Goal: Contribute content: Contribute content

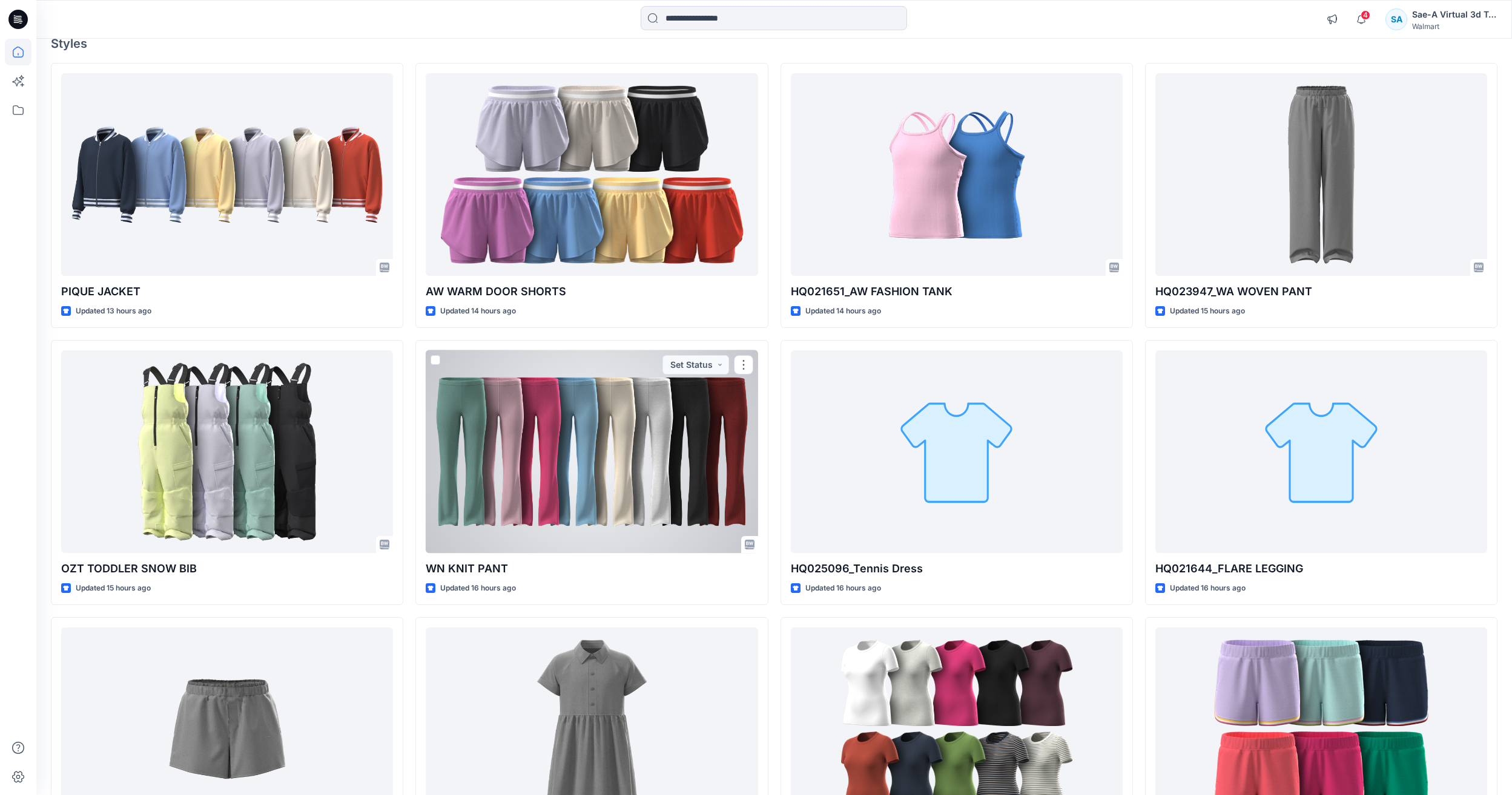
scroll to position [40, 0]
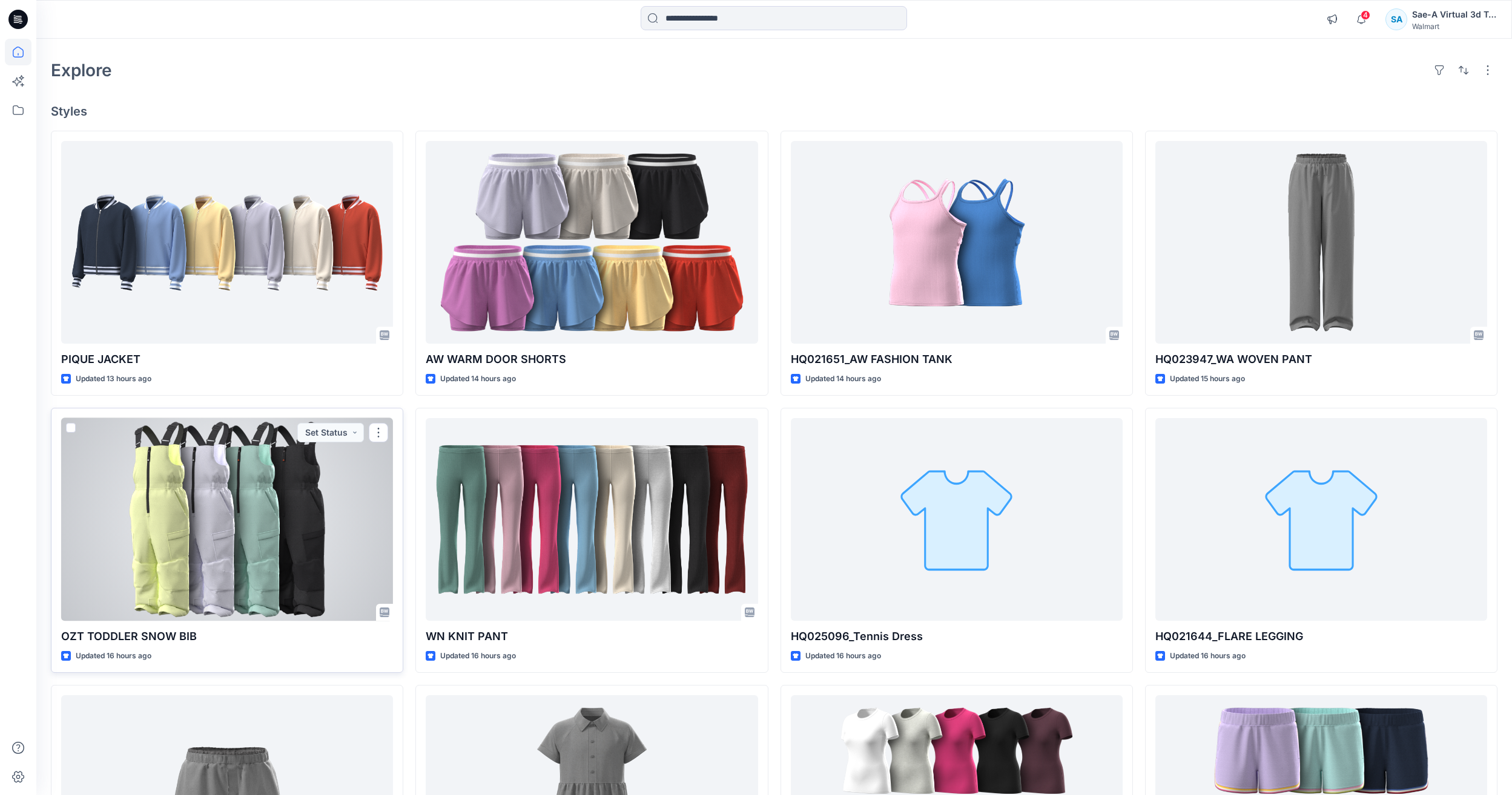
click at [240, 456] on div at bounding box center [227, 519] width 332 height 202
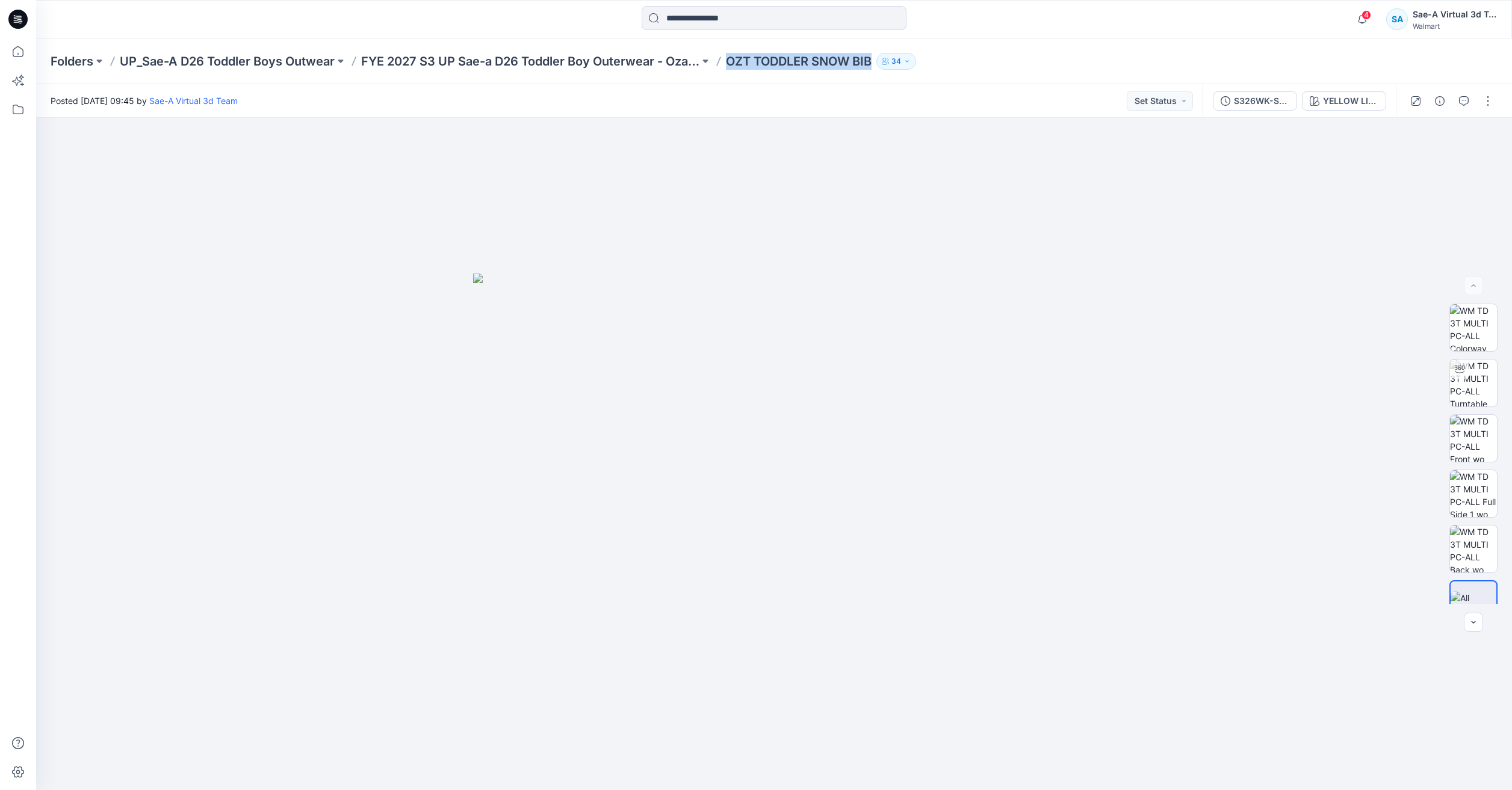
drag, startPoint x: 731, startPoint y: 65, endPoint x: 878, endPoint y: 63, distance: 147.0
click at [878, 63] on div "Folders UP_Sae-A D26 Toddler Boys Outwear FYE 2027 S3 UP Sae-a D26 Toddler Boy …" at bounding box center [727, 61] width 1353 height 17
copy p "OZT TODDLER SNOW BIB"
click at [5, 49] on icon at bounding box center [18, 51] width 27 height 26
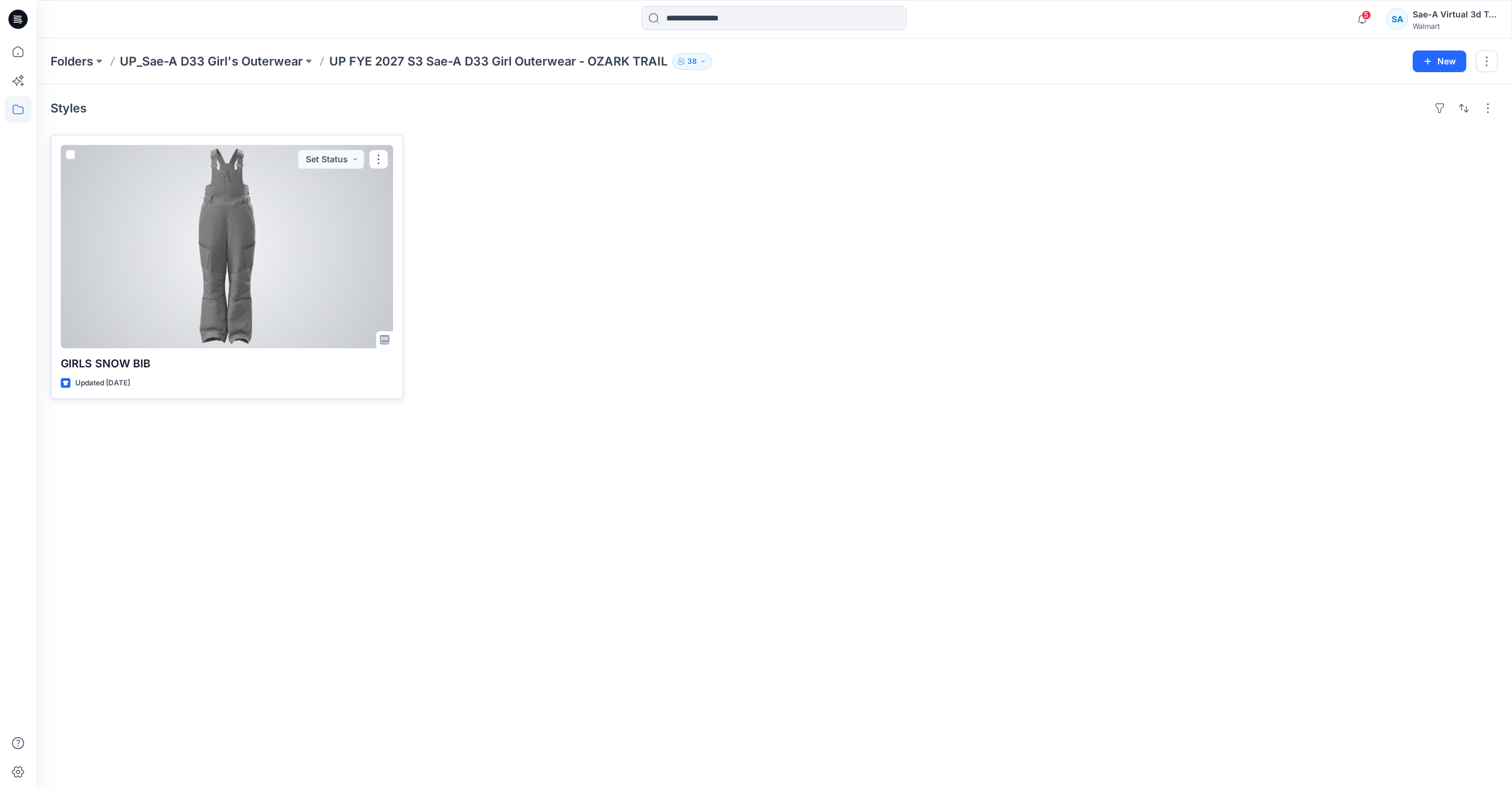
click at [244, 280] on div at bounding box center [227, 246] width 332 height 203
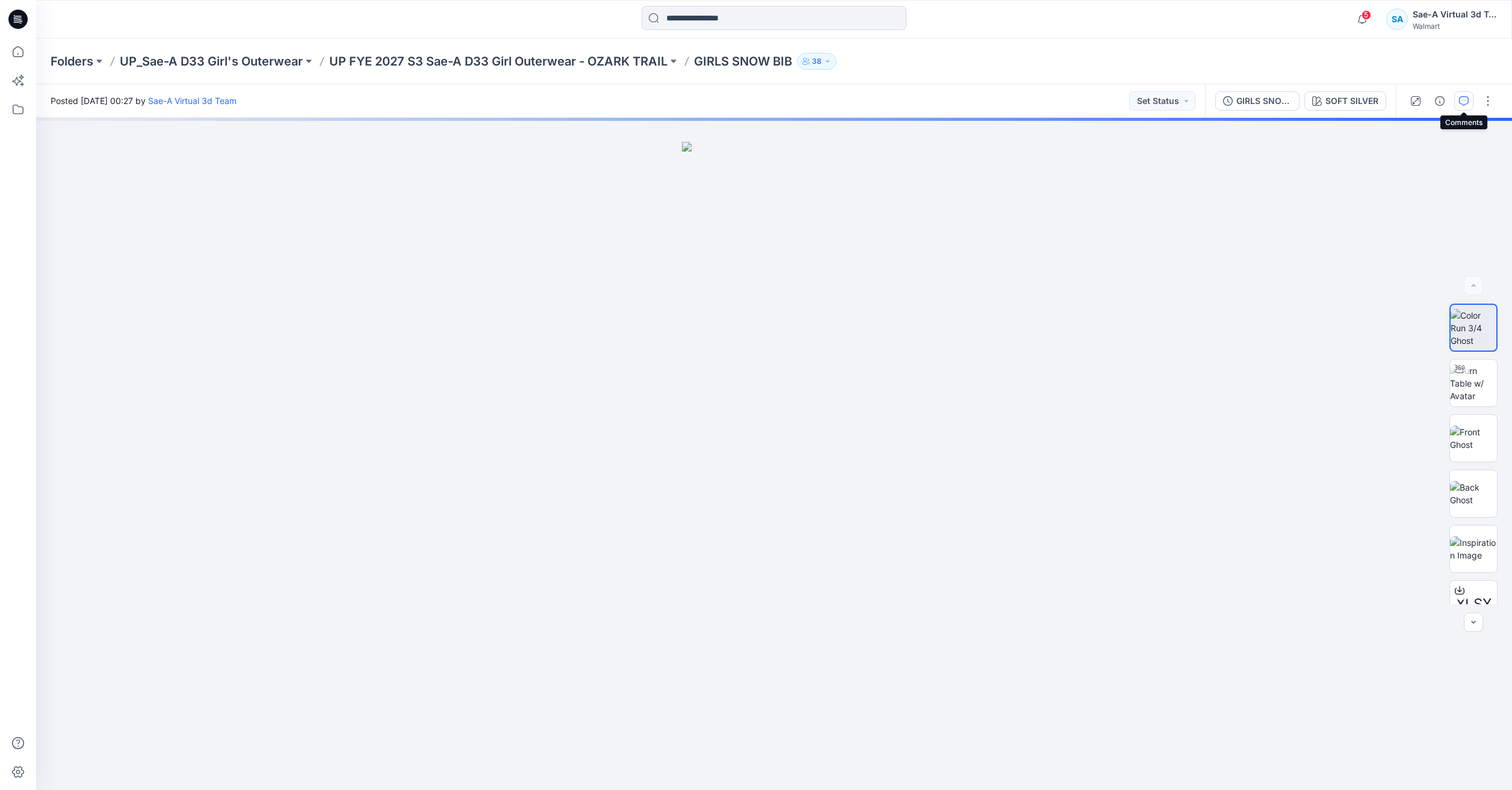
click at [1462, 103] on icon "button" at bounding box center [1464, 101] width 10 height 10
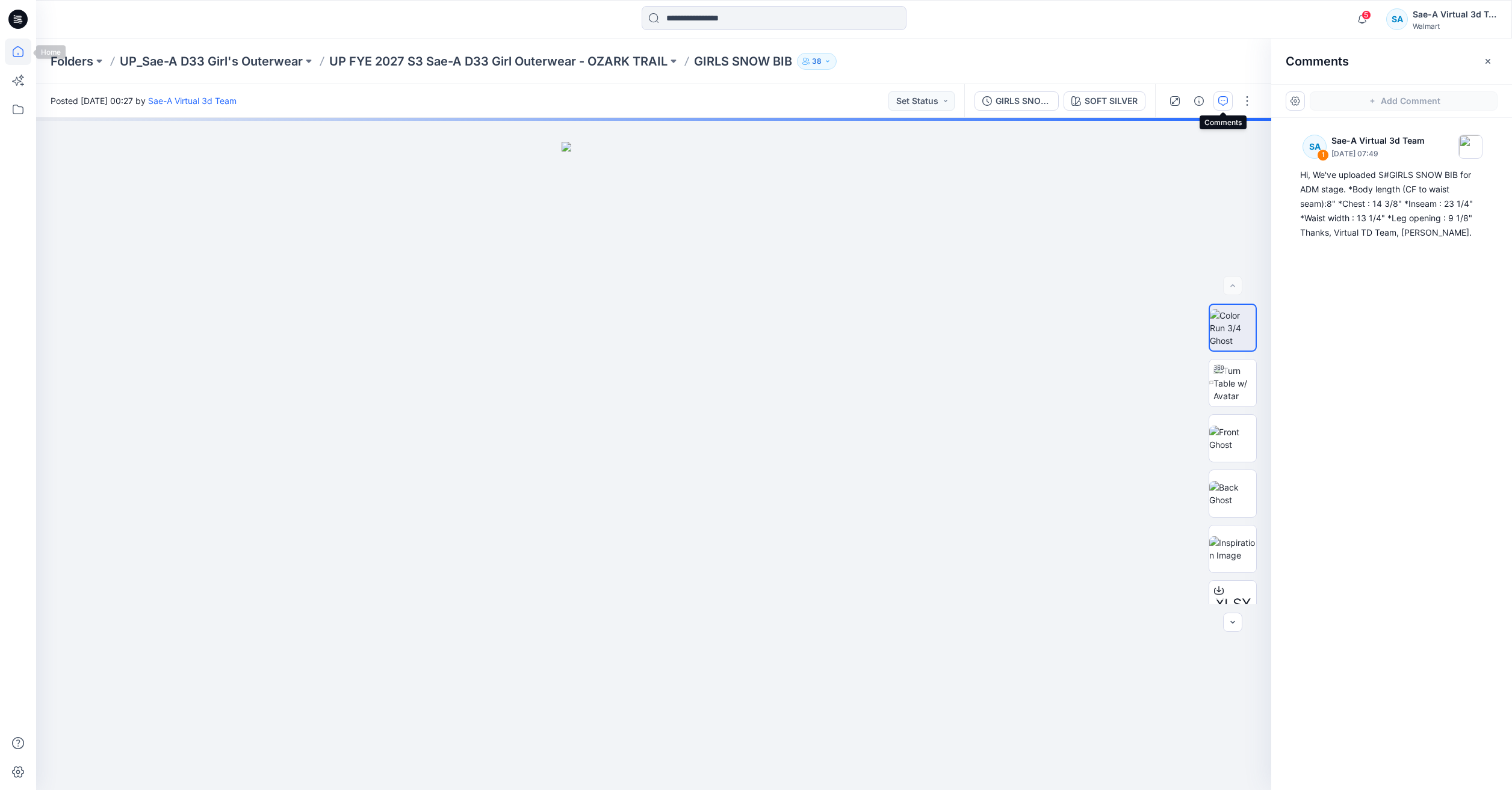
click at [17, 54] on icon at bounding box center [18, 51] width 27 height 26
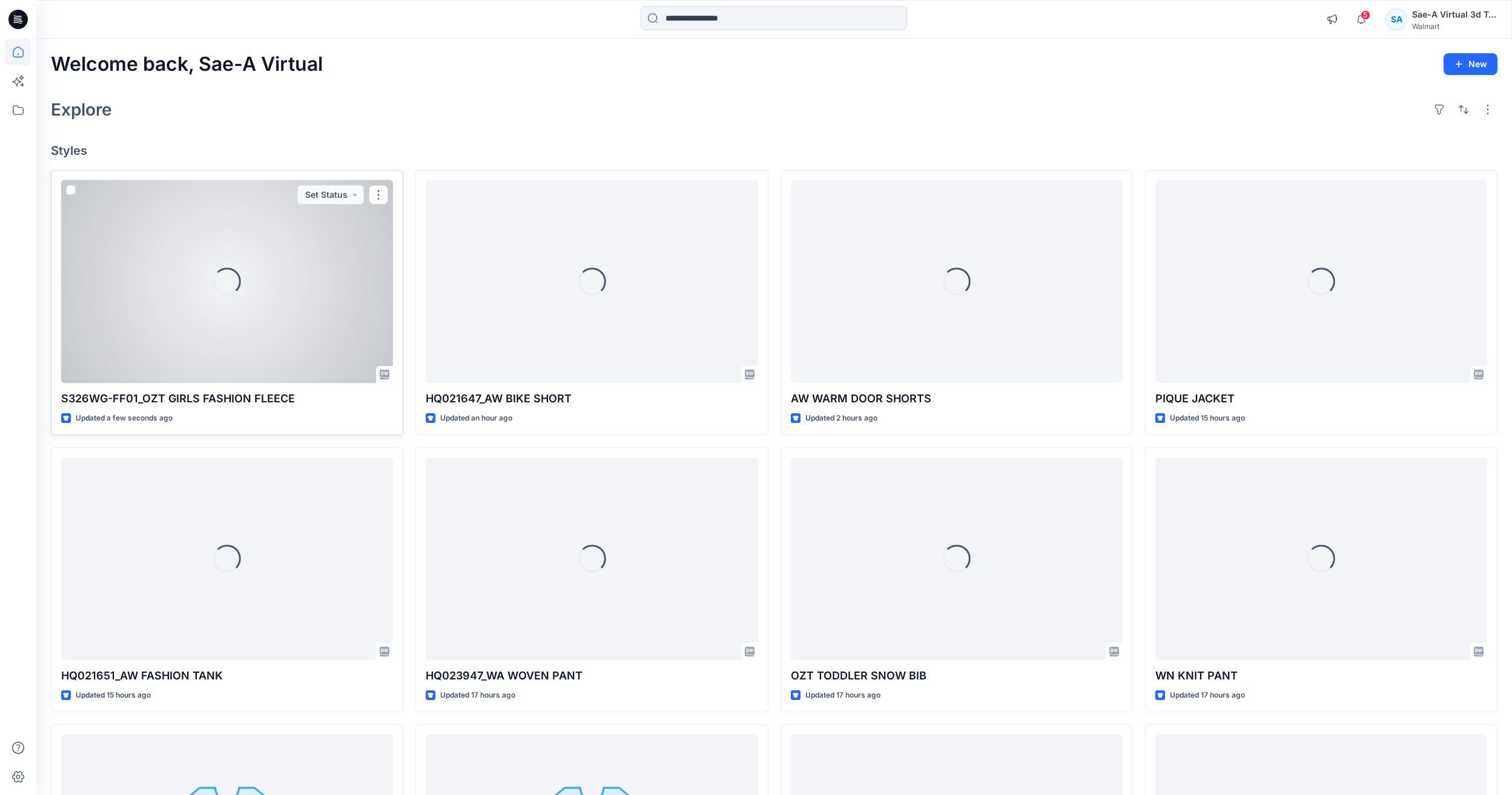
click at [285, 307] on div "Loading..." at bounding box center [227, 281] width 332 height 202
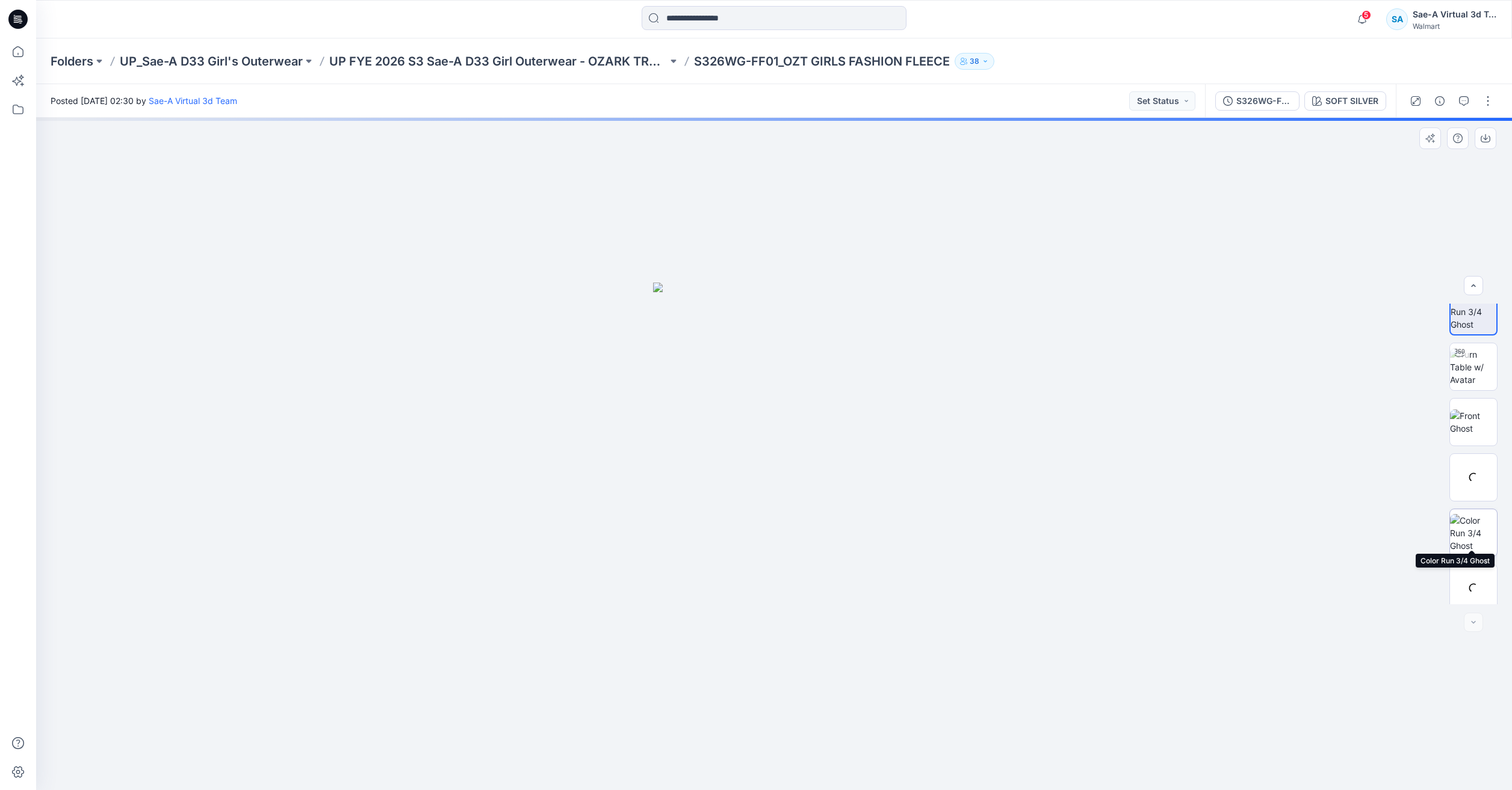
scroll to position [25, 0]
click at [1470, 576] on img at bounding box center [1474, 581] width 47 height 26
click at [1493, 100] on button "button" at bounding box center [1487, 101] width 20 height 20
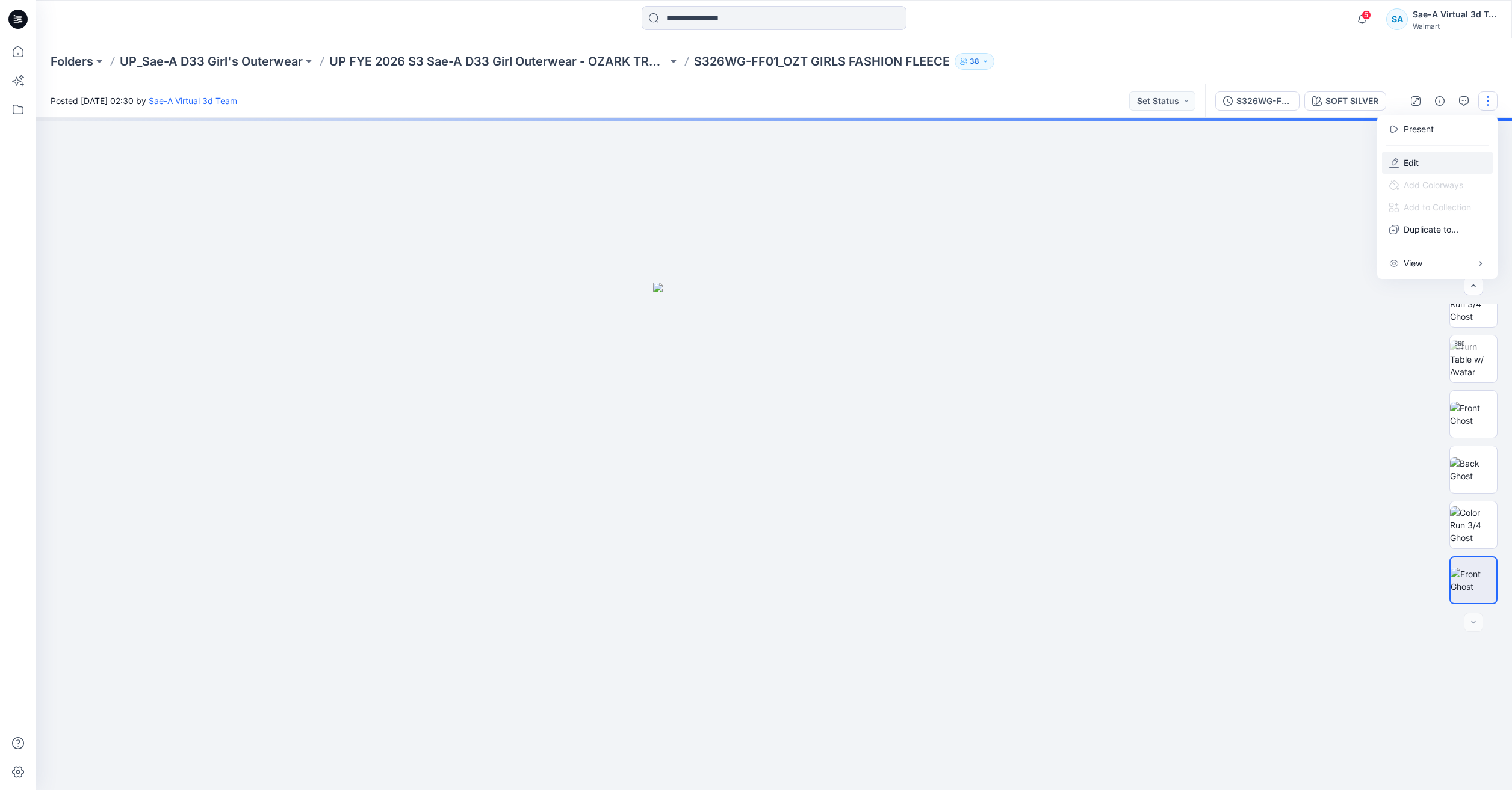
click at [1419, 167] on button "Edit" at bounding box center [1436, 162] width 111 height 23
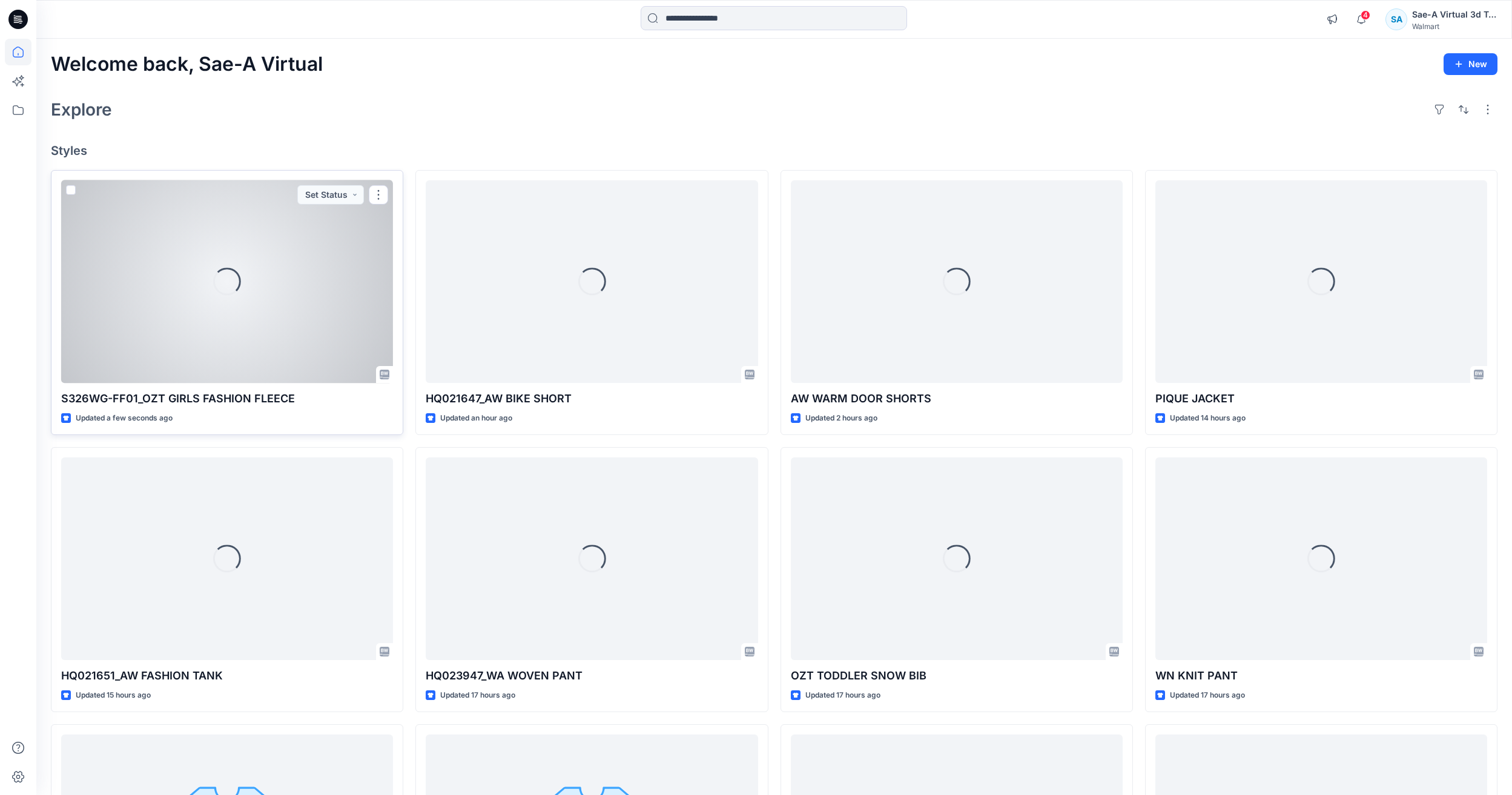
click at [242, 326] on div "Loading..." at bounding box center [227, 281] width 332 height 202
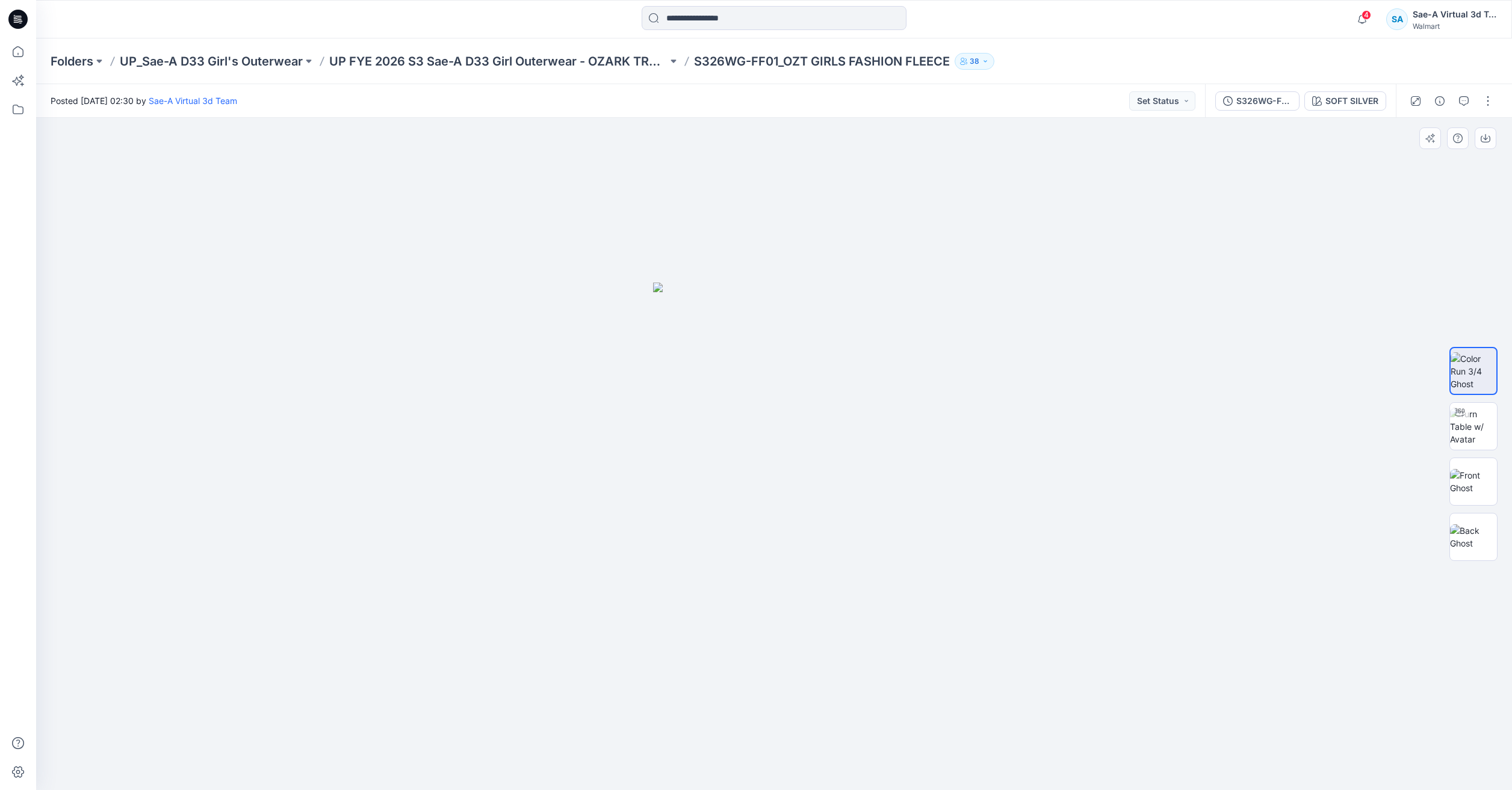
drag, startPoint x: 611, startPoint y: 321, endPoint x: 608, endPoint y: 297, distance: 24.2
click at [611, 321] on div at bounding box center [774, 453] width 1476 height 672
click at [273, 65] on p "UP_Sae-A D33 Girl's Outerwear" at bounding box center [211, 61] width 183 height 17
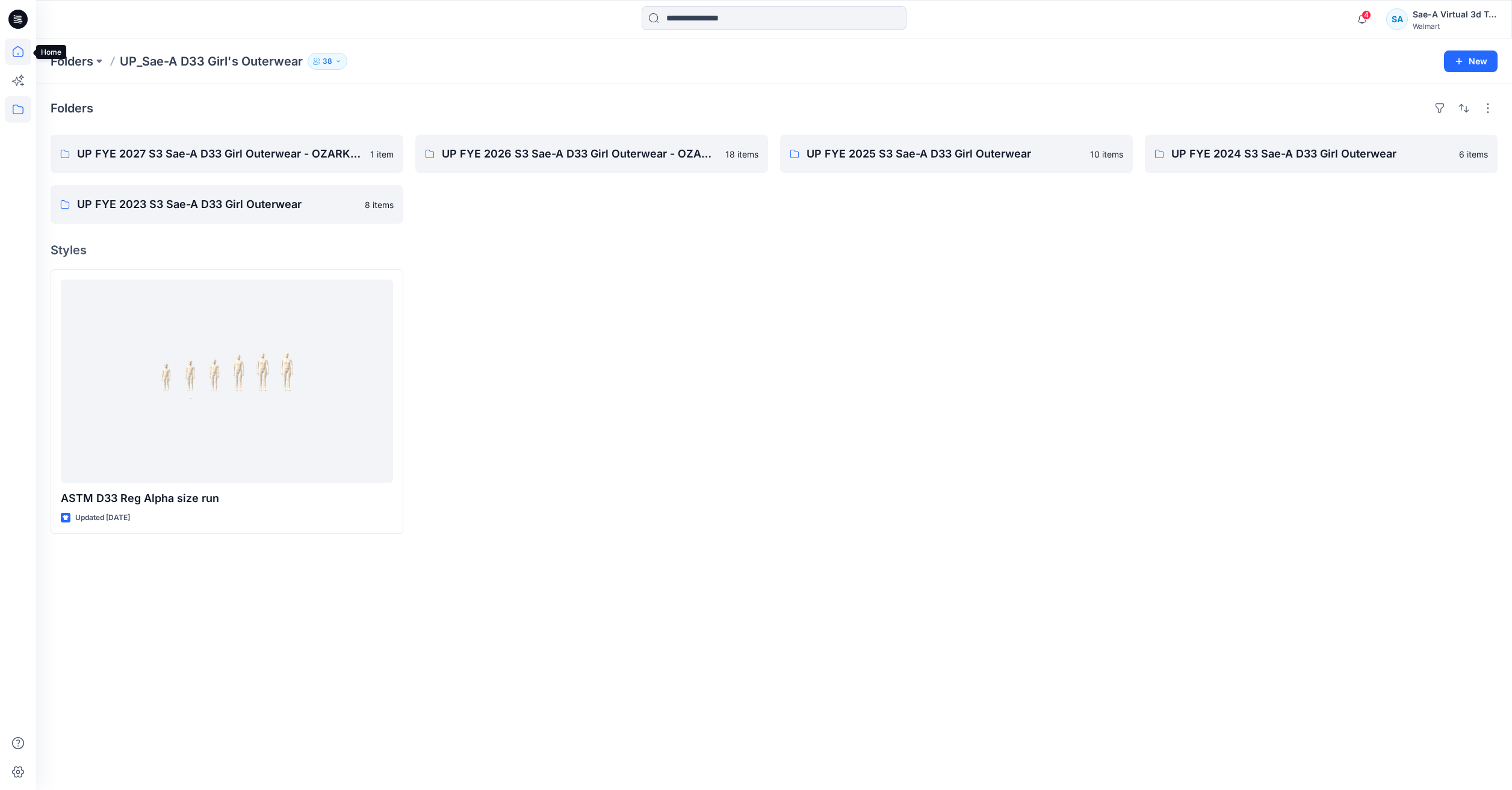
click at [20, 51] on icon at bounding box center [18, 51] width 27 height 26
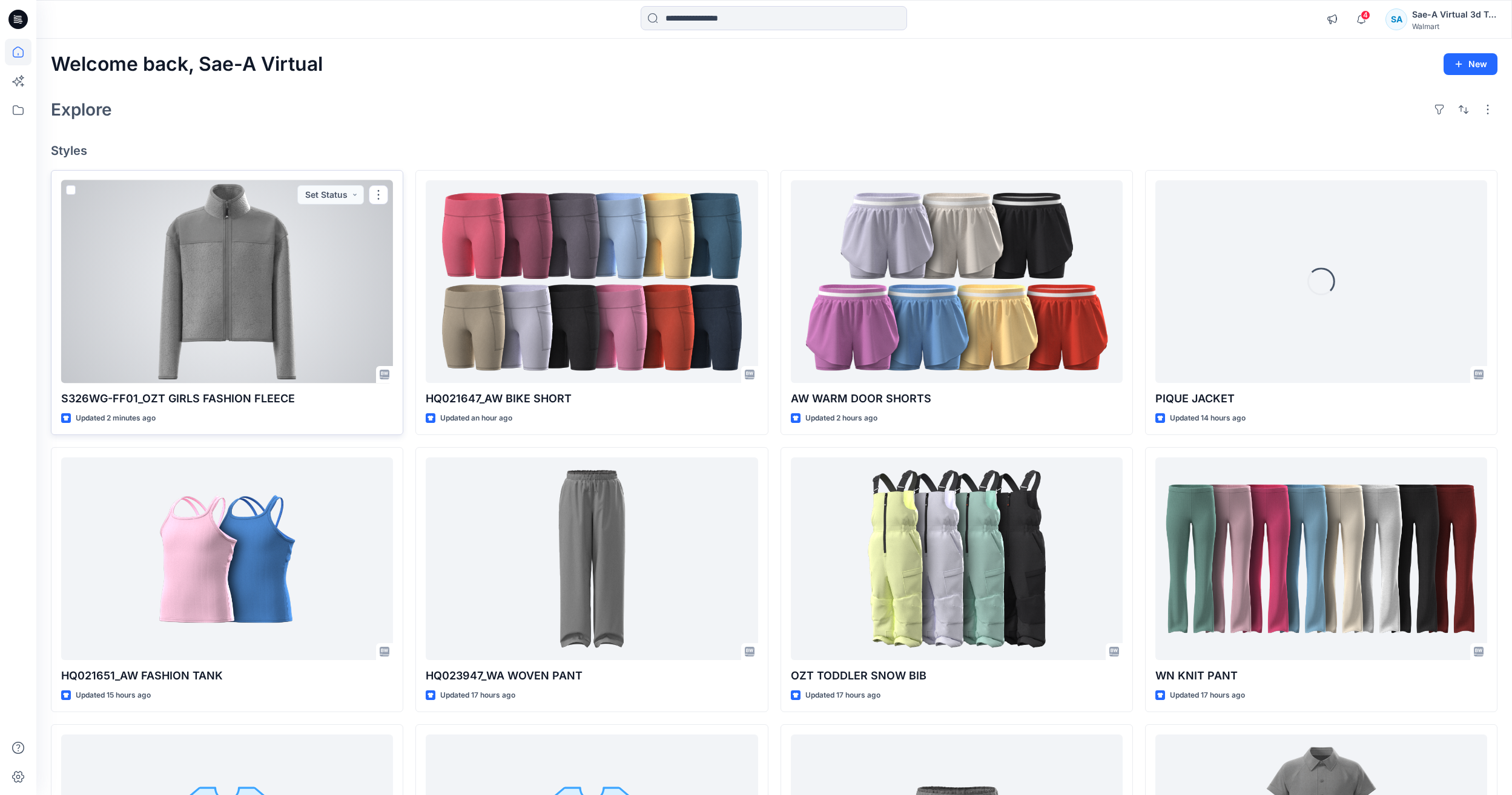
click at [258, 323] on div at bounding box center [227, 281] width 332 height 202
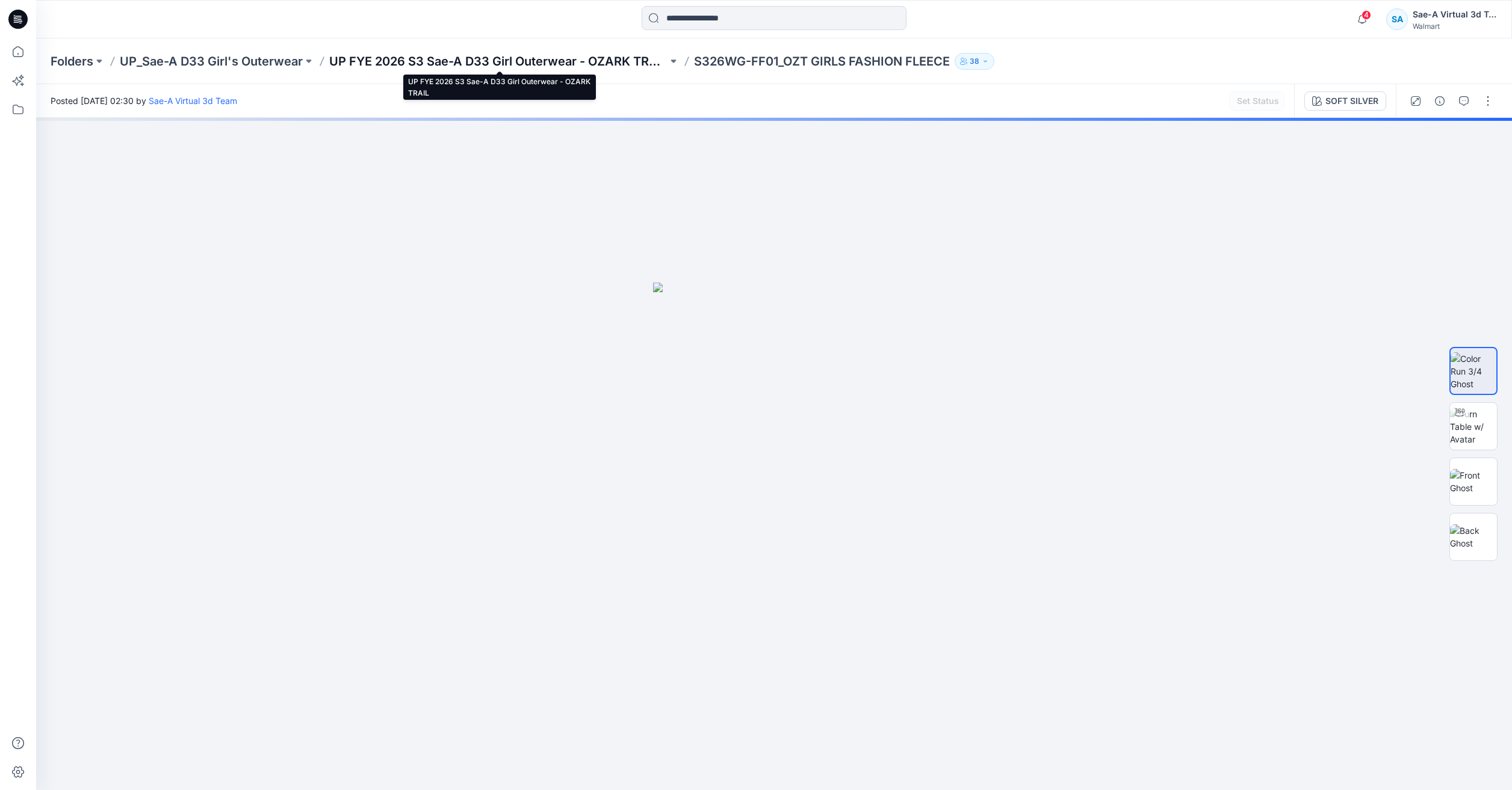
click at [602, 57] on p "UP FYE 2026 S3 Sae-A D33 Girl Outerwear - OZARK TRAIL" at bounding box center [498, 61] width 338 height 17
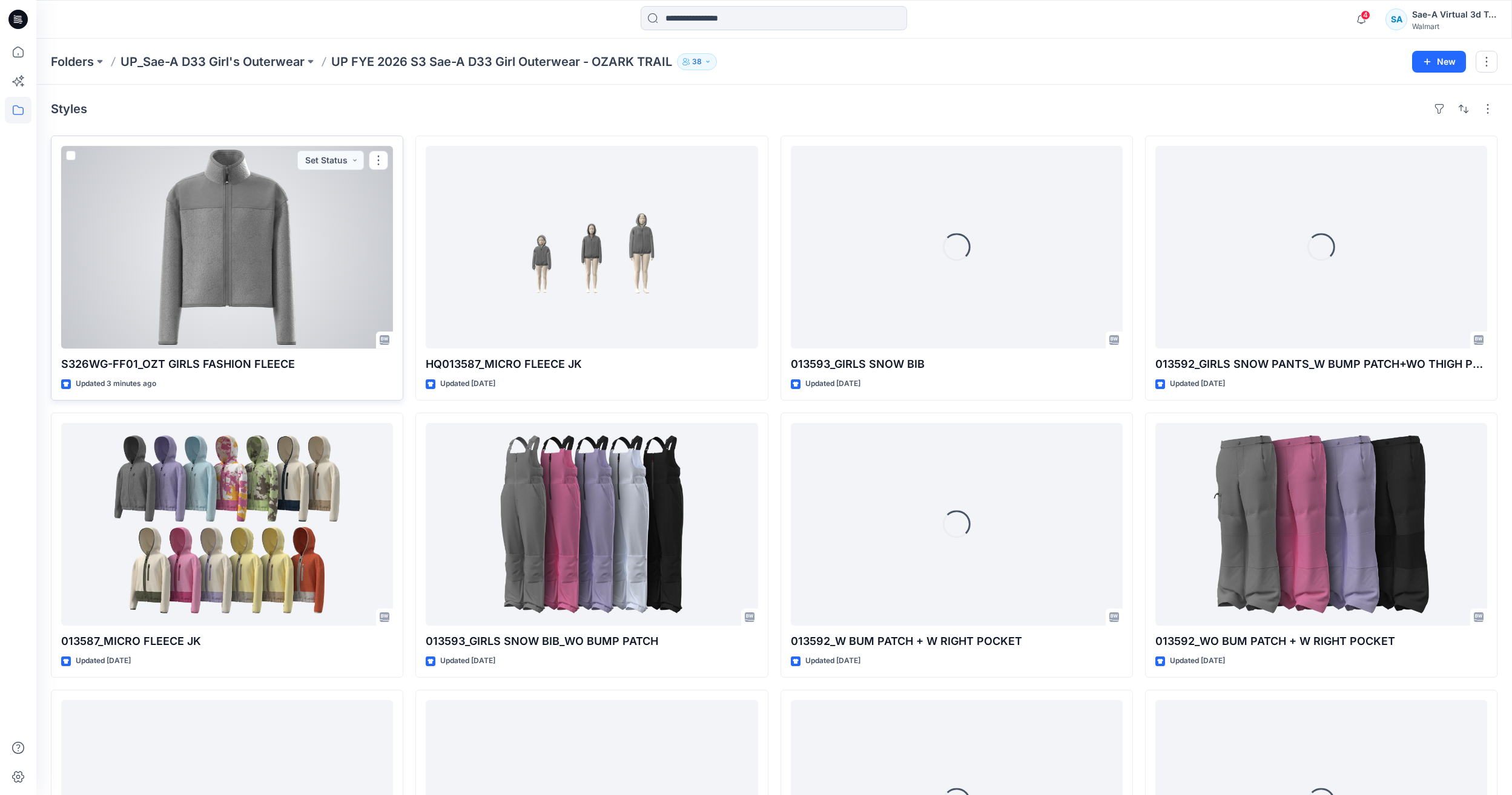
click at [254, 298] on div at bounding box center [227, 247] width 332 height 202
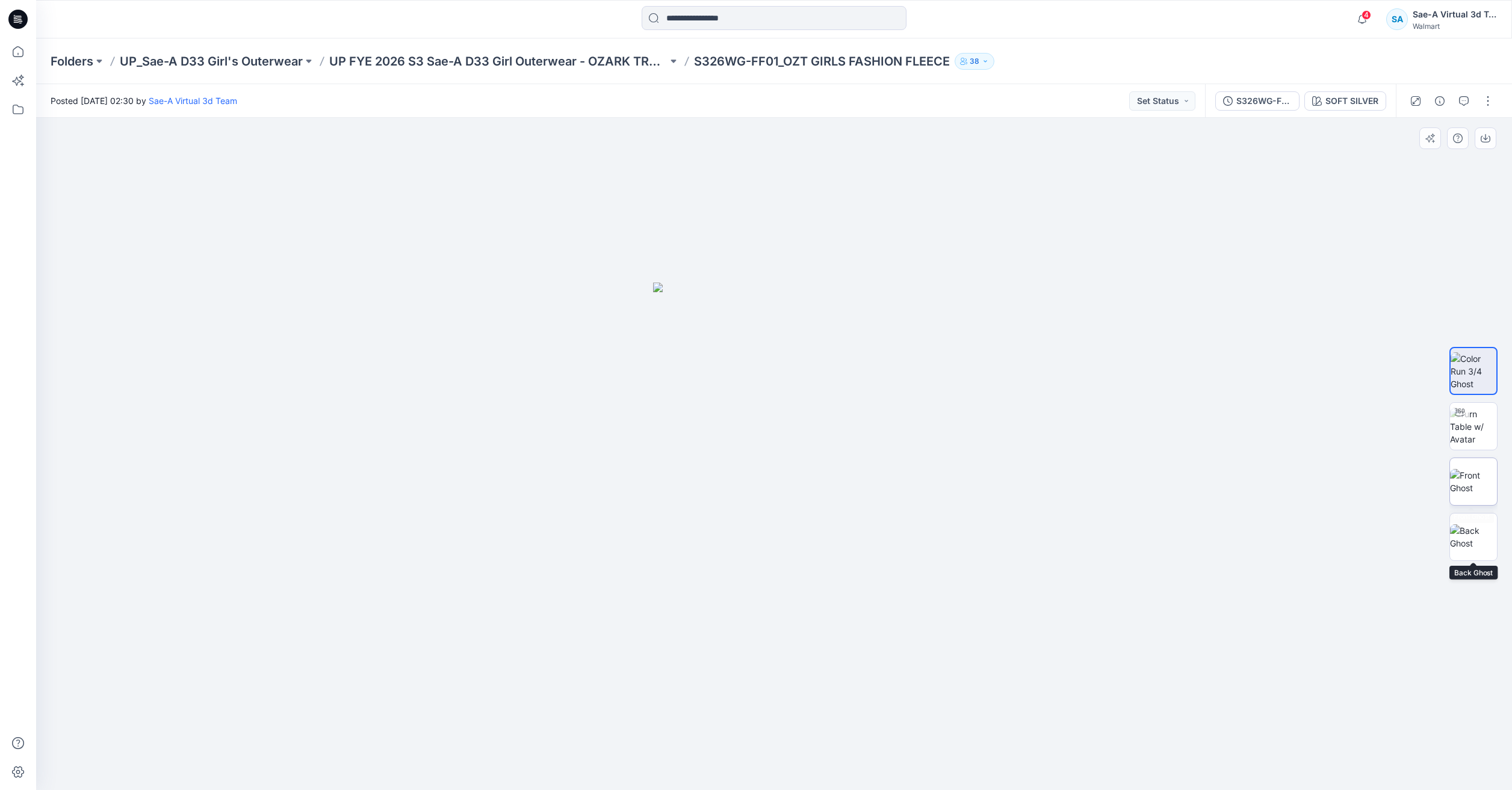
click at [1472, 482] on img at bounding box center [1474, 482] width 47 height 26
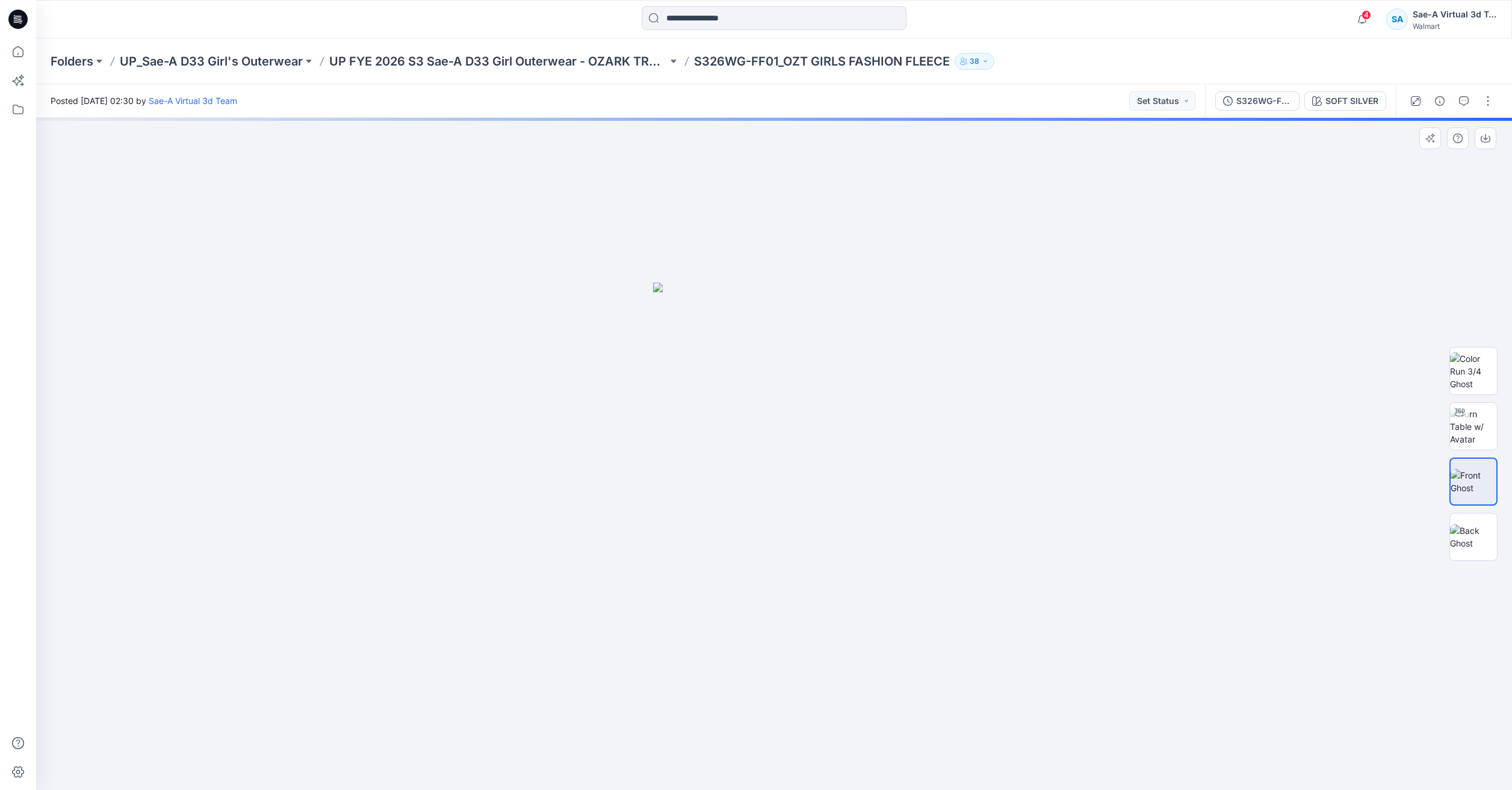
drag, startPoint x: 822, startPoint y: 472, endPoint x: 888, endPoint y: 408, distance: 91.9
click at [822, 472] on img at bounding box center [774, 536] width 242 height 507
click at [1491, 101] on button "button" at bounding box center [1487, 101] width 20 height 20
click at [1398, 161] on button "Edit" at bounding box center [1436, 162] width 111 height 23
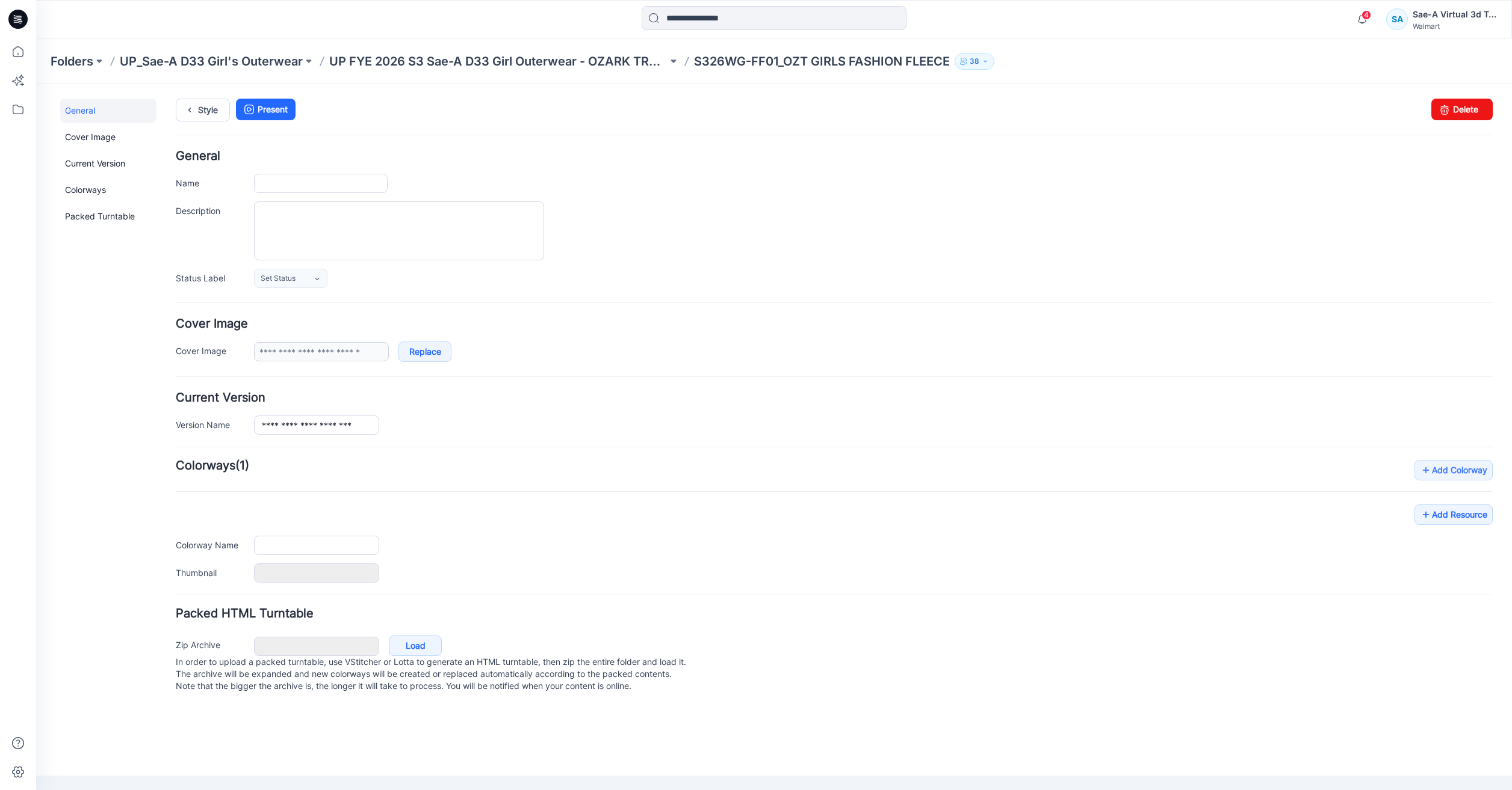
type input "**********"
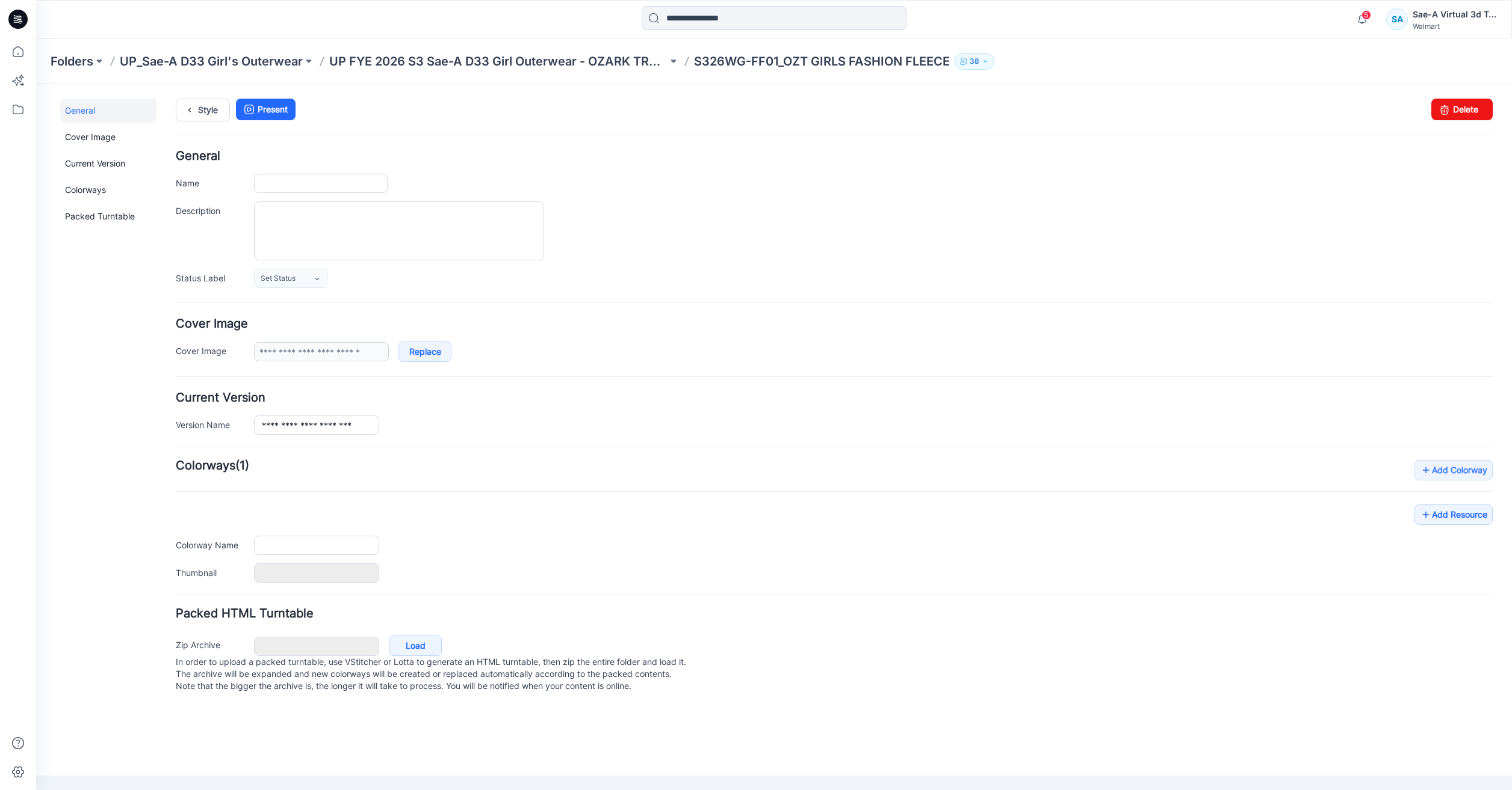
type input "**********"
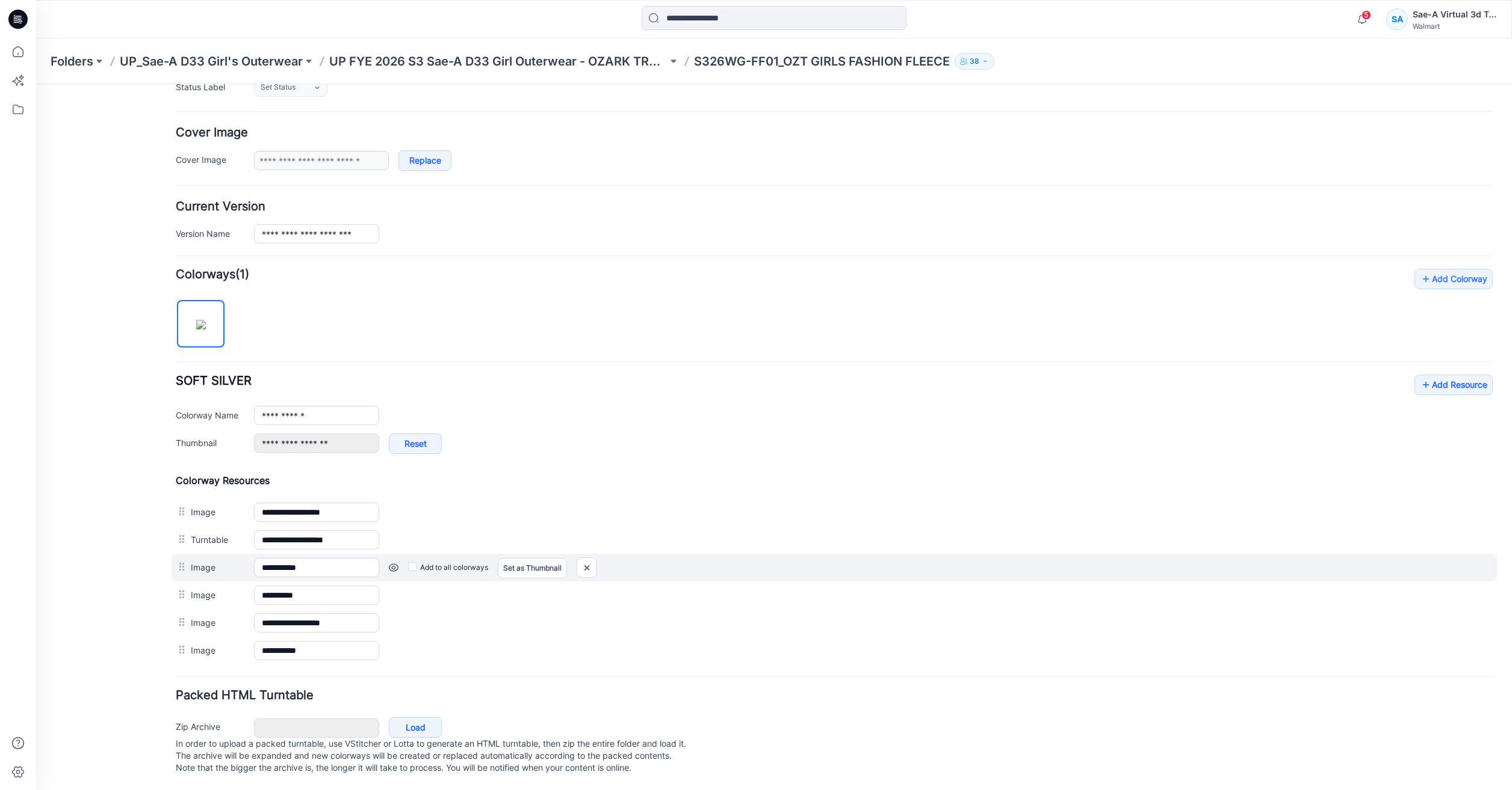
scroll to position [203, 0]
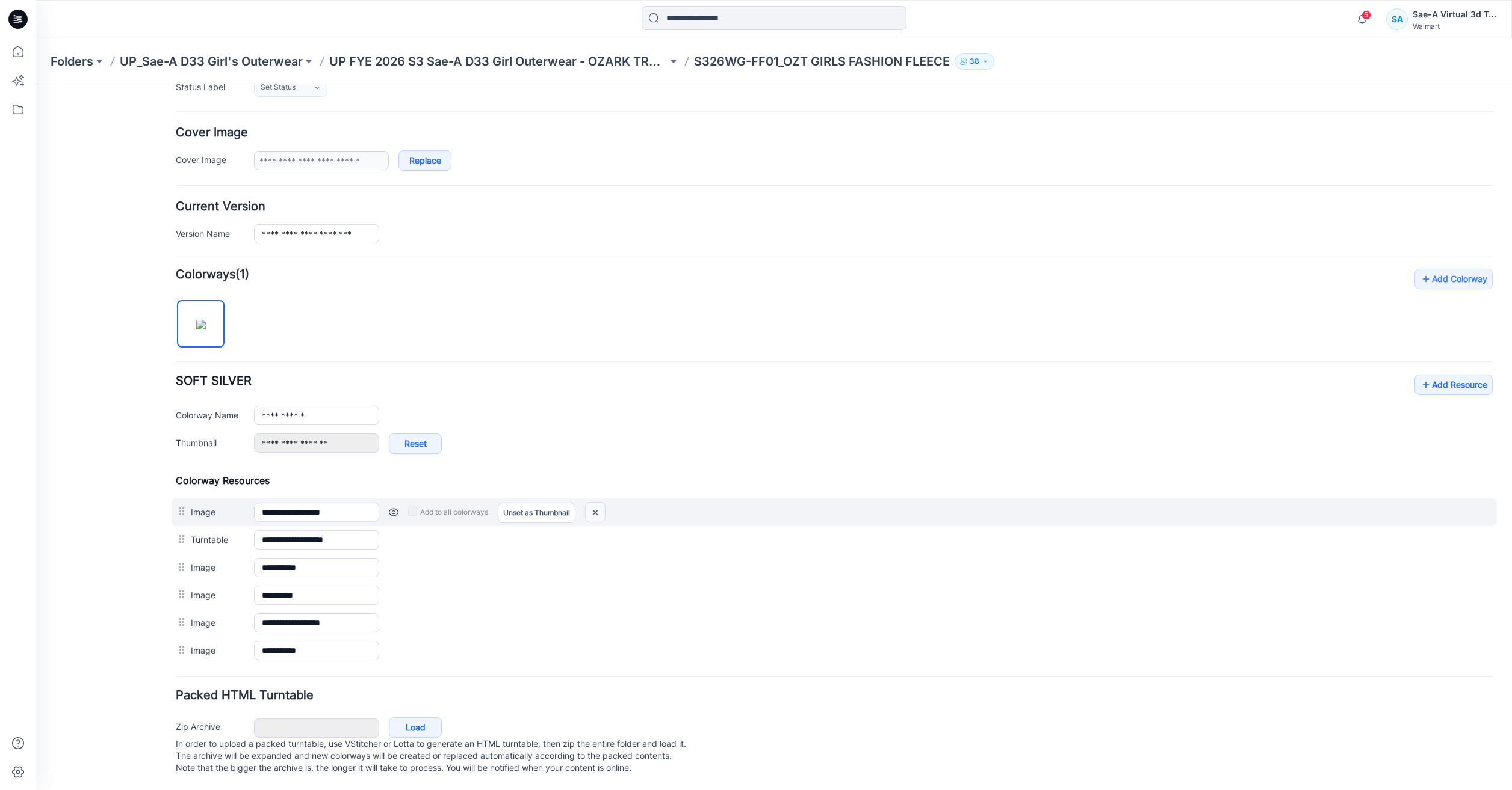
click at [596, 502] on img at bounding box center [595, 512] width 20 height 20
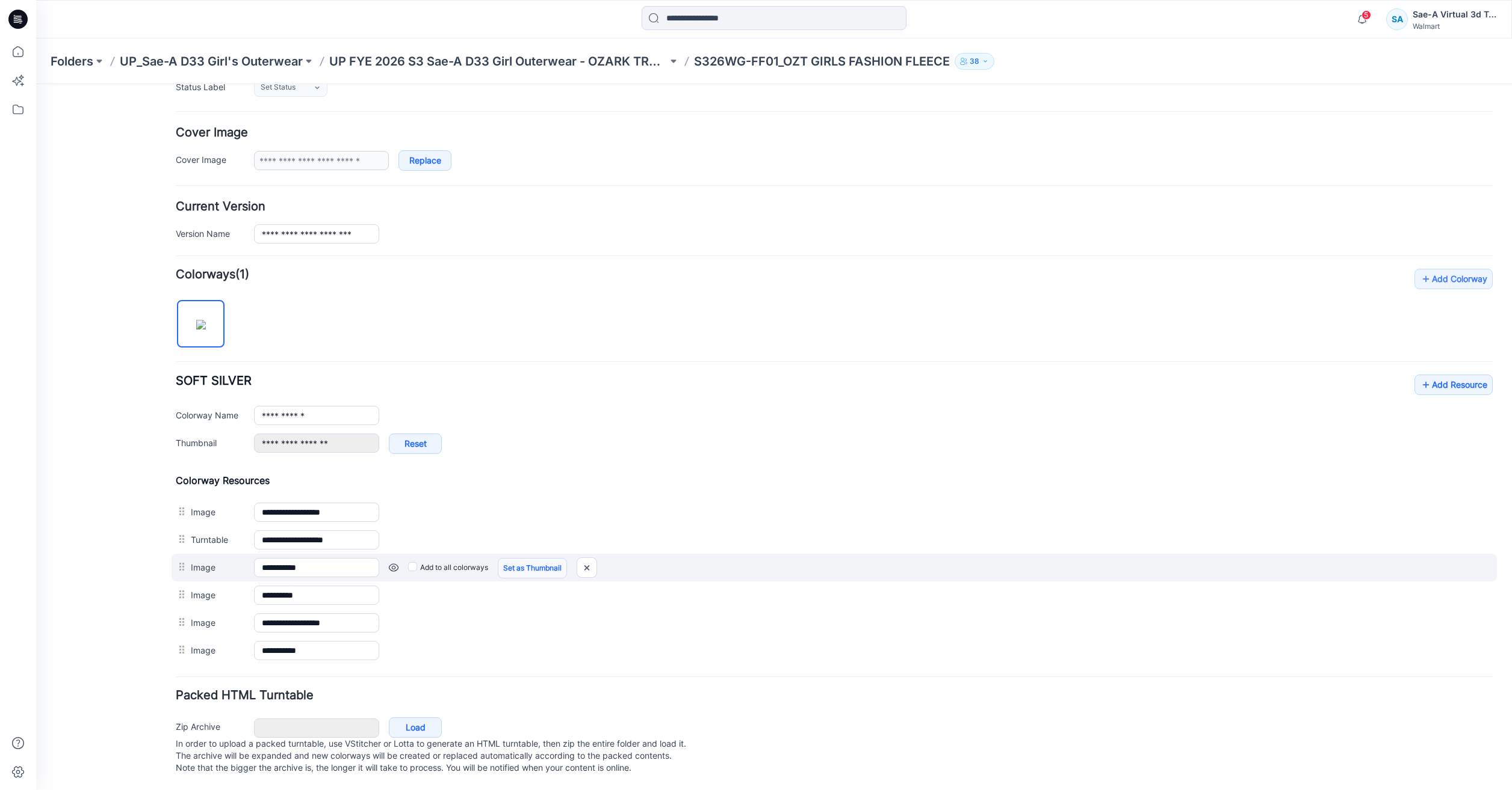
scroll to position [162, 0]
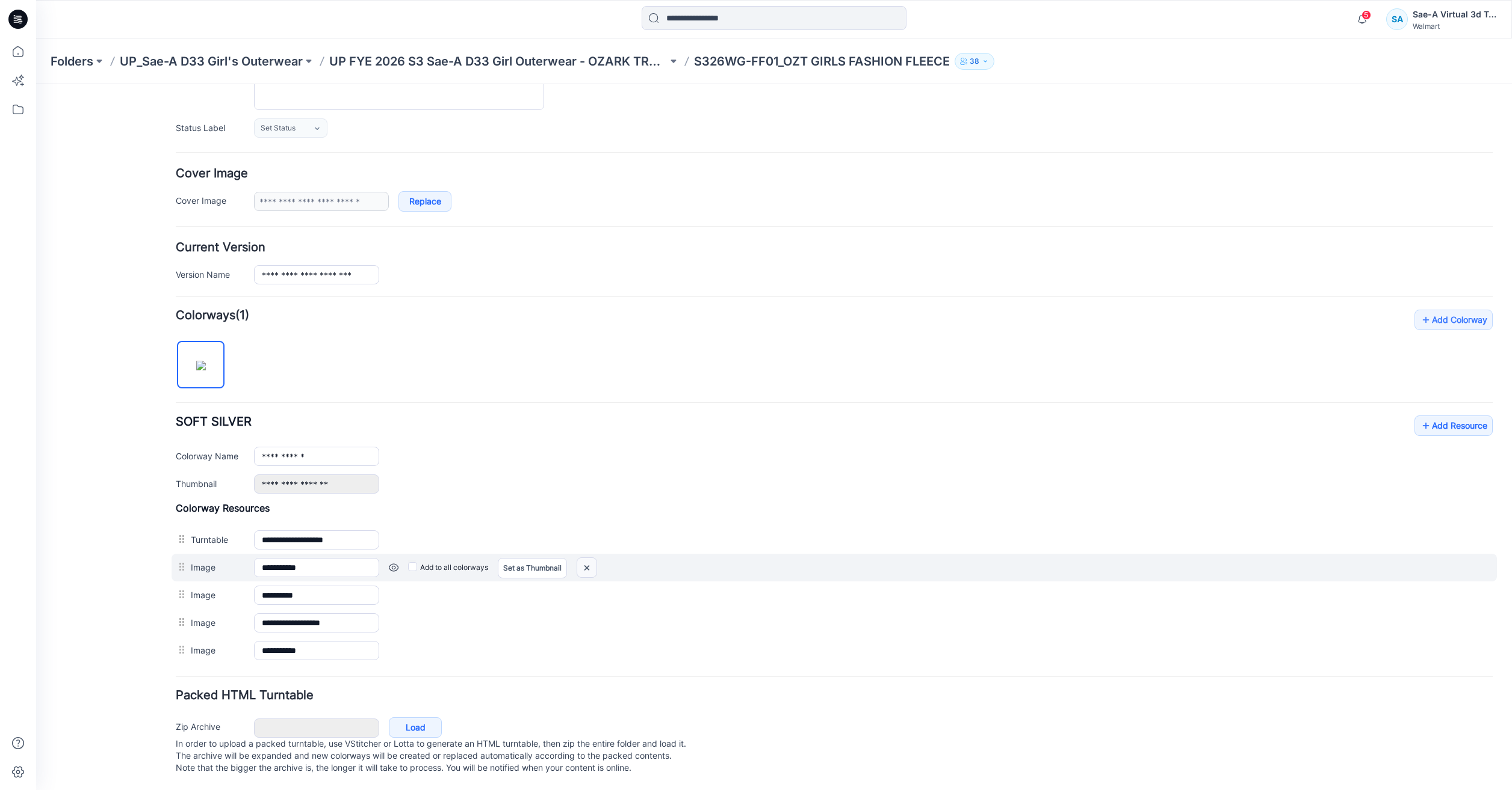
click at [587, 558] on img at bounding box center [587, 568] width 20 height 20
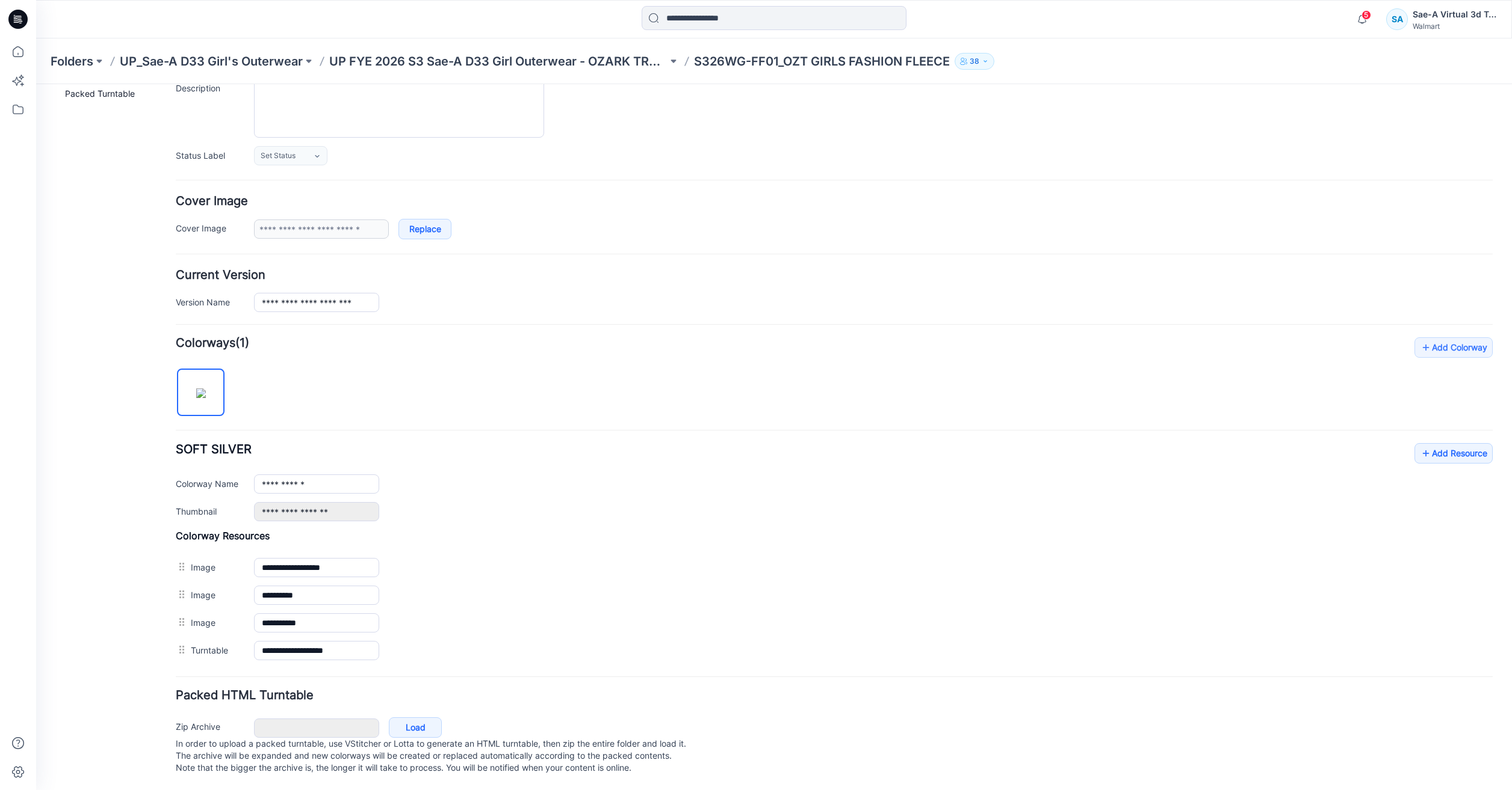
scroll to position [0, 0]
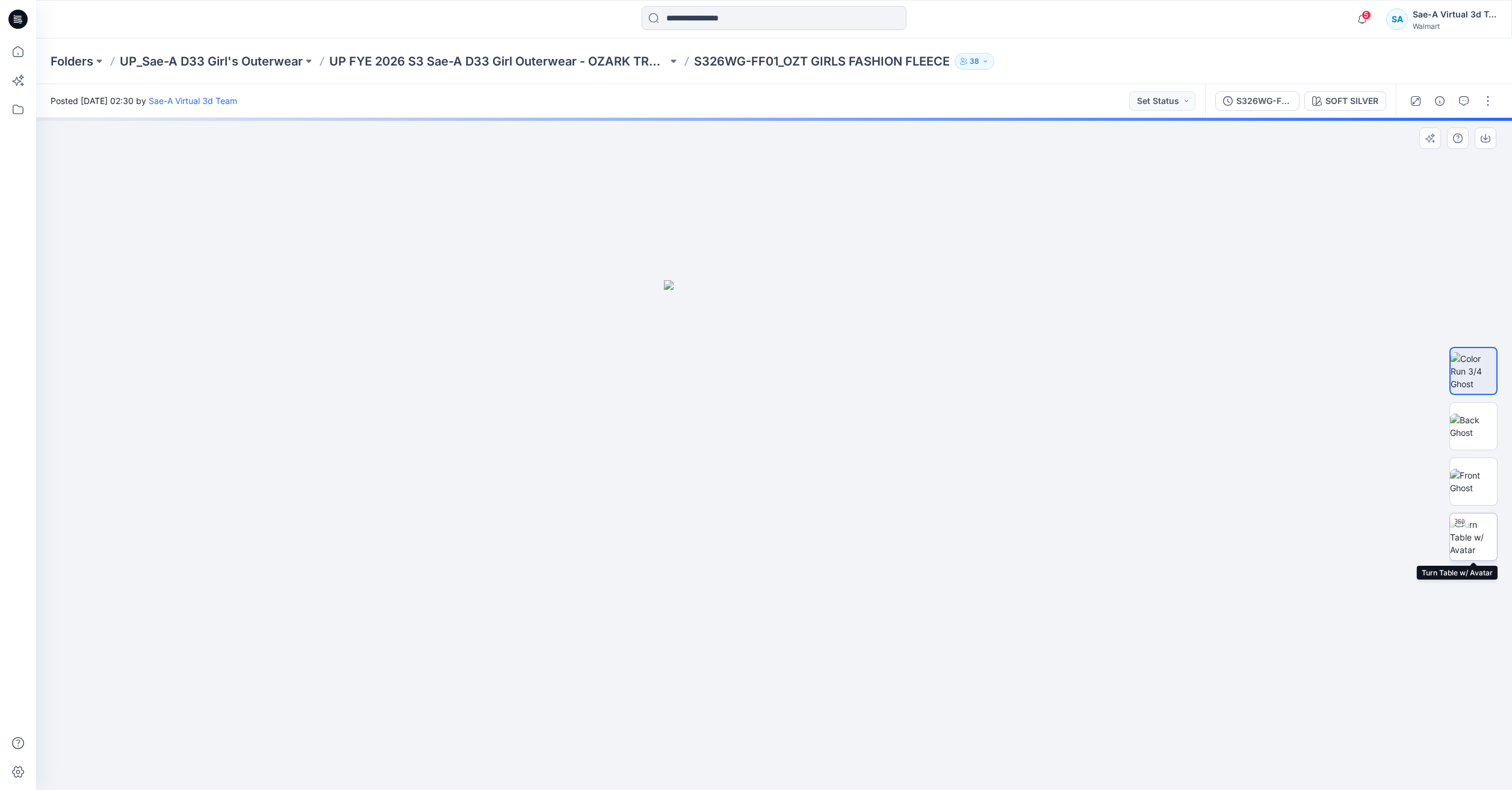
click at [1470, 521] on img at bounding box center [1474, 537] width 47 height 38
drag, startPoint x: 872, startPoint y: 771, endPoint x: 729, endPoint y: 753, distance: 144.1
click at [729, 753] on icon at bounding box center [775, 755] width 364 height 45
click at [11, 52] on icon at bounding box center [18, 51] width 27 height 26
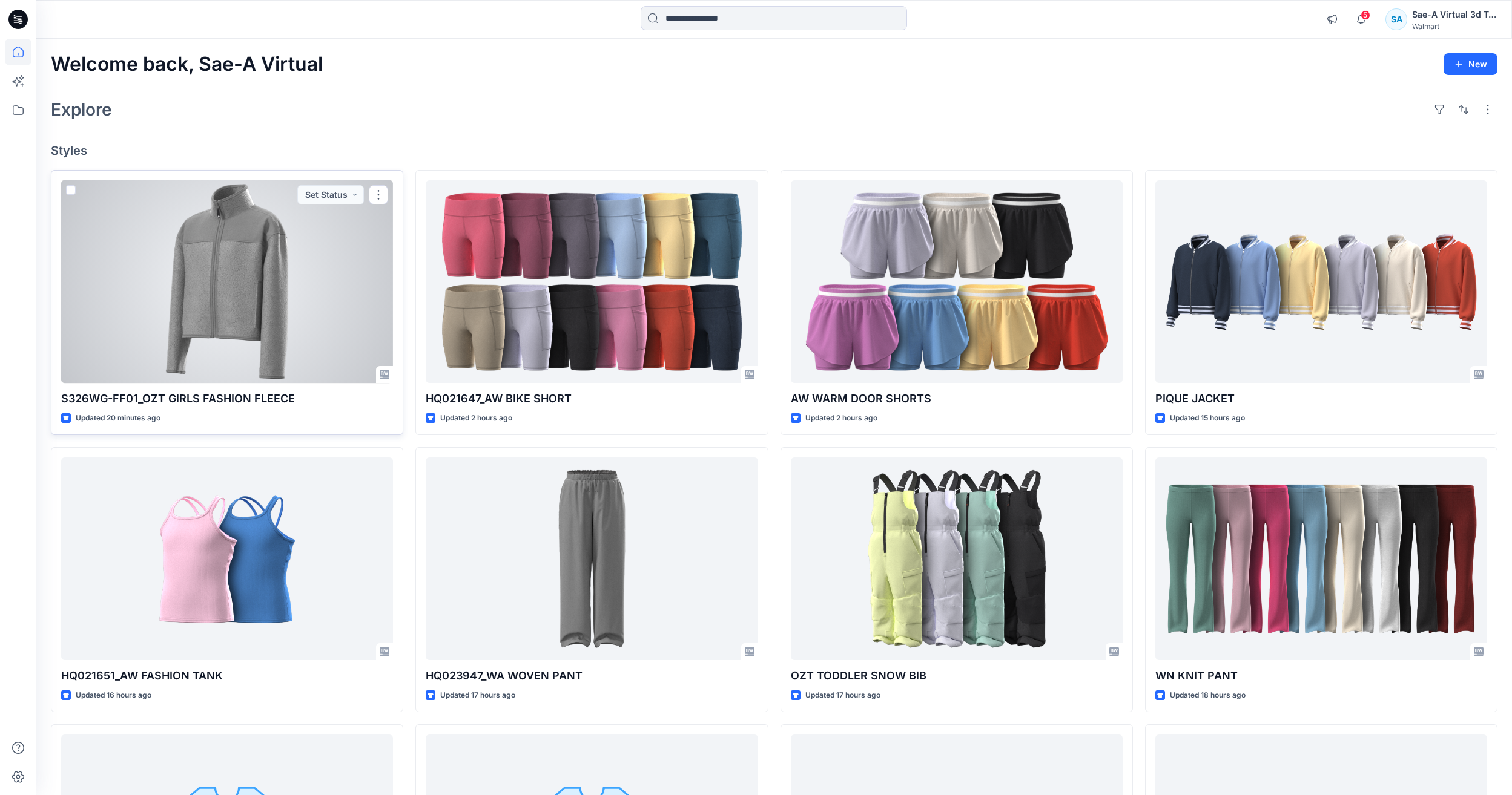
click at [283, 268] on div at bounding box center [227, 281] width 332 height 202
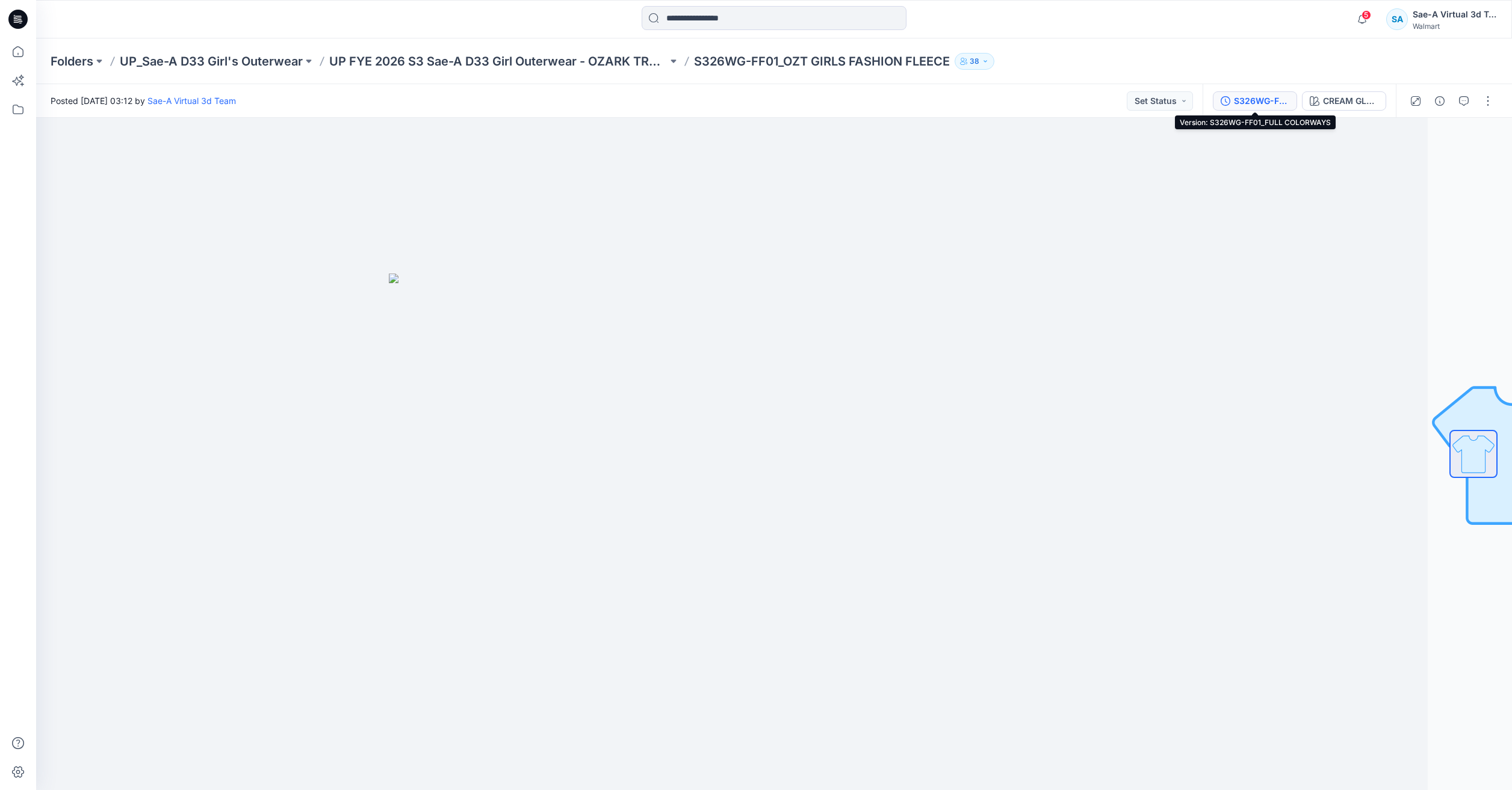
click at [1246, 109] on button "S326WG-FF01_FULL COLORWAYS" at bounding box center [1255, 101] width 84 height 20
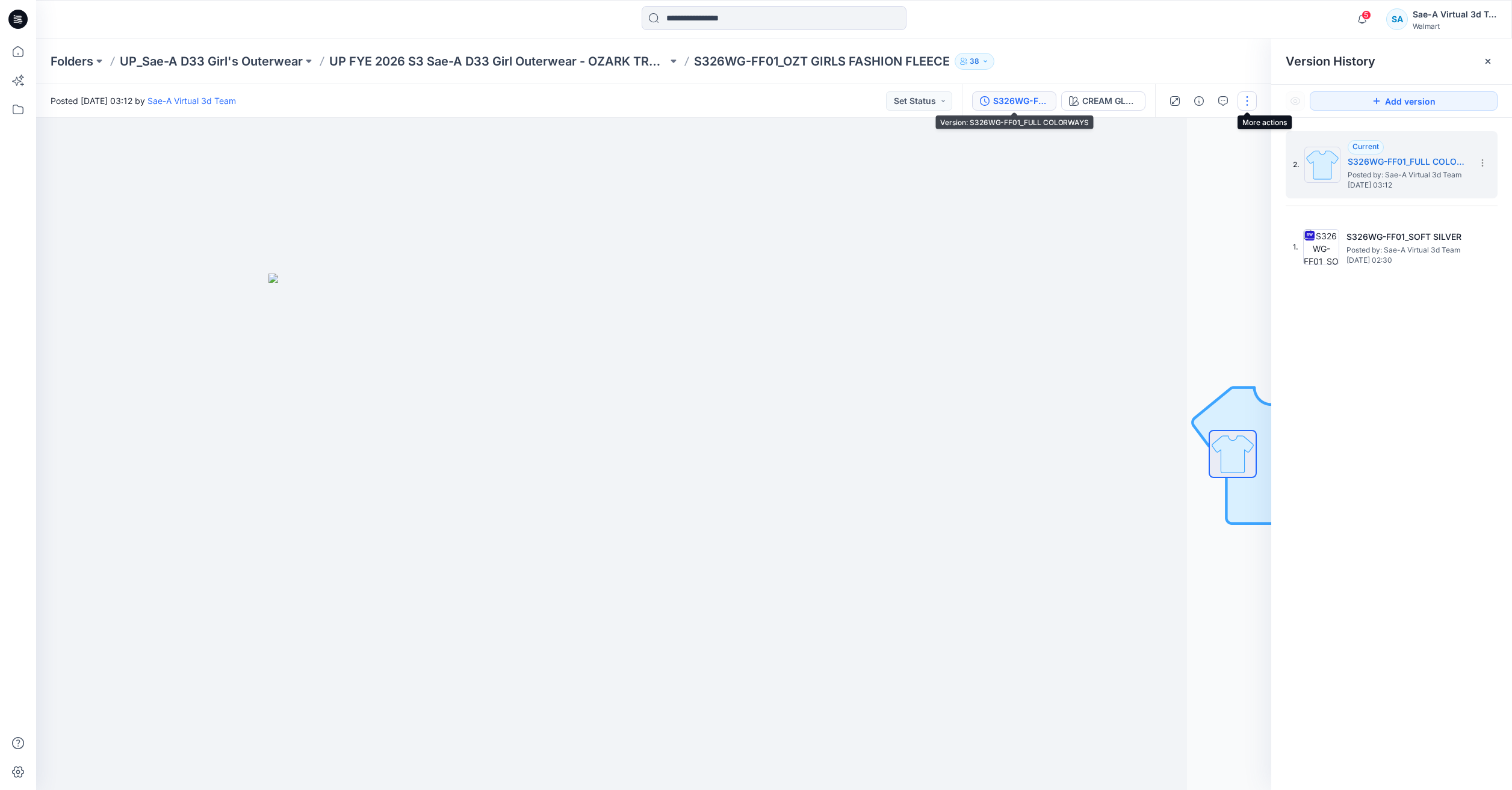
click at [1245, 101] on button "button" at bounding box center [1247, 101] width 20 height 20
click at [1161, 164] on button "Edit" at bounding box center [1196, 162] width 111 height 23
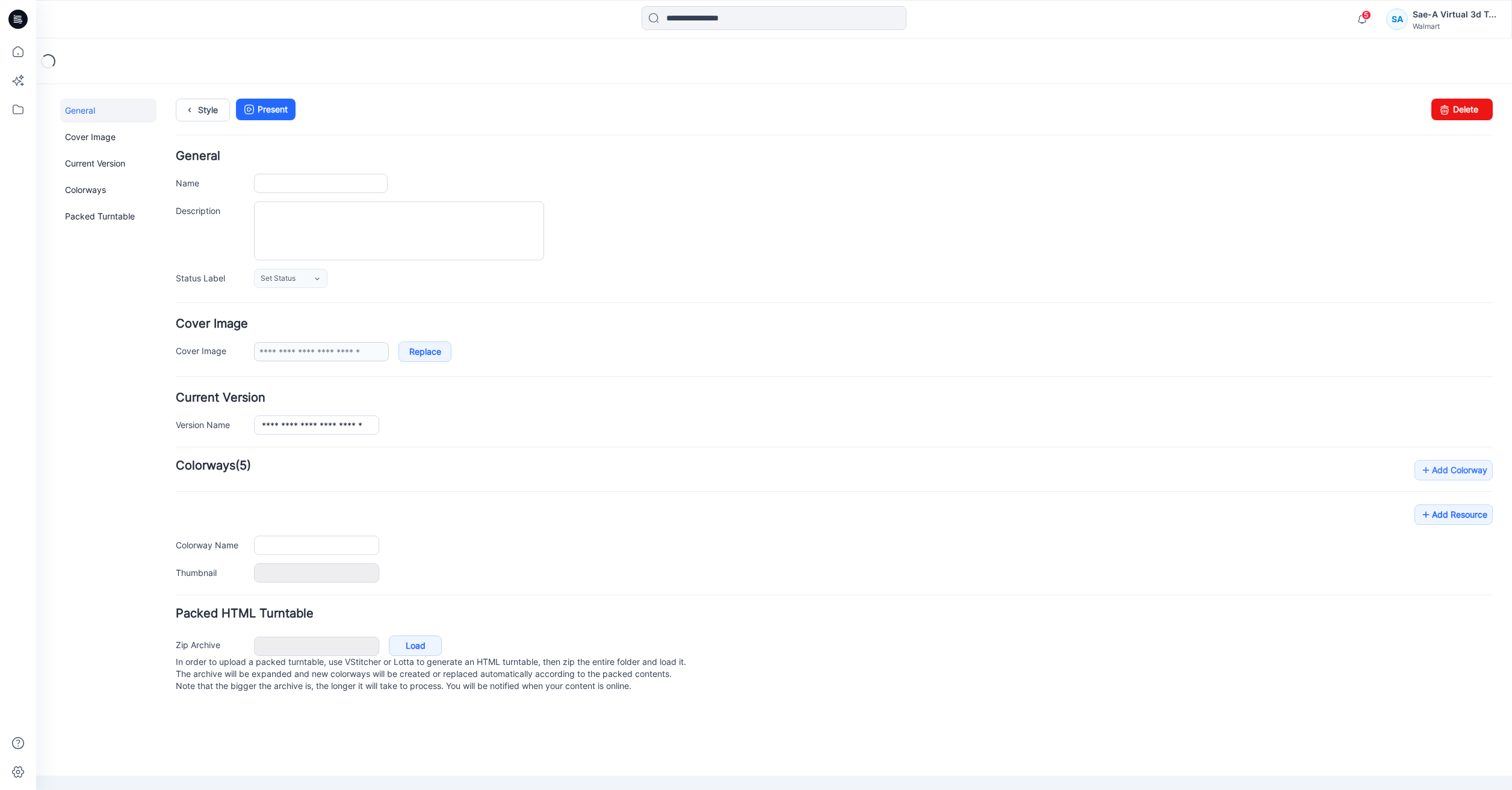
type input "**********"
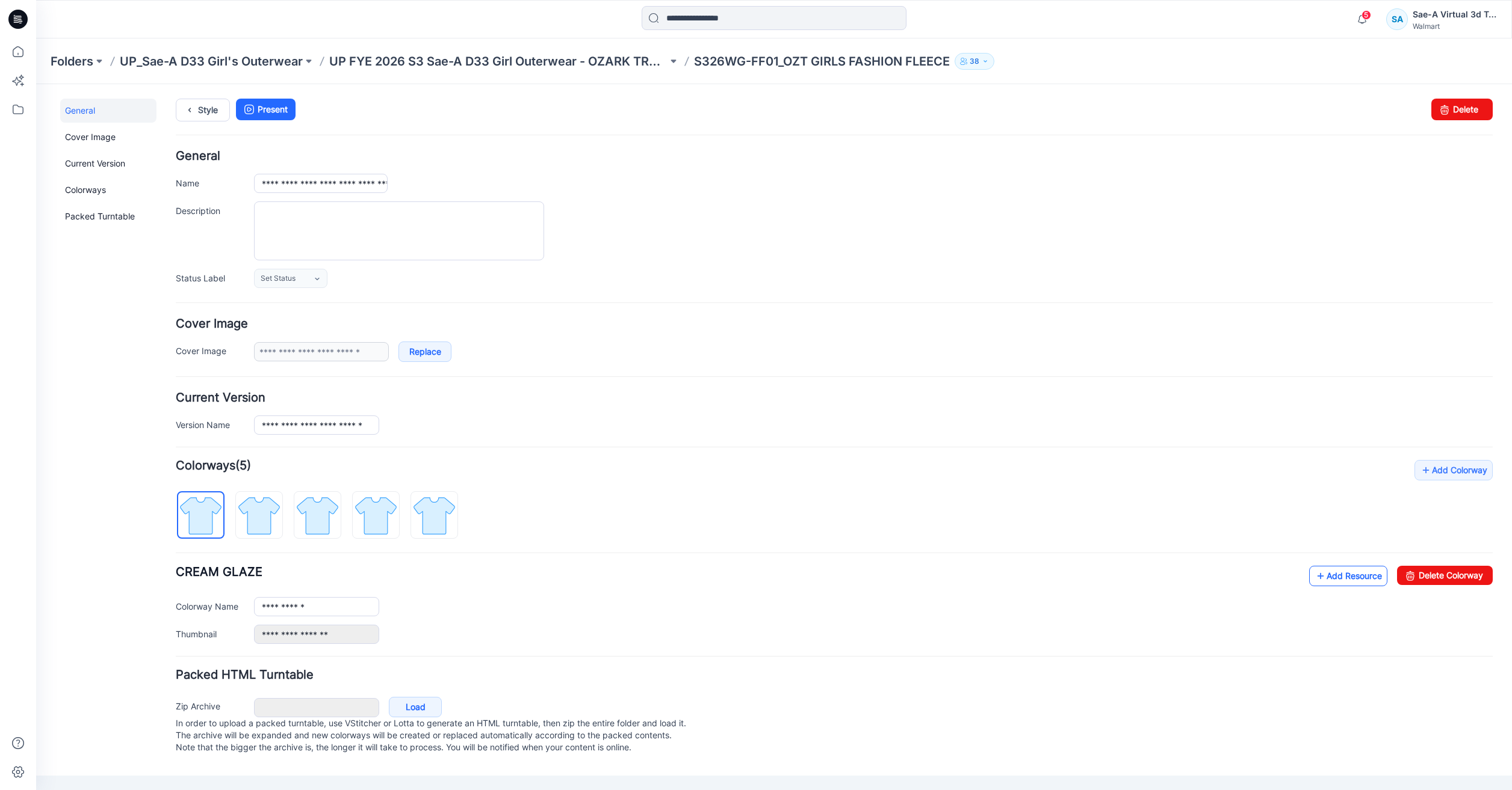
click at [1347, 584] on link "Add Resource" at bounding box center [1348, 576] width 79 height 21
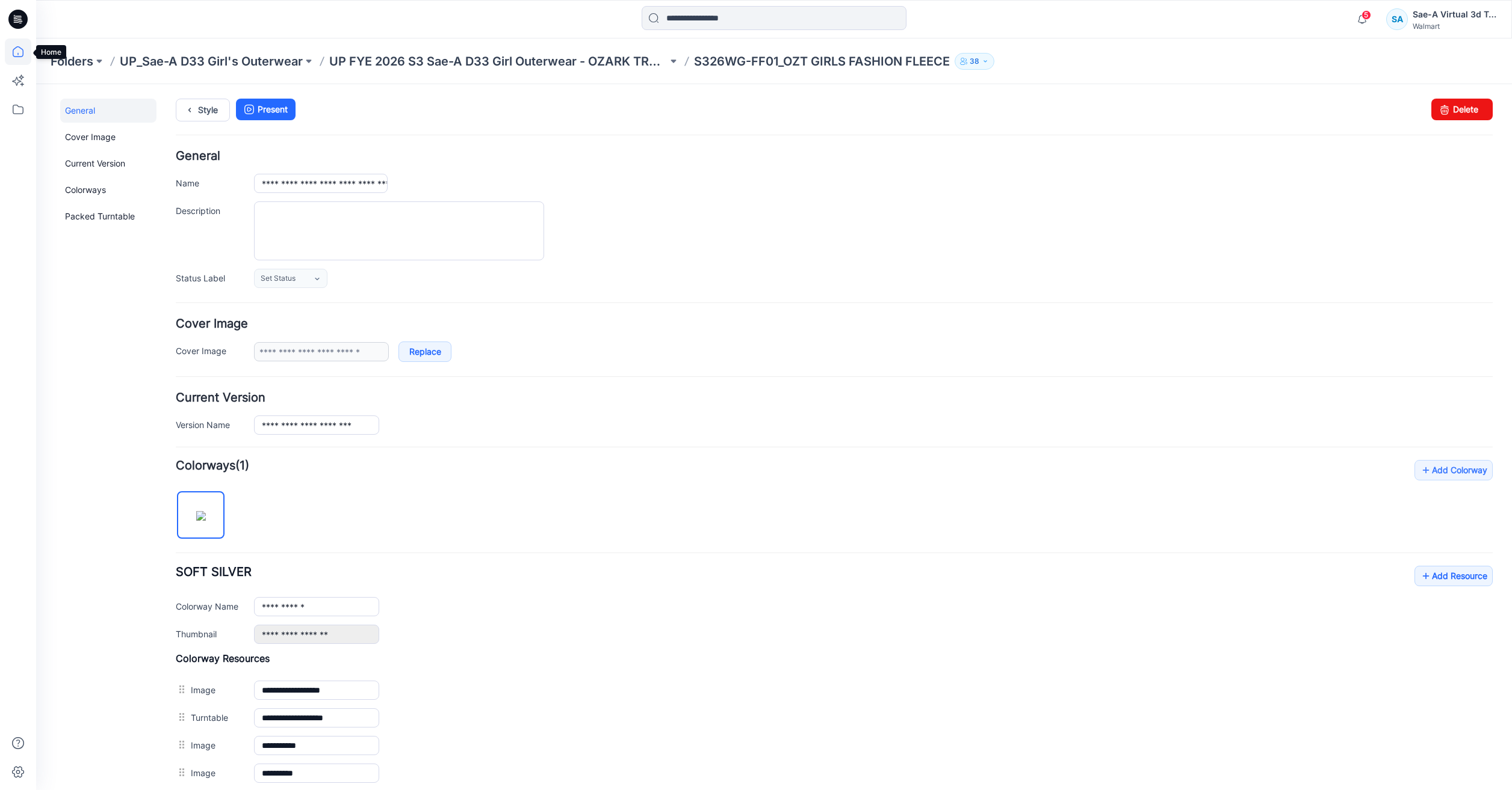
click at [8, 54] on icon at bounding box center [18, 51] width 27 height 26
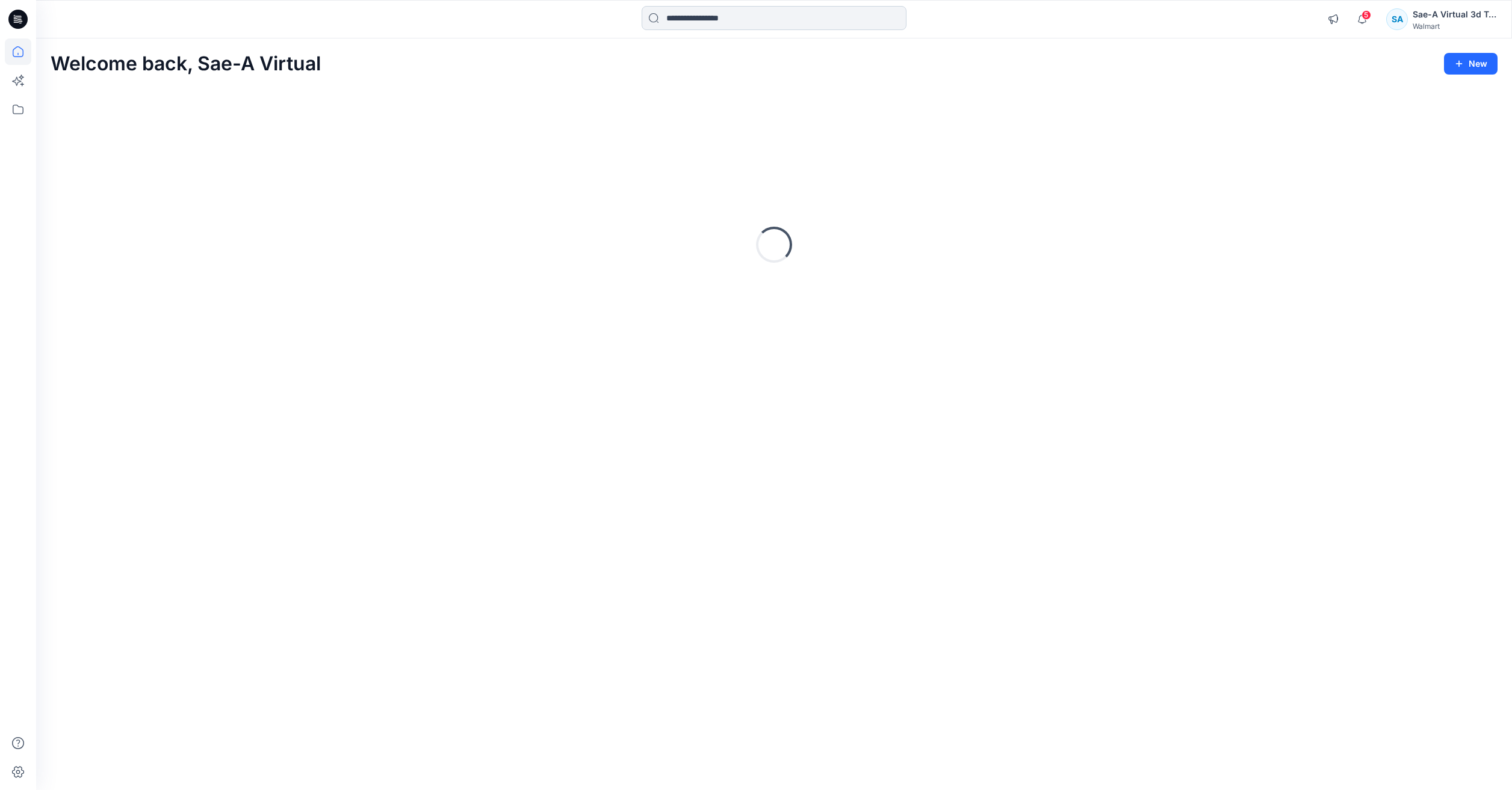
click at [742, 20] on input at bounding box center [774, 18] width 265 height 25
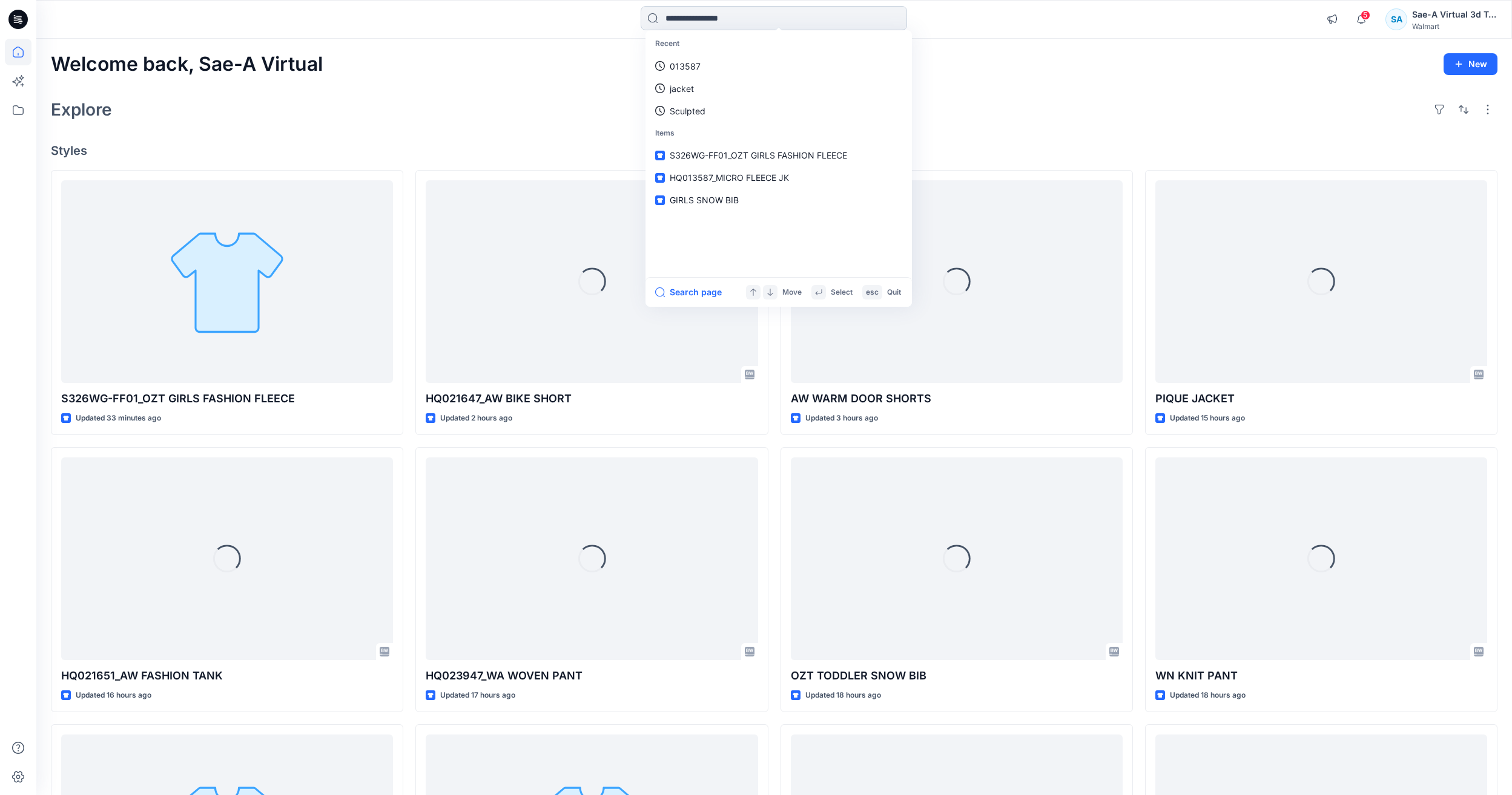
type input "*"
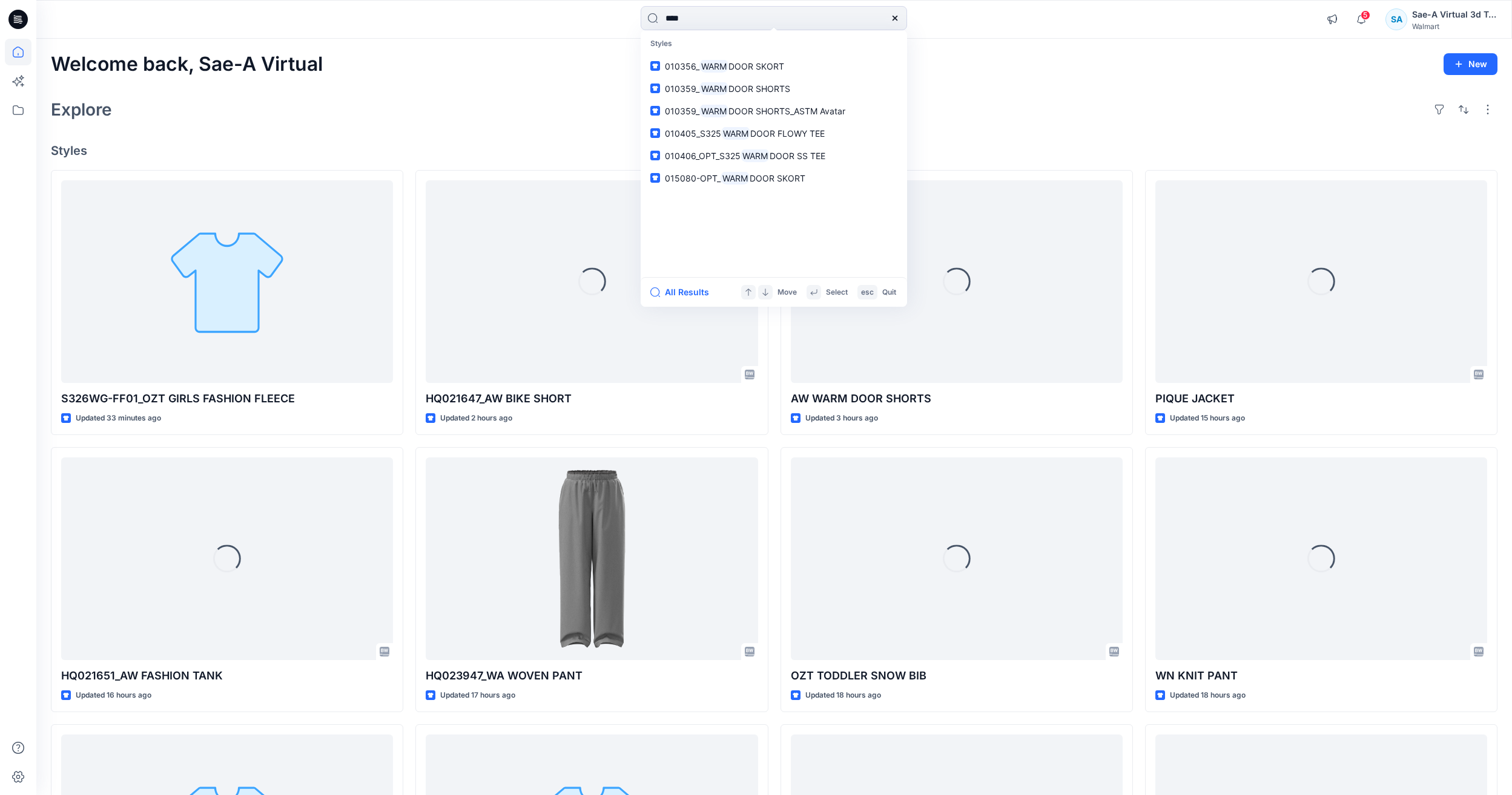
type input "****"
click at [1118, 89] on div "Welcome back, Sae-A Virtual New Explore Styles S326WG-FF01_OZT GIRLS FASHION FL…" at bounding box center [774, 543] width 1475 height 1009
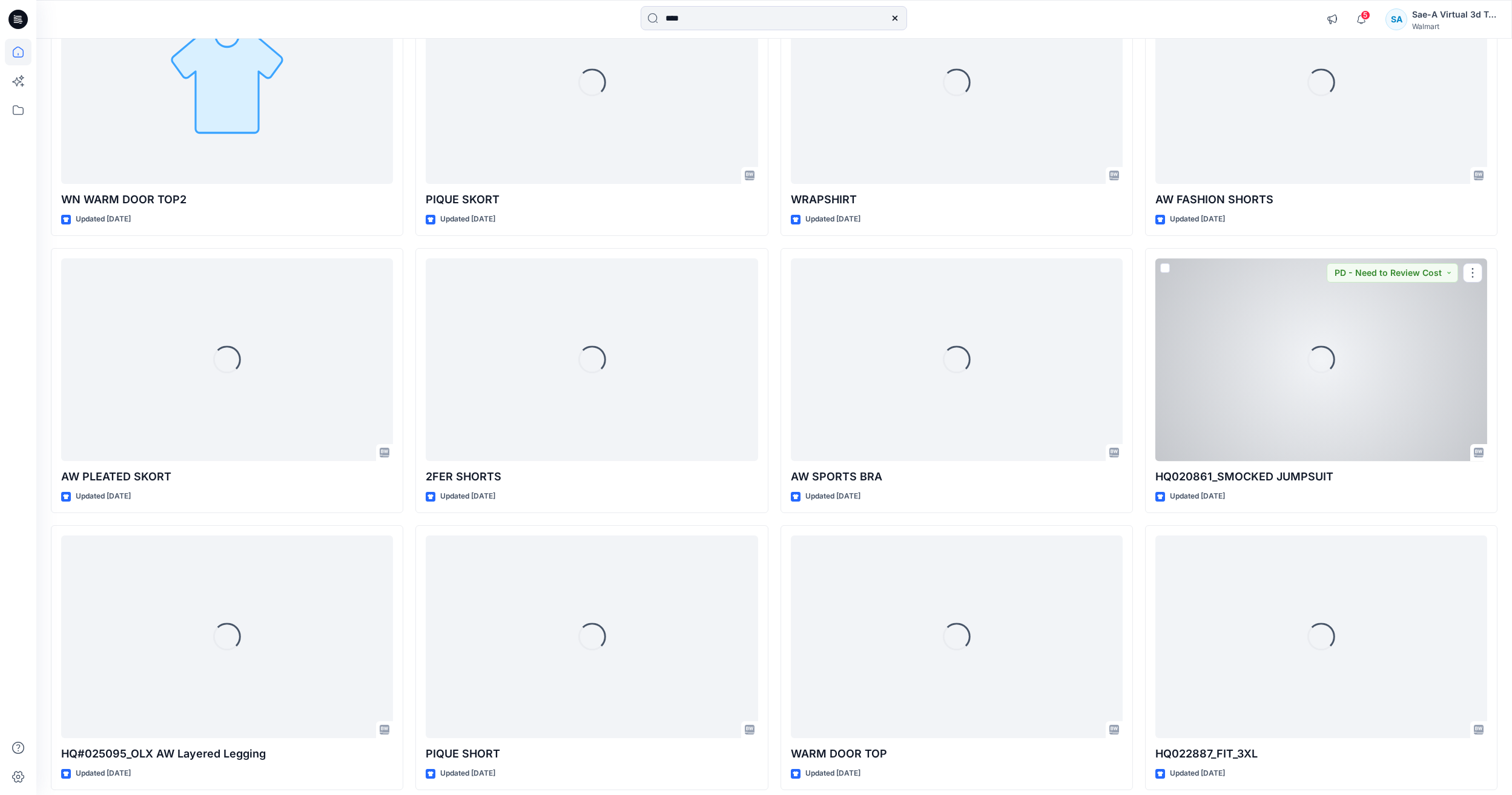
scroll to position [4412, 0]
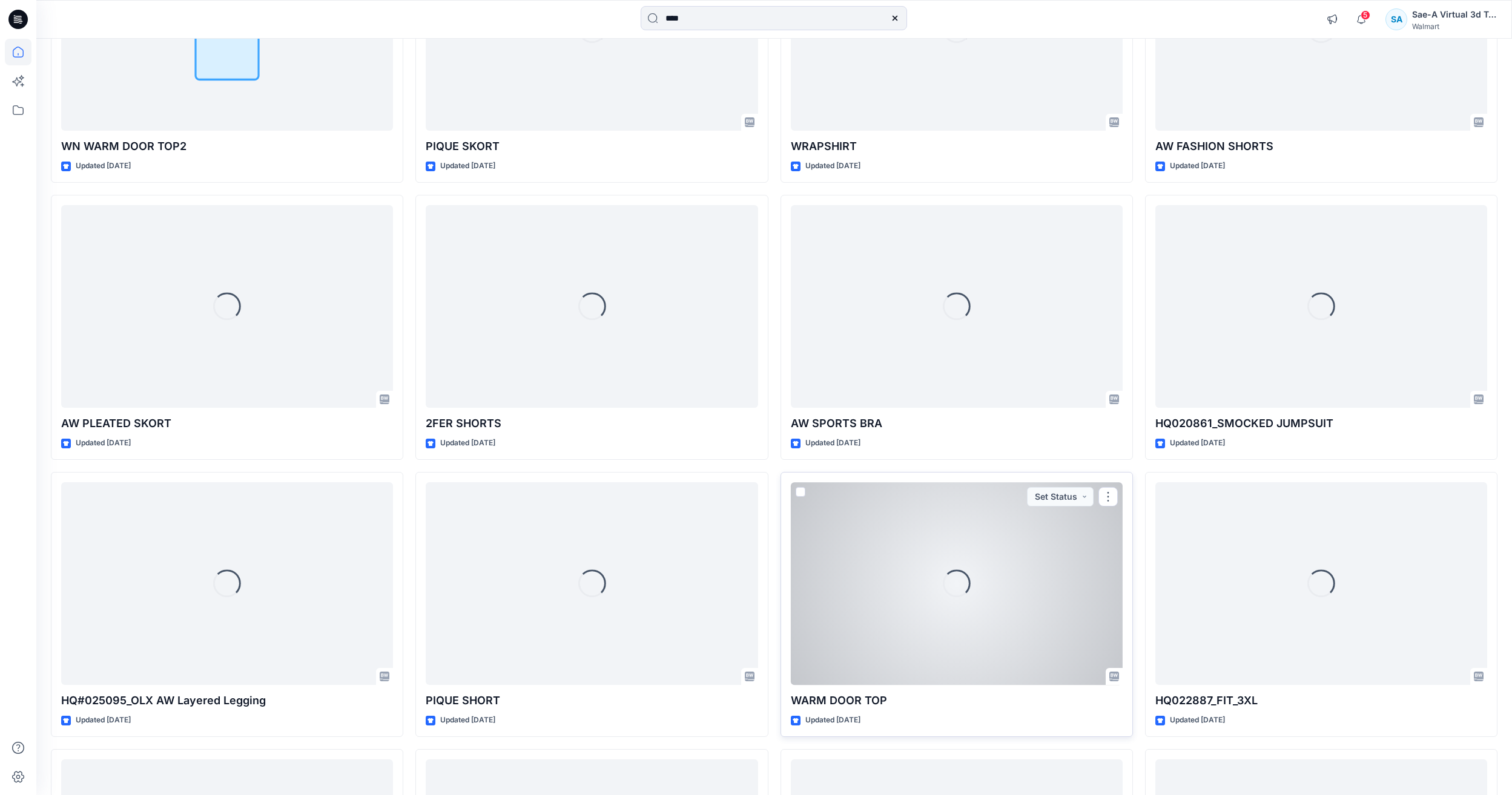
click at [934, 648] on div "Loading..." at bounding box center [957, 584] width 332 height 202
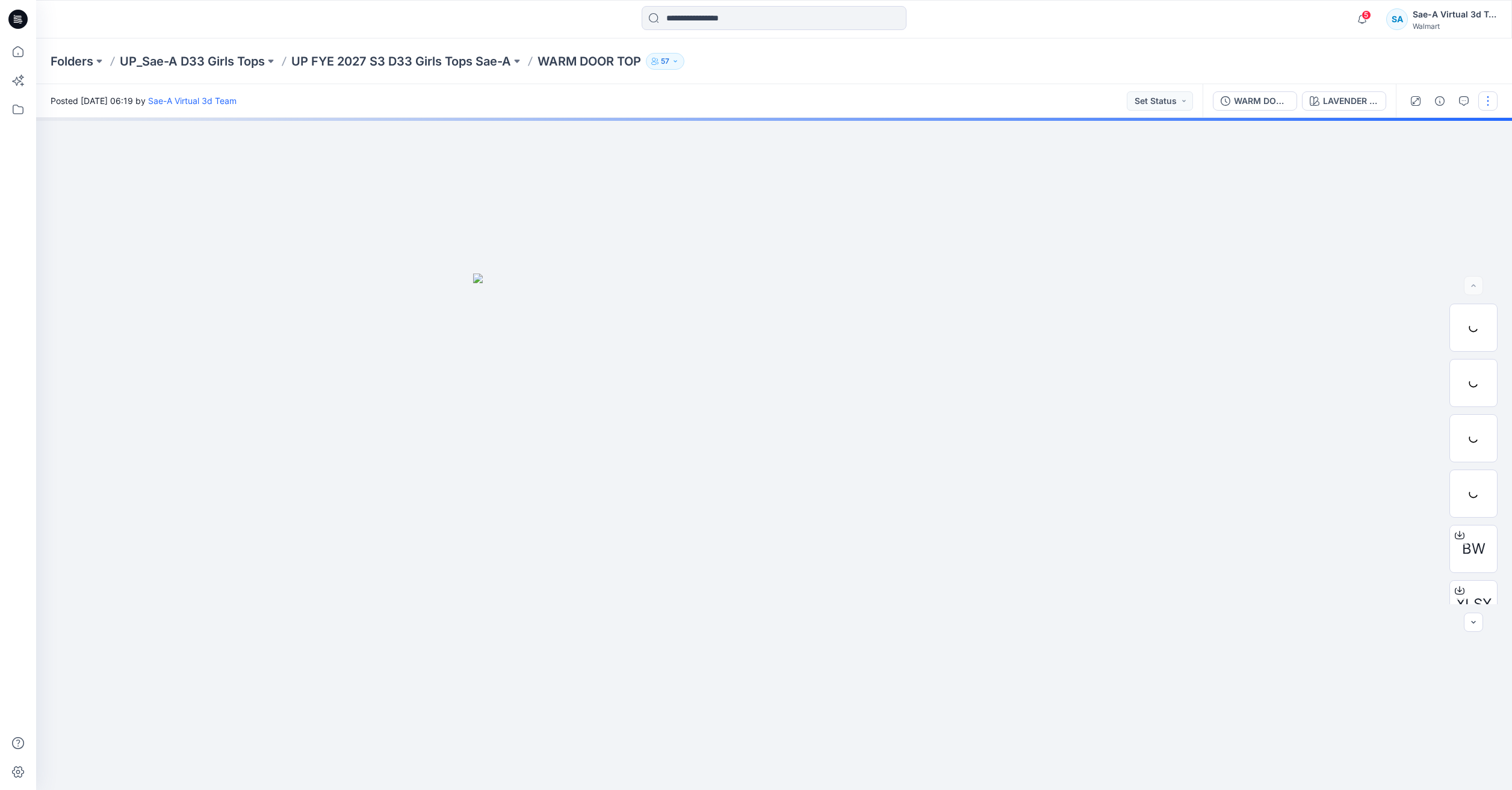
click at [1489, 99] on button "button" at bounding box center [1487, 101] width 20 height 20
click at [1422, 237] on button "Duplicate to..." at bounding box center [1436, 229] width 111 height 23
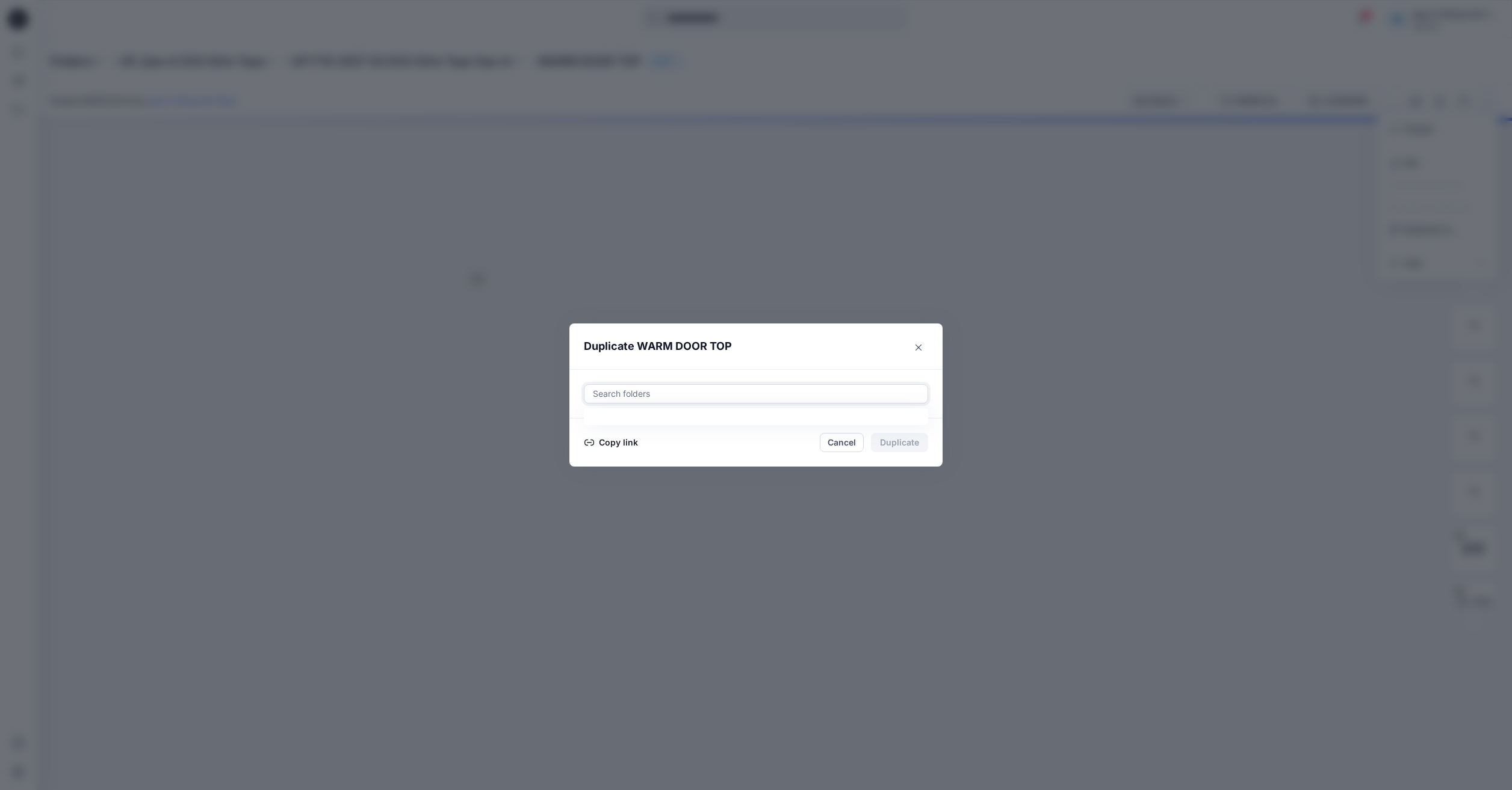
click at [635, 396] on div at bounding box center [756, 394] width 329 height 15
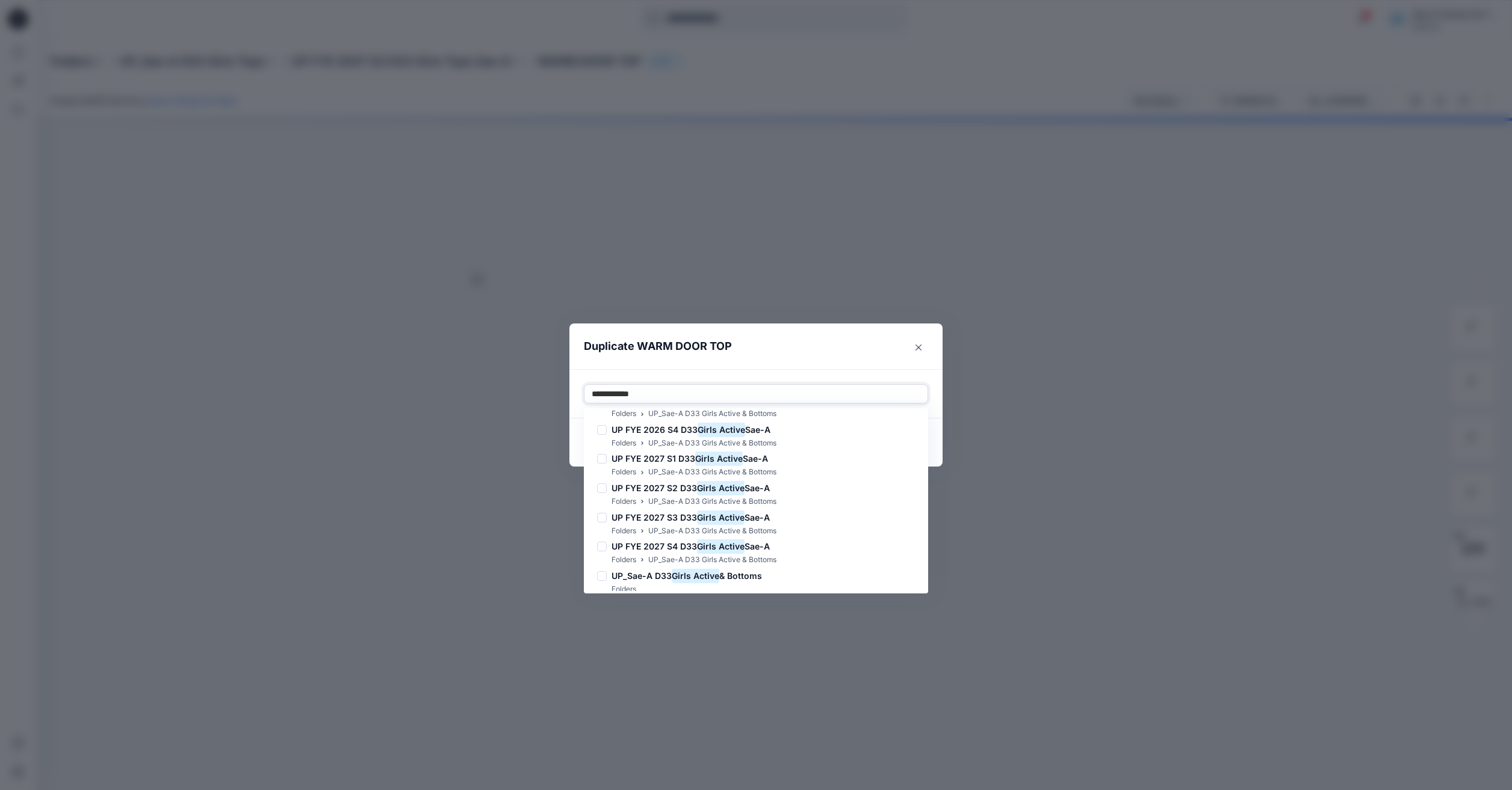
scroll to position [676, 0]
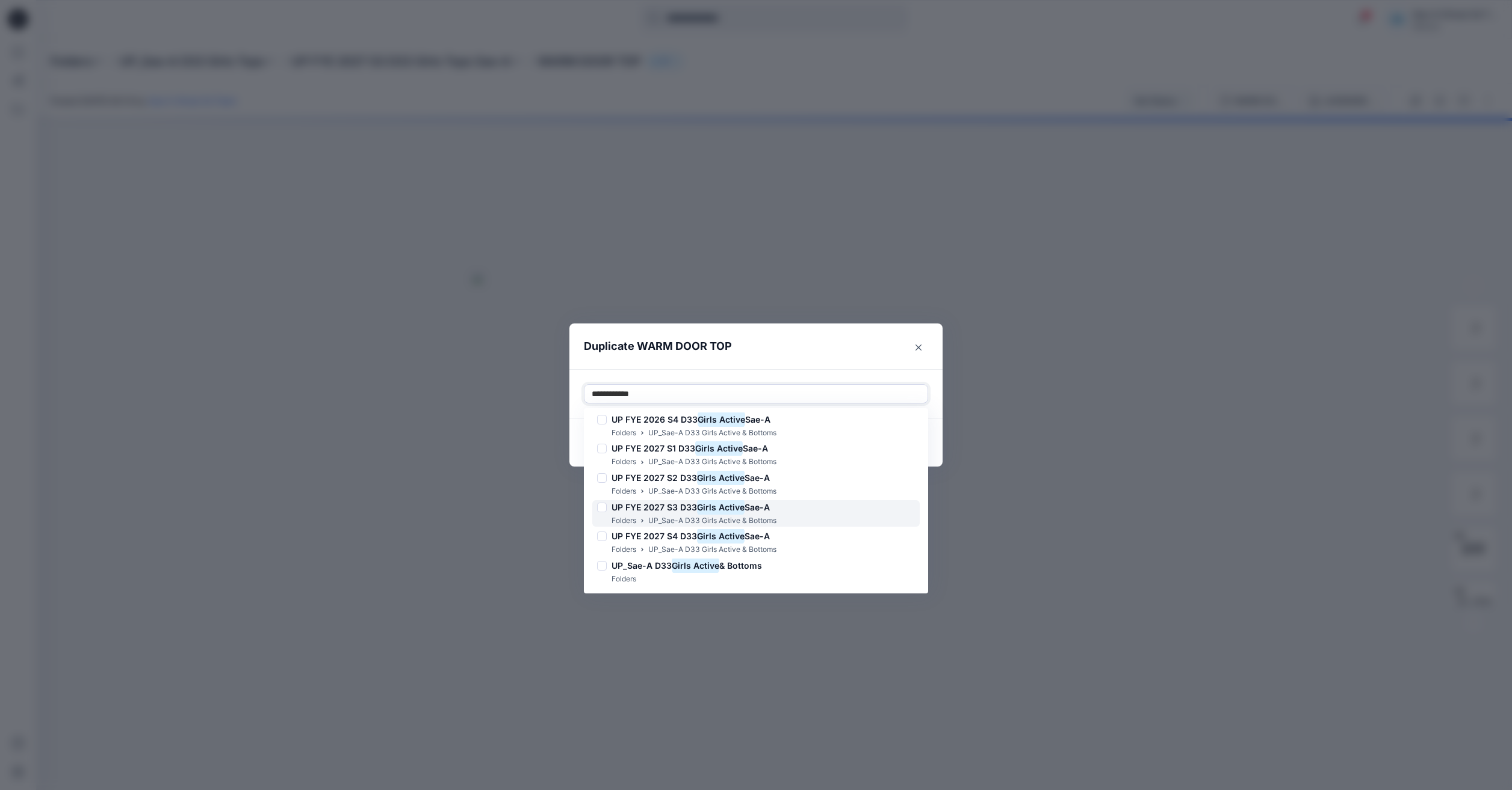
click at [710, 509] on mark "Girls Active" at bounding box center [721, 507] width 47 height 17
type input "*"
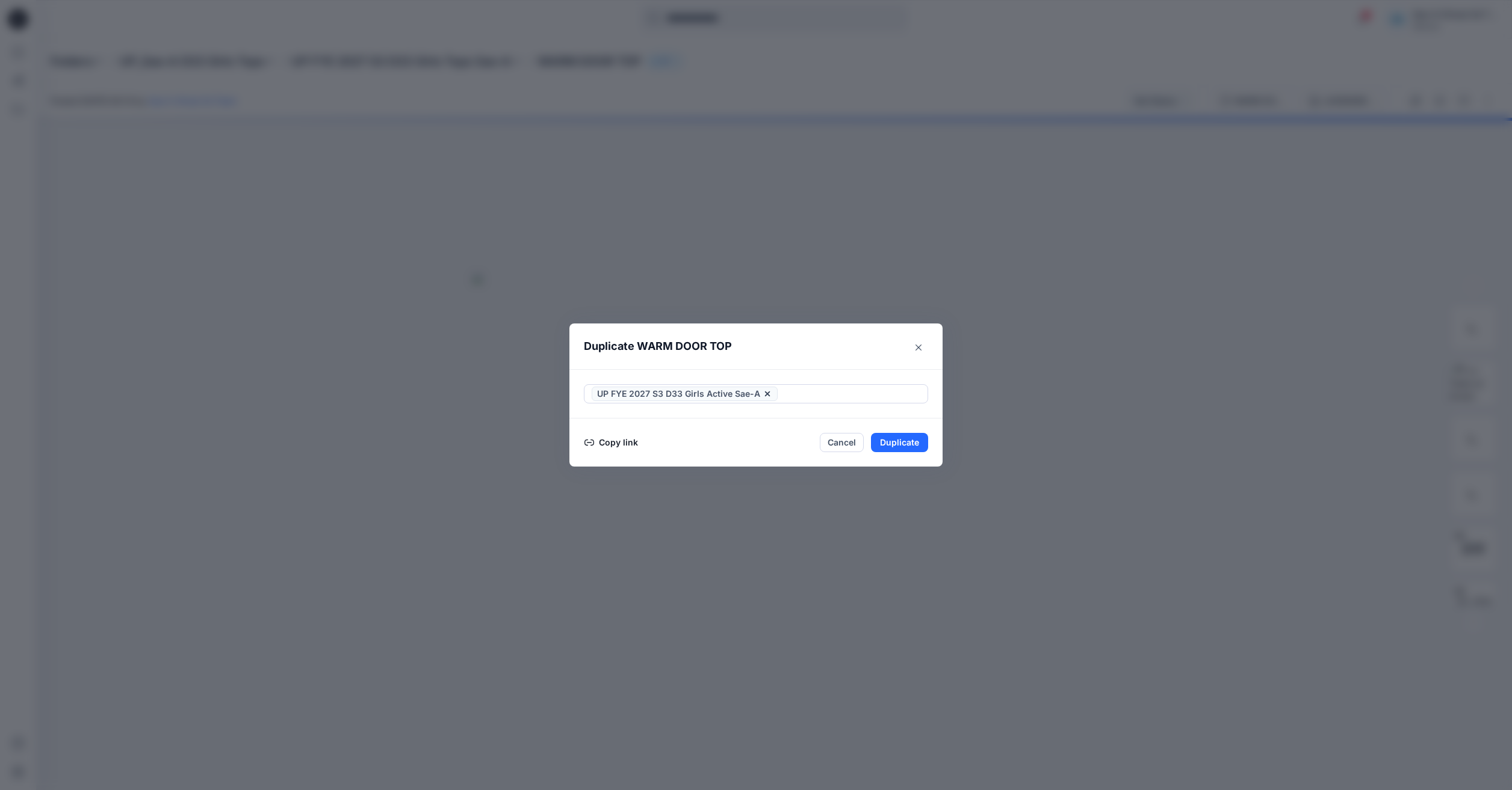
click at [864, 352] on header "Duplicate WARM DOOR TOP" at bounding box center [744, 346] width 350 height 46
click at [901, 447] on button "Duplicate" at bounding box center [899, 443] width 57 height 20
click at [912, 347] on button "Close" at bounding box center [919, 347] width 20 height 20
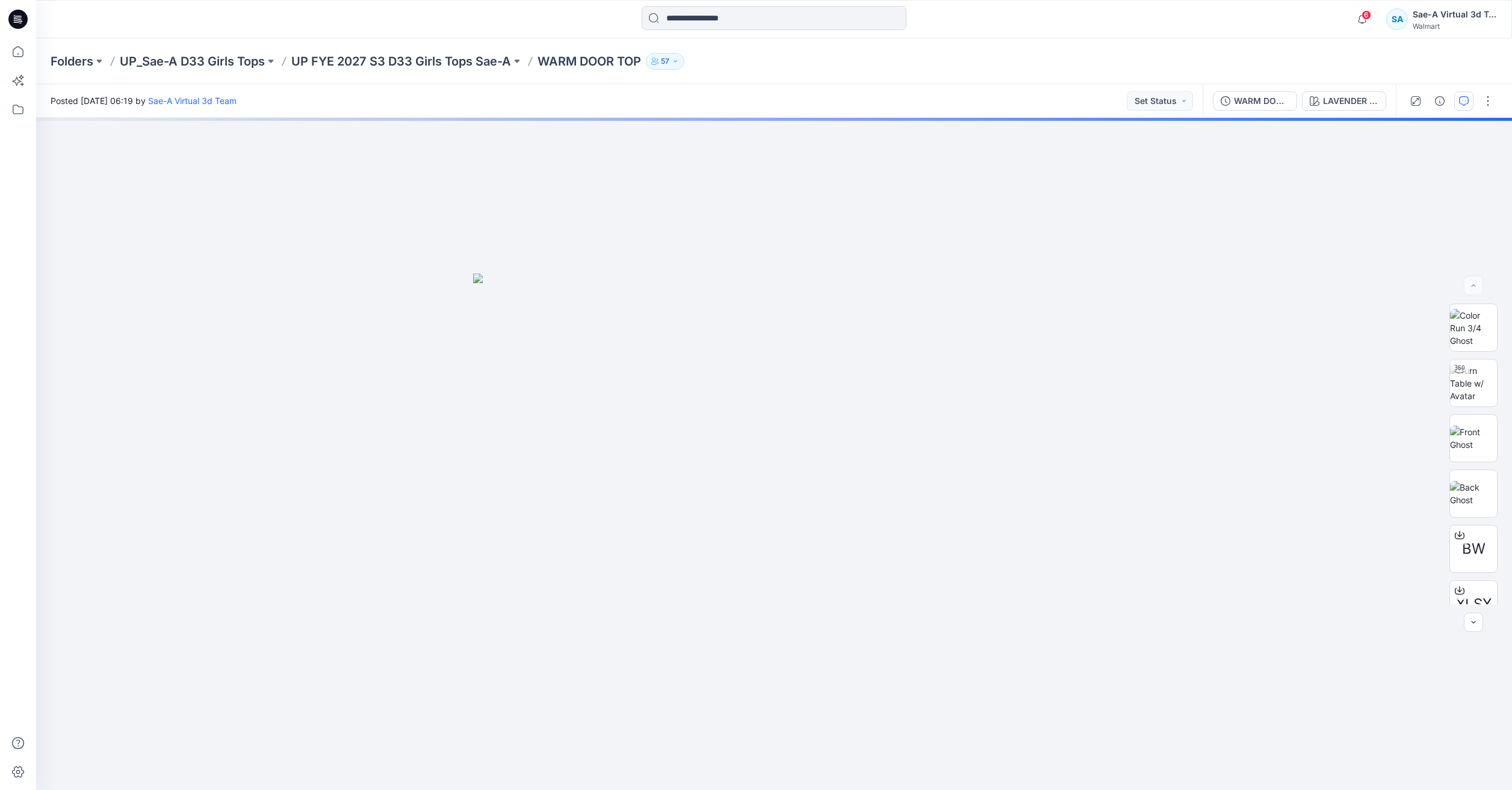
click at [1467, 103] on icon "button" at bounding box center [1464, 101] width 10 height 10
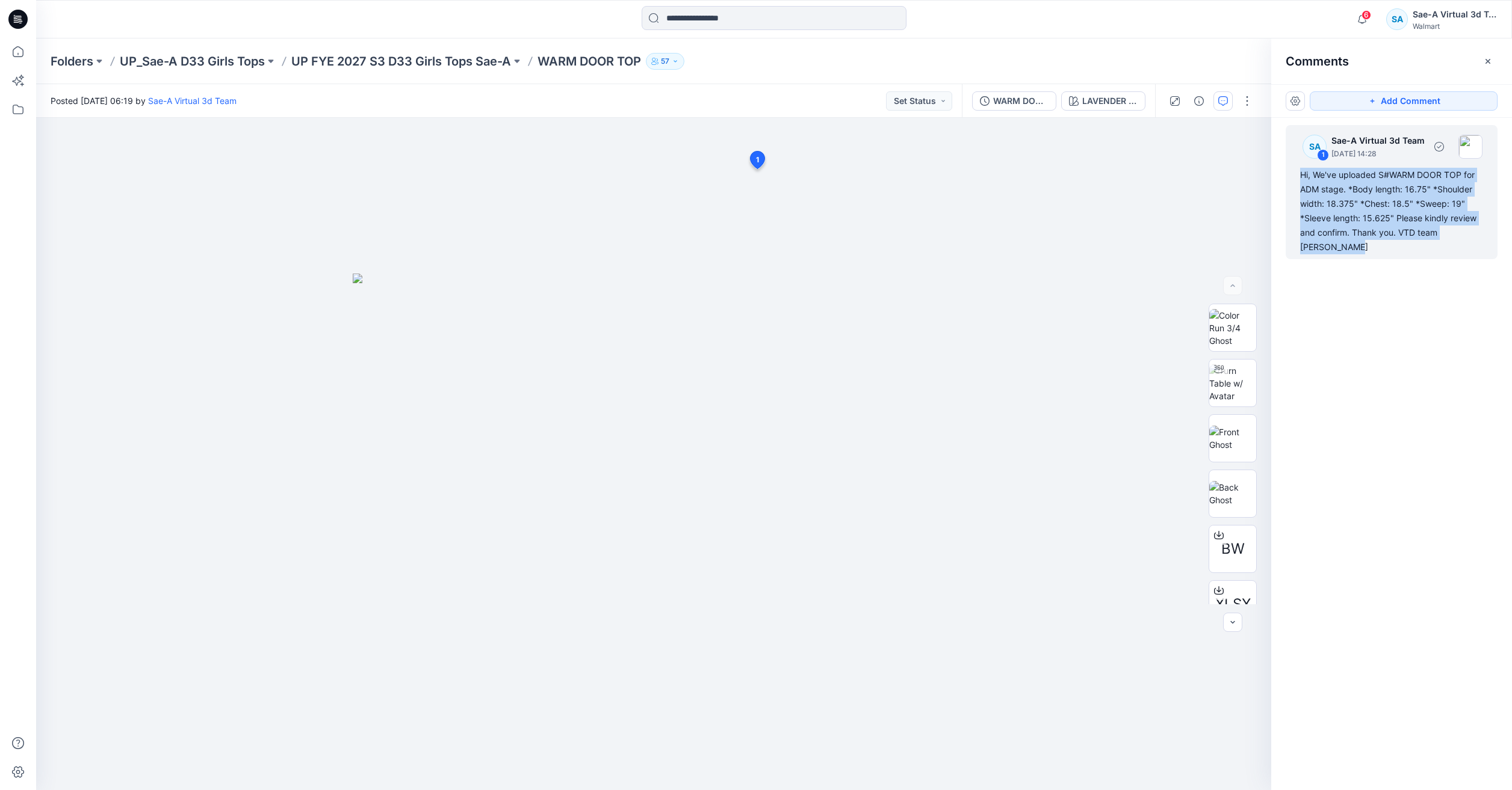
drag, startPoint x: 1344, startPoint y: 254, endPoint x: 1293, endPoint y: 172, distance: 96.6
click at [1293, 172] on div "SA 1 Sae-A Virtual 3d Team September 04, 2025 14:28 Hi, We've uploaded S#WARM D…" at bounding box center [1391, 191] width 212 height 134
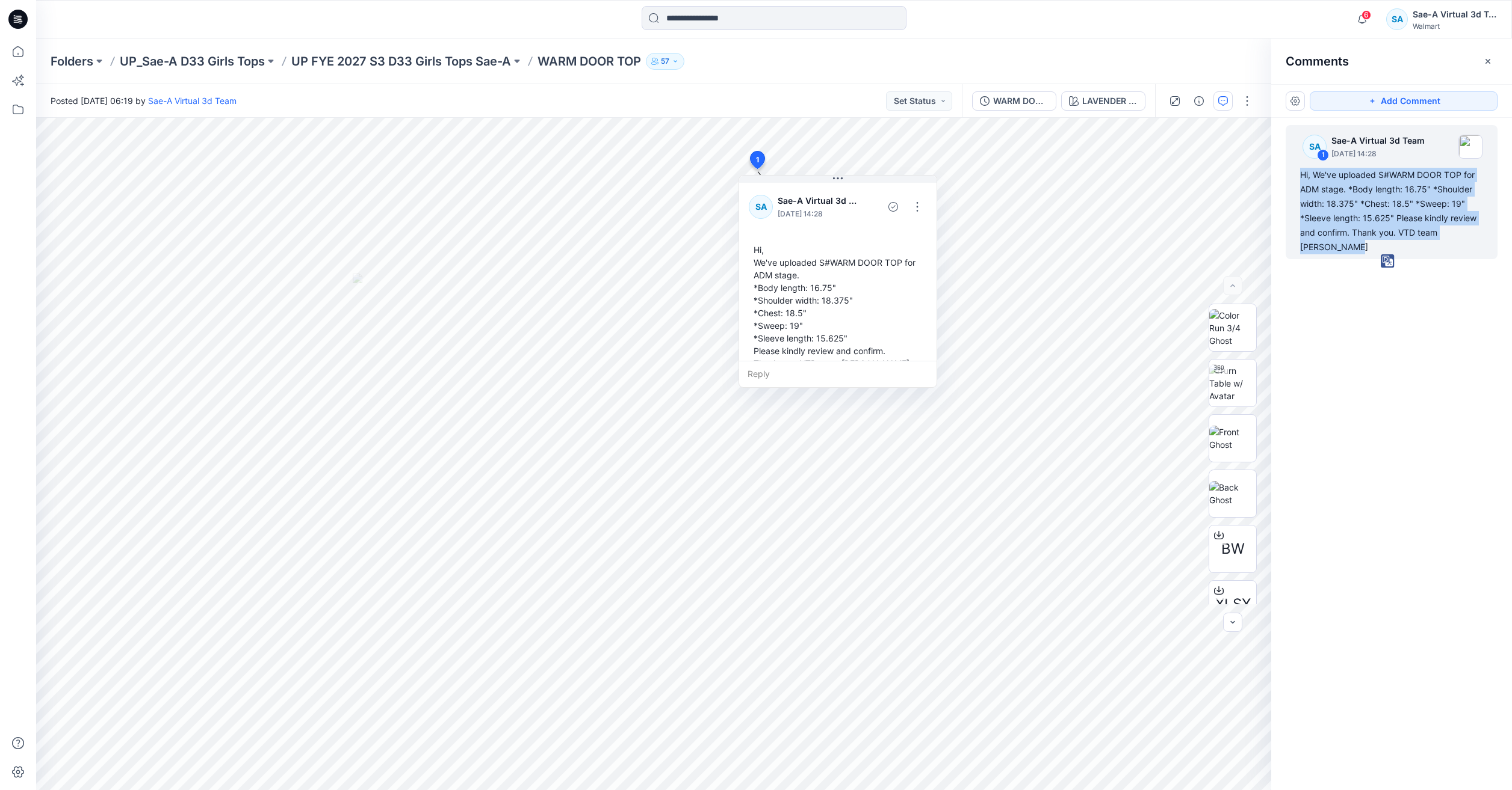
copy div "Hi, We've uploaded S#WARM DOOR TOP for ADM stage. *Body length: 16.75" *Shoulde…"
click at [1247, 100] on button "button" at bounding box center [1247, 101] width 20 height 20
click at [1191, 167] on button "Edit" at bounding box center [1196, 162] width 111 height 23
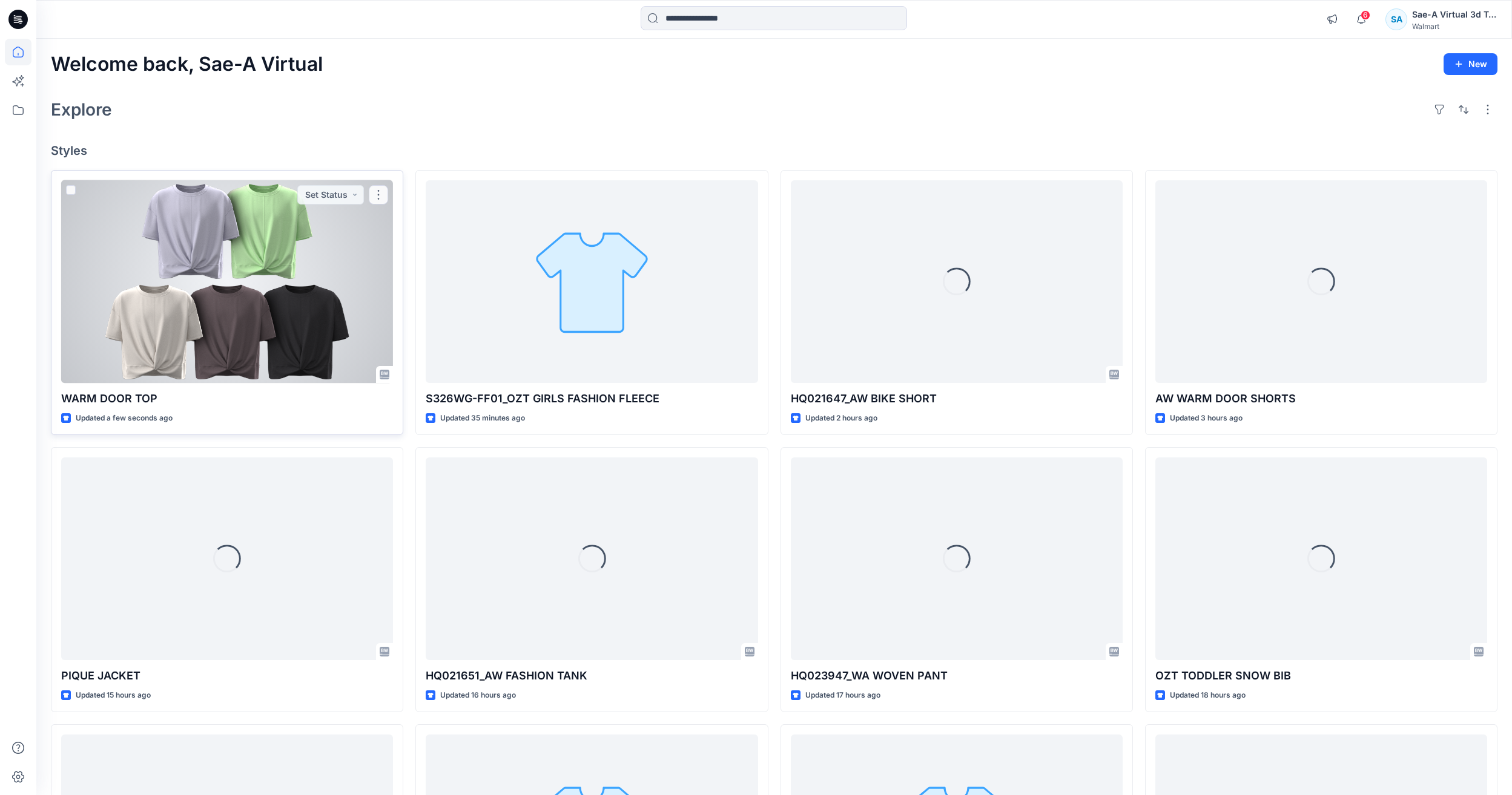
click at [230, 317] on div at bounding box center [227, 281] width 332 height 202
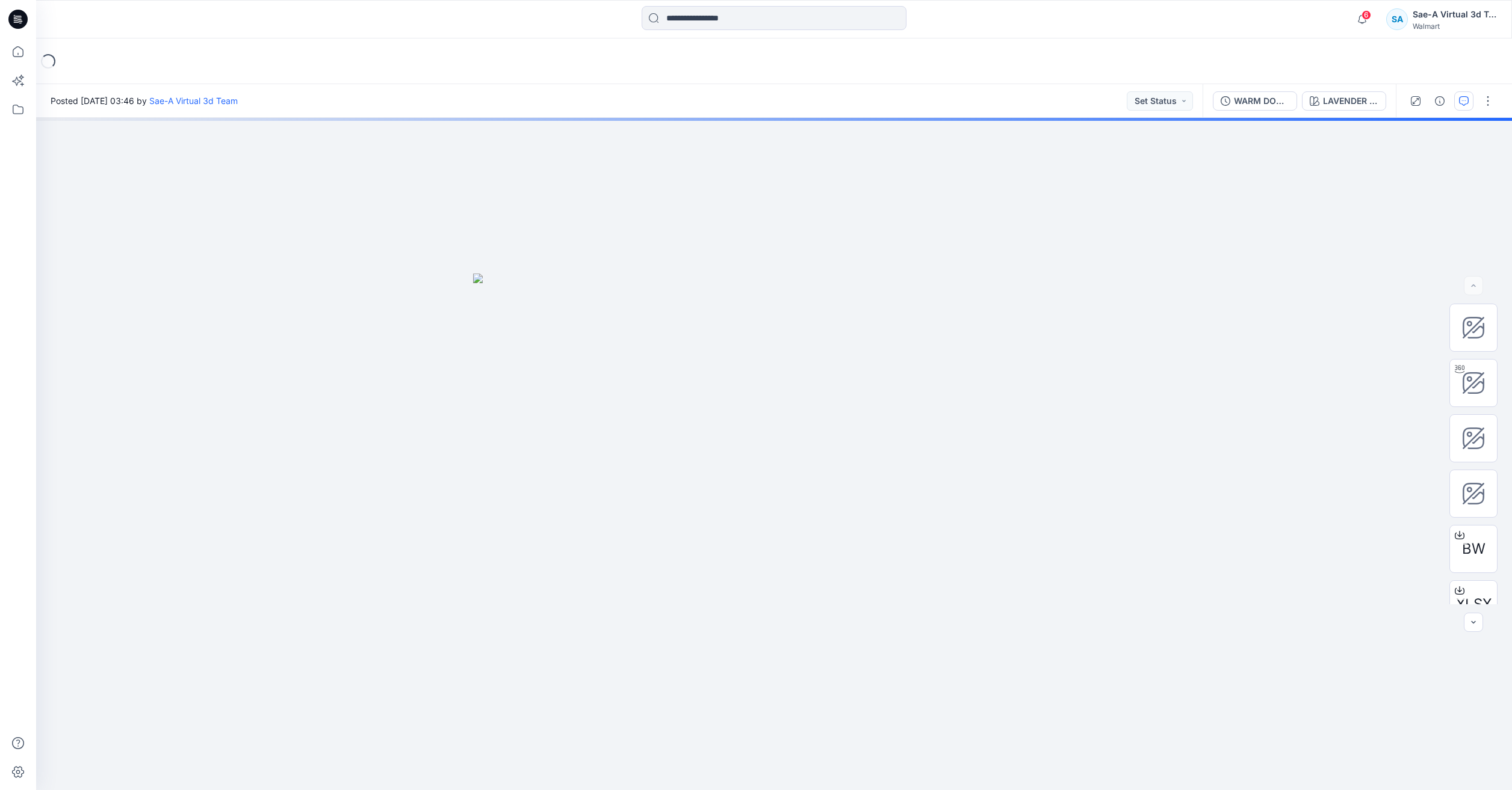
click at [1464, 110] on button "button" at bounding box center [1464, 101] width 20 height 20
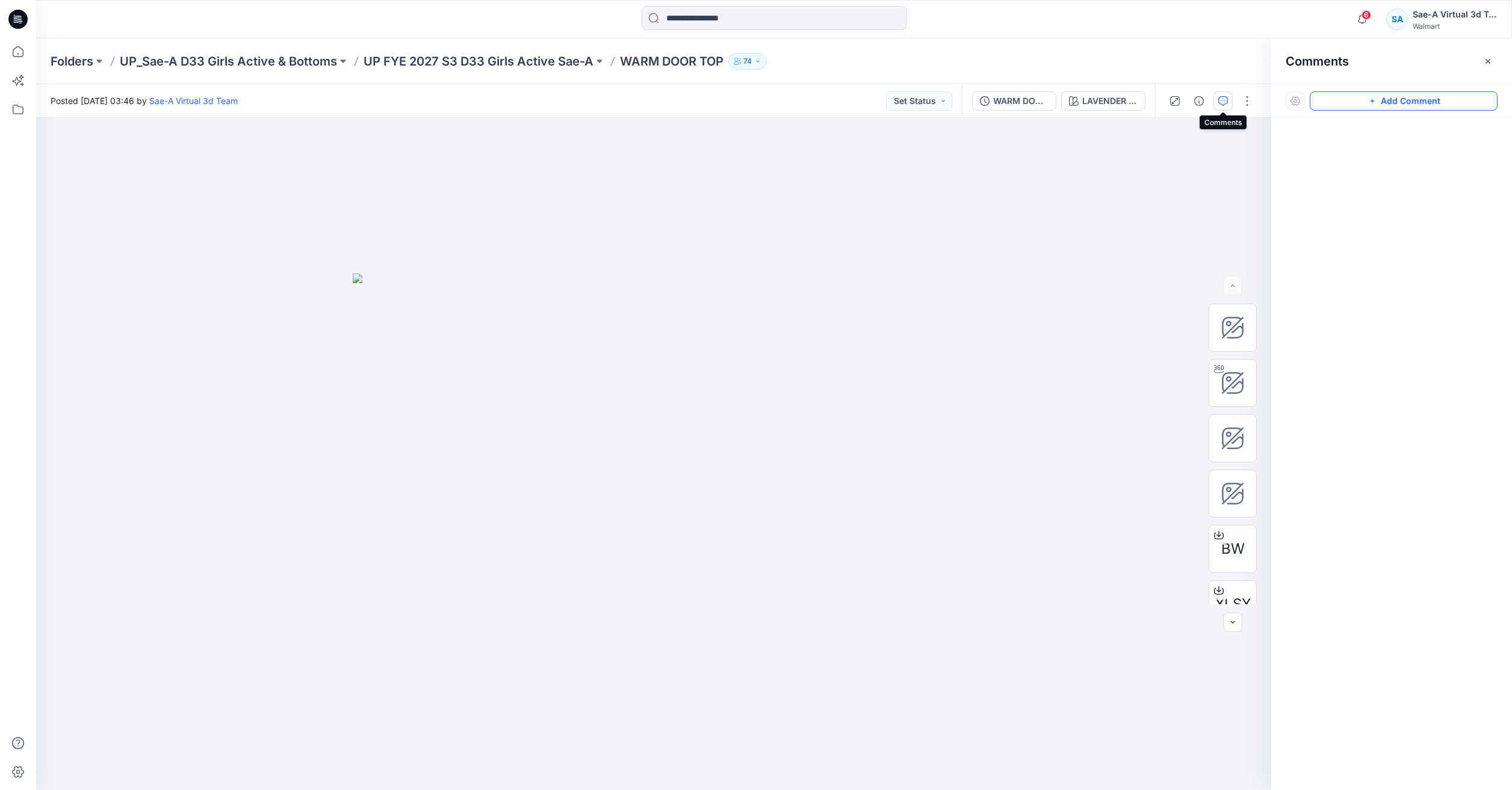
click at [1369, 99] on icon "button" at bounding box center [1373, 101] width 10 height 10
click at [950, 180] on div "1 Cancel Post" at bounding box center [654, 453] width 1235 height 672
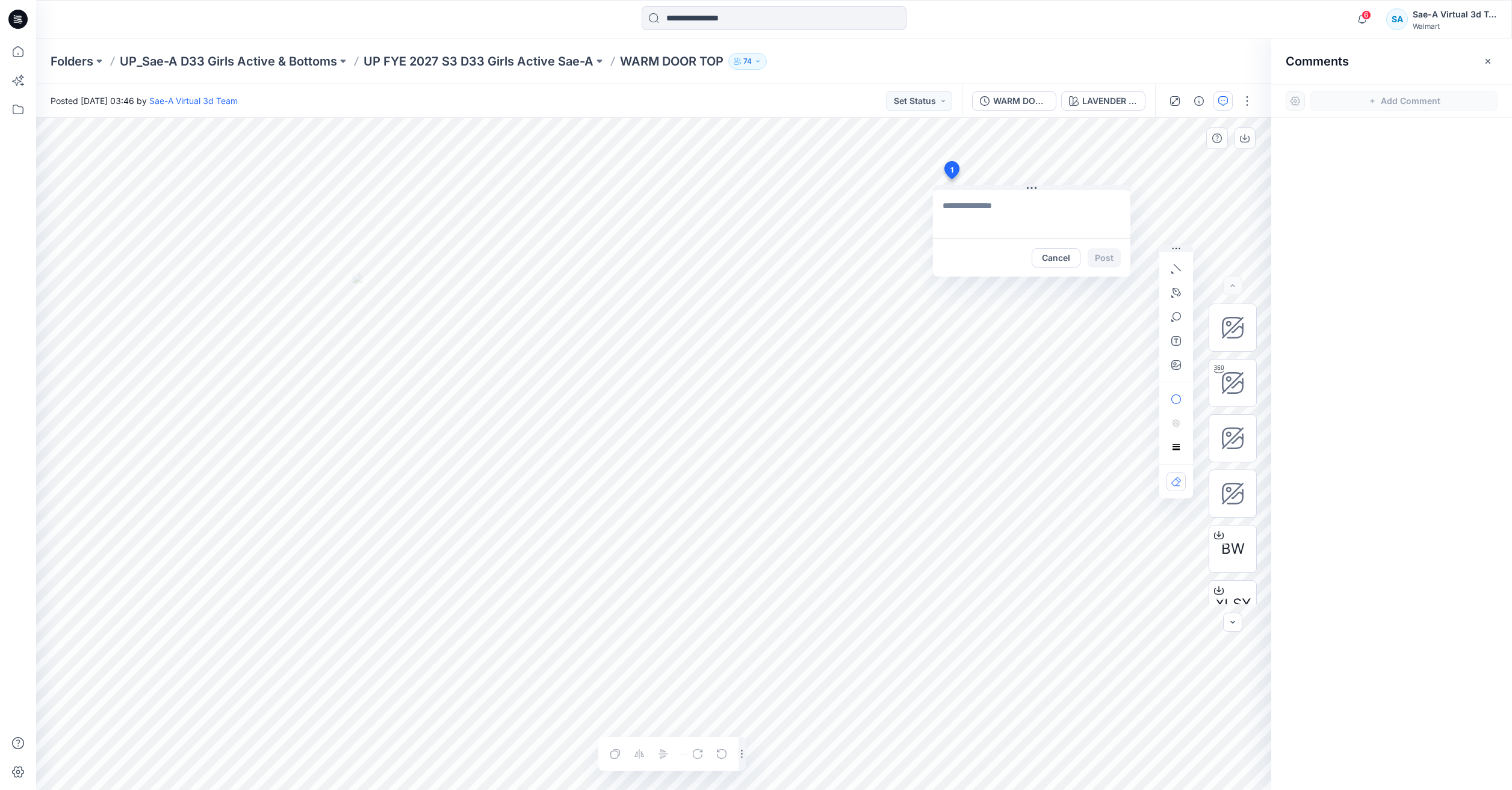
paste textarea "**********"
click at [956, 210] on textarea "**********" at bounding box center [1031, 214] width 197 height 48
click at [990, 228] on textarea "**********" at bounding box center [1031, 214] width 197 height 48
click at [993, 228] on textarea "**********" at bounding box center [1031, 214] width 197 height 48
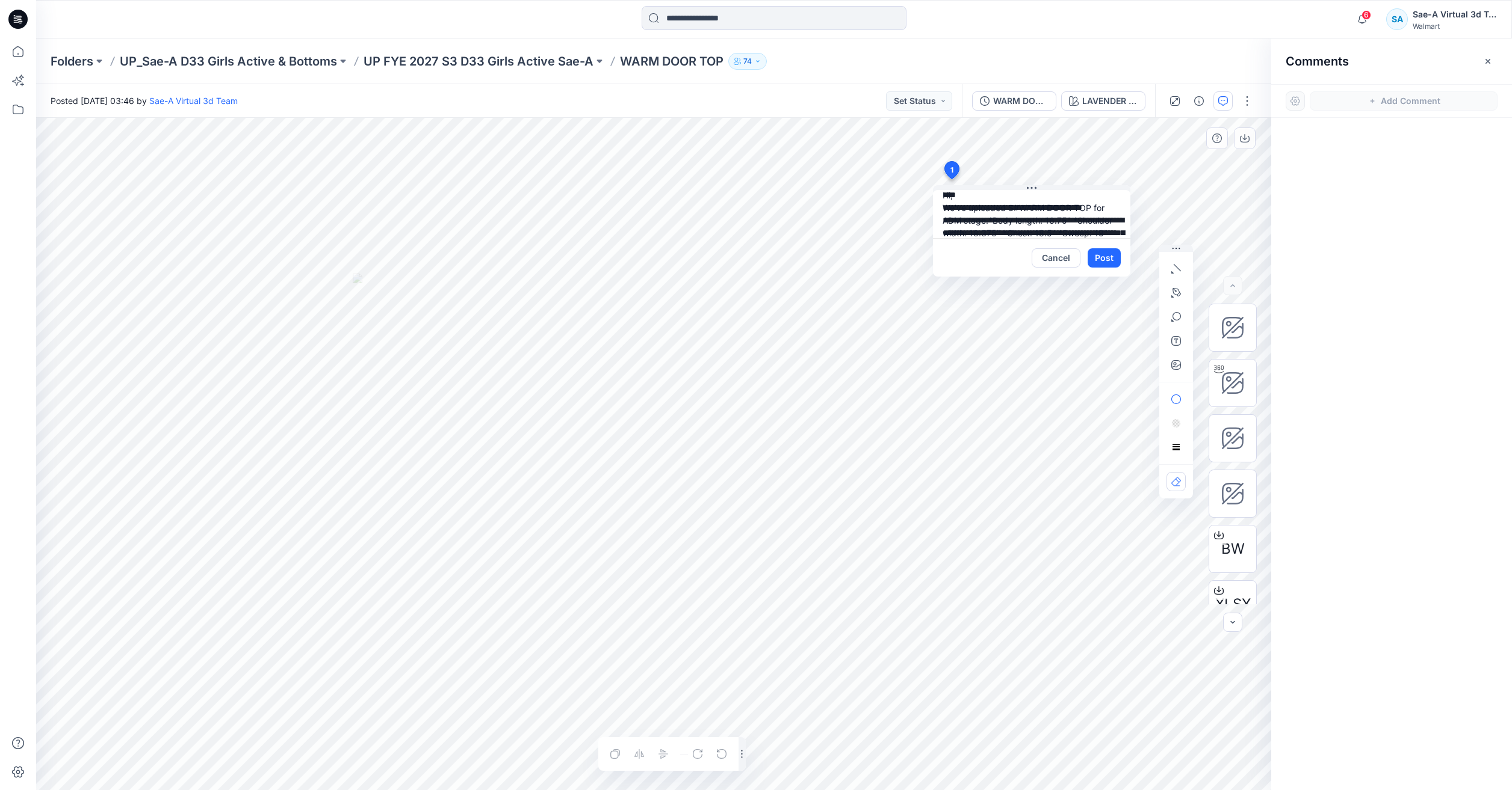
click at [1026, 233] on textarea "**********" at bounding box center [1031, 214] width 197 height 48
click at [1043, 232] on textarea "**********" at bounding box center [1031, 214] width 197 height 48
click at [998, 234] on textarea "**********" at bounding box center [1031, 214] width 197 height 48
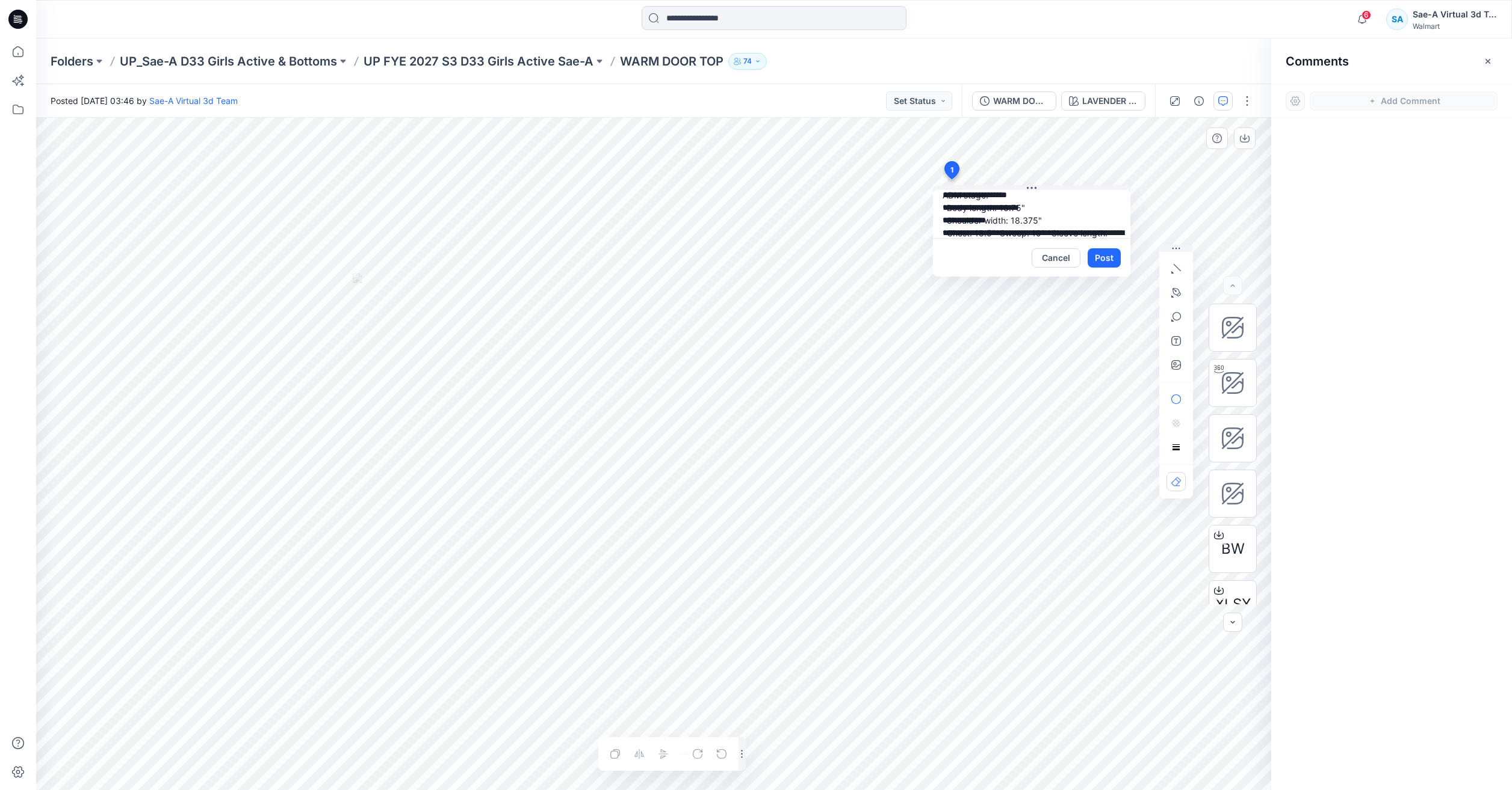
scroll to position [49, 0]
click at [995, 234] on textarea "**********" at bounding box center [1031, 214] width 197 height 48
click at [1040, 233] on textarea "**********" at bounding box center [1031, 214] width 197 height 48
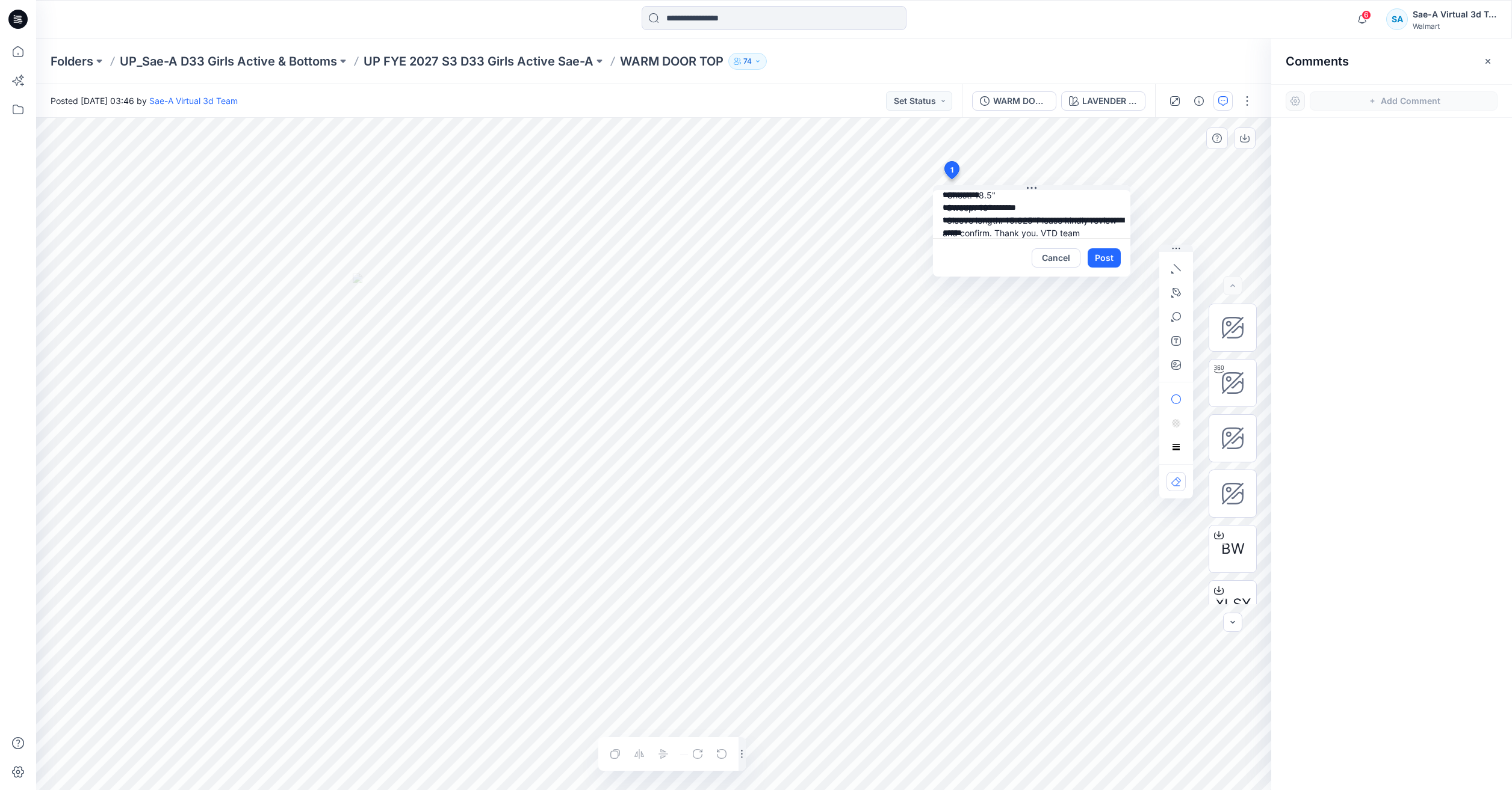
click at [1078, 233] on textarea "**********" at bounding box center [1031, 214] width 197 height 48
type textarea "**********"
click at [1100, 252] on button "Post" at bounding box center [1105, 258] width 33 height 20
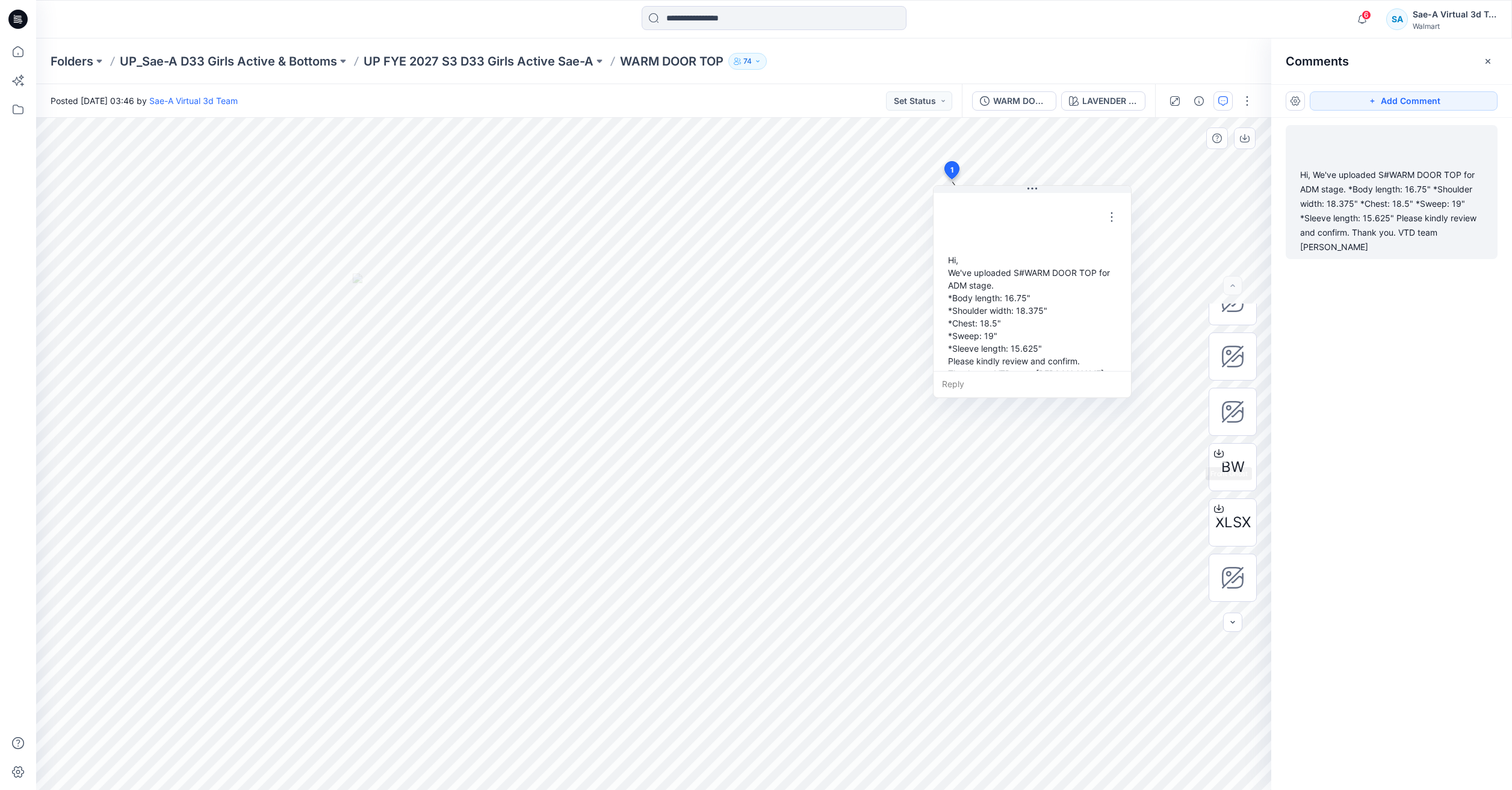
scroll to position [134, 0]
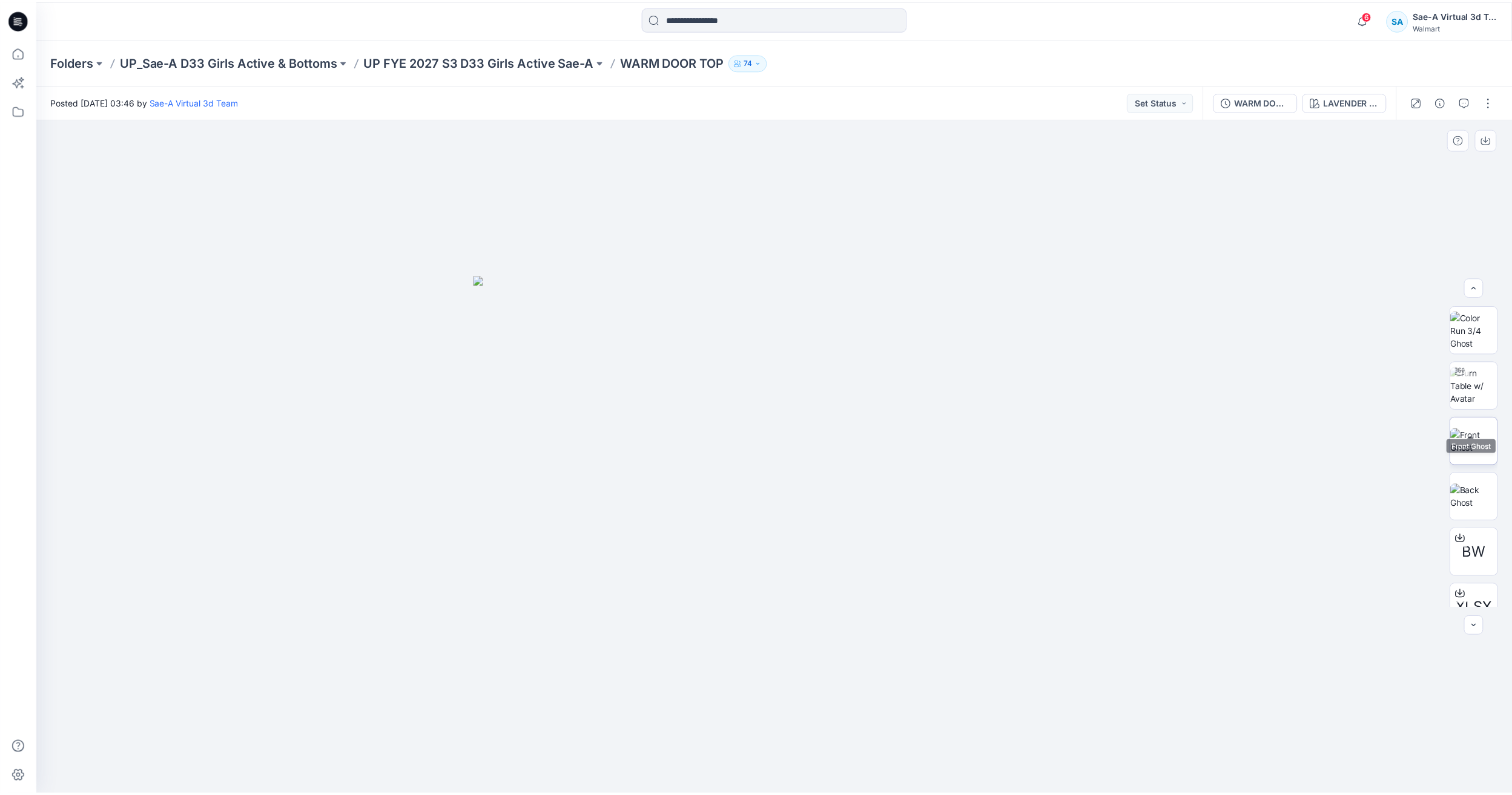
scroll to position [135, 0]
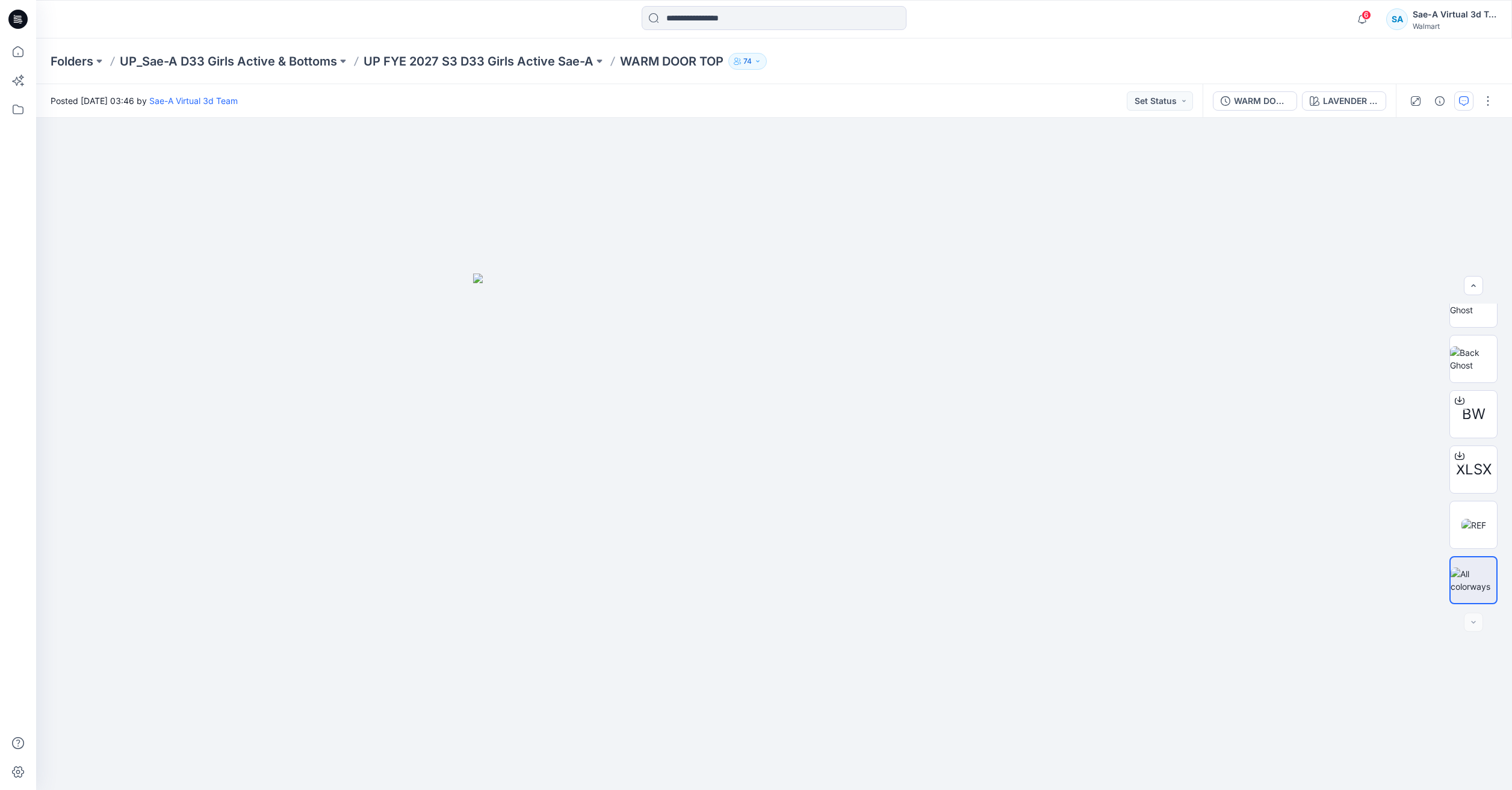
click at [1472, 101] on button "button" at bounding box center [1464, 101] width 20 height 20
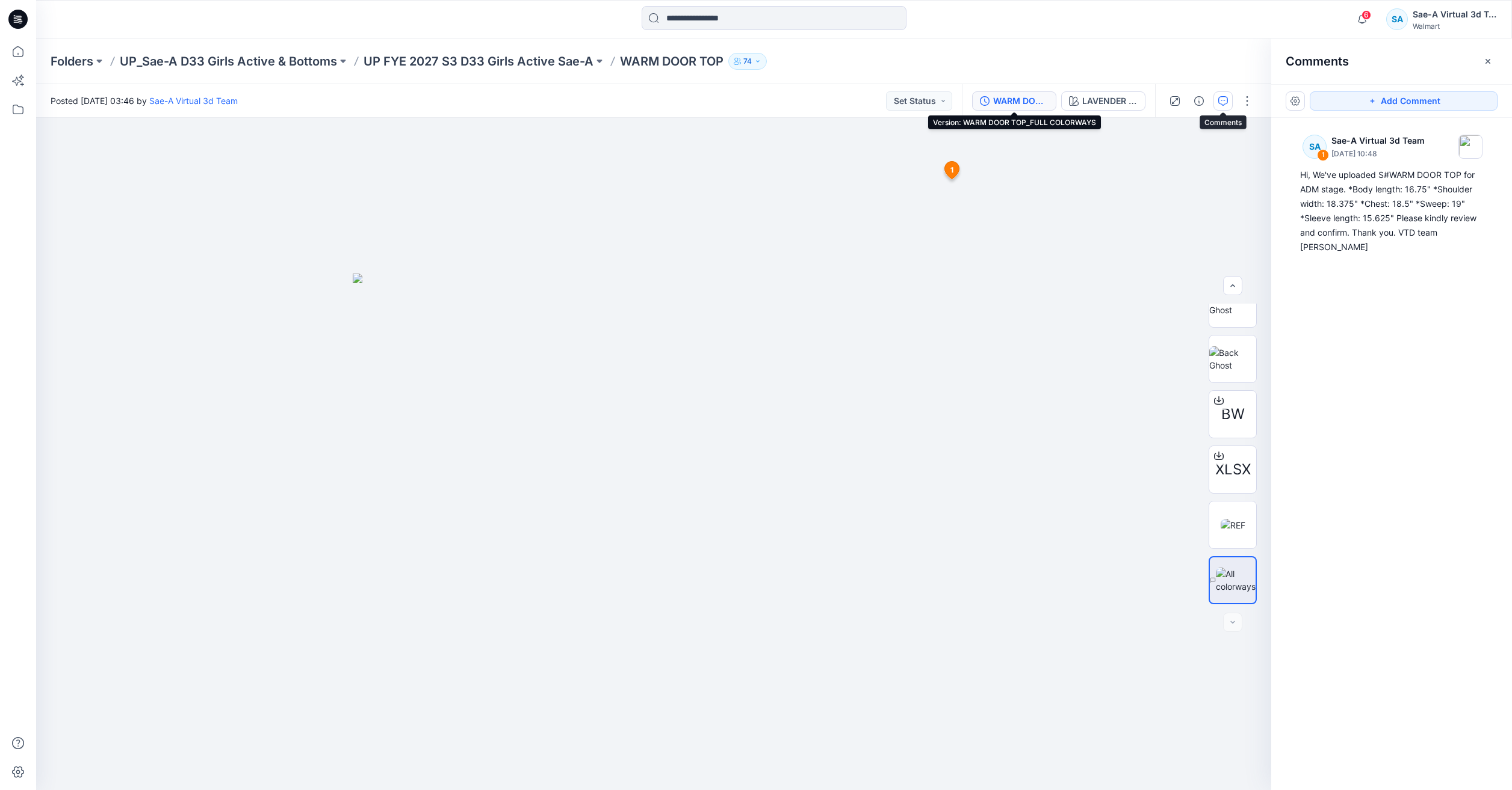
click at [1028, 99] on div "WARM DOOR TOP_FULL COLORWAYS" at bounding box center [1020, 100] width 55 height 13
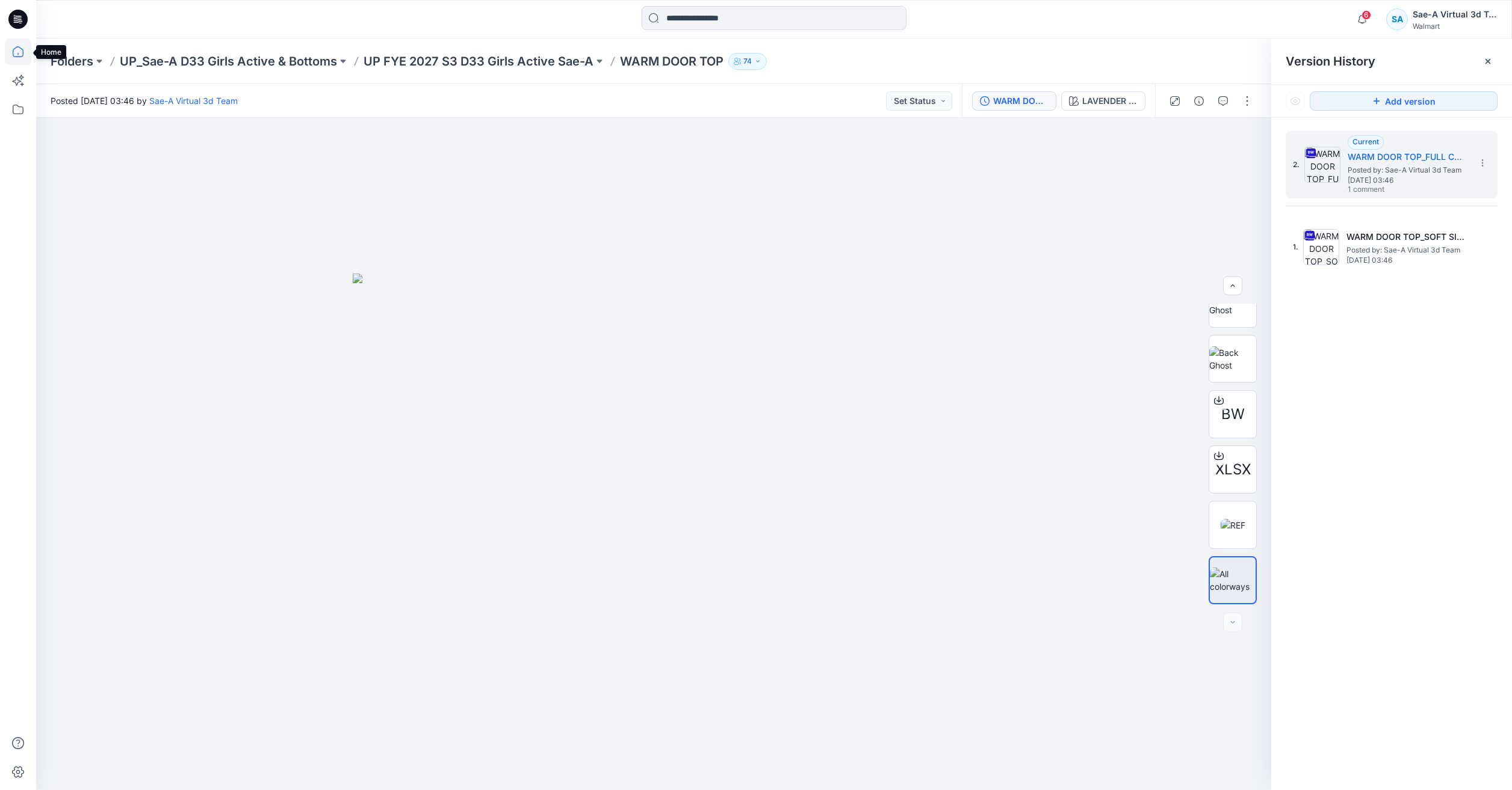
click at [23, 50] on icon at bounding box center [18, 51] width 11 height 11
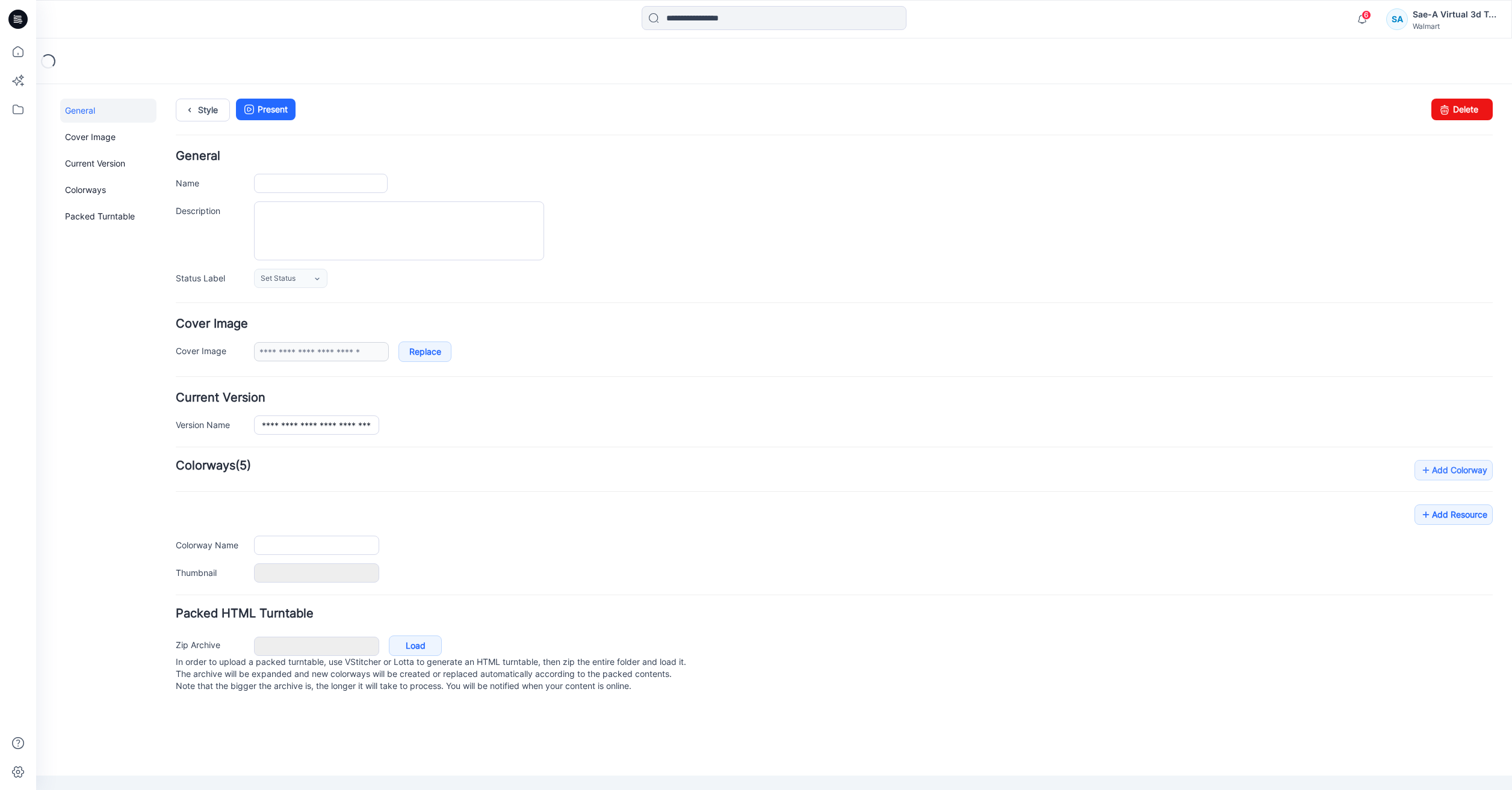
type input "**********"
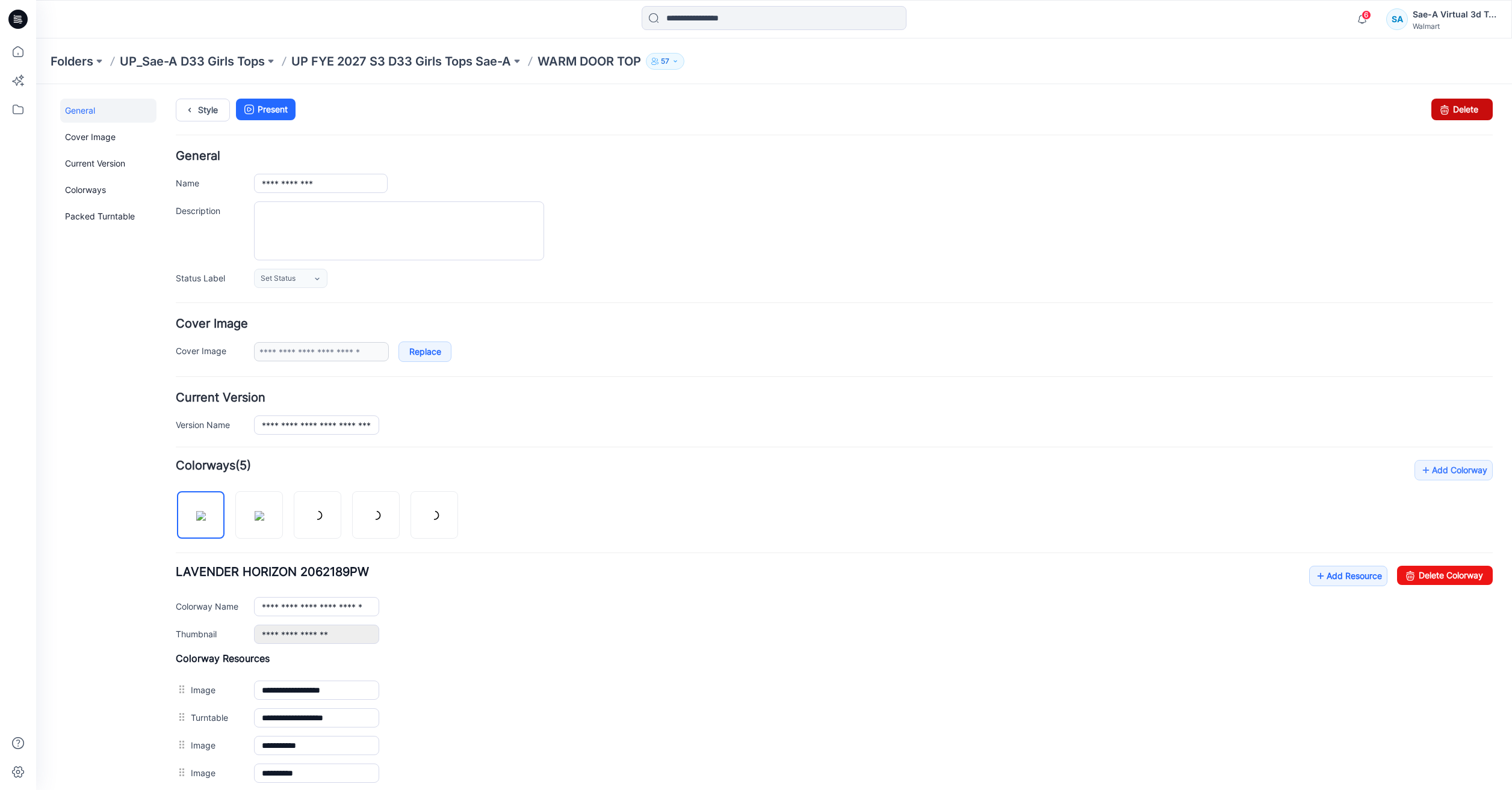
drag, startPoint x: 1467, startPoint y: 110, endPoint x: 855, endPoint y: 141, distance: 612.8
click at [1467, 110] on link "Delete" at bounding box center [1462, 110] width 62 height 22
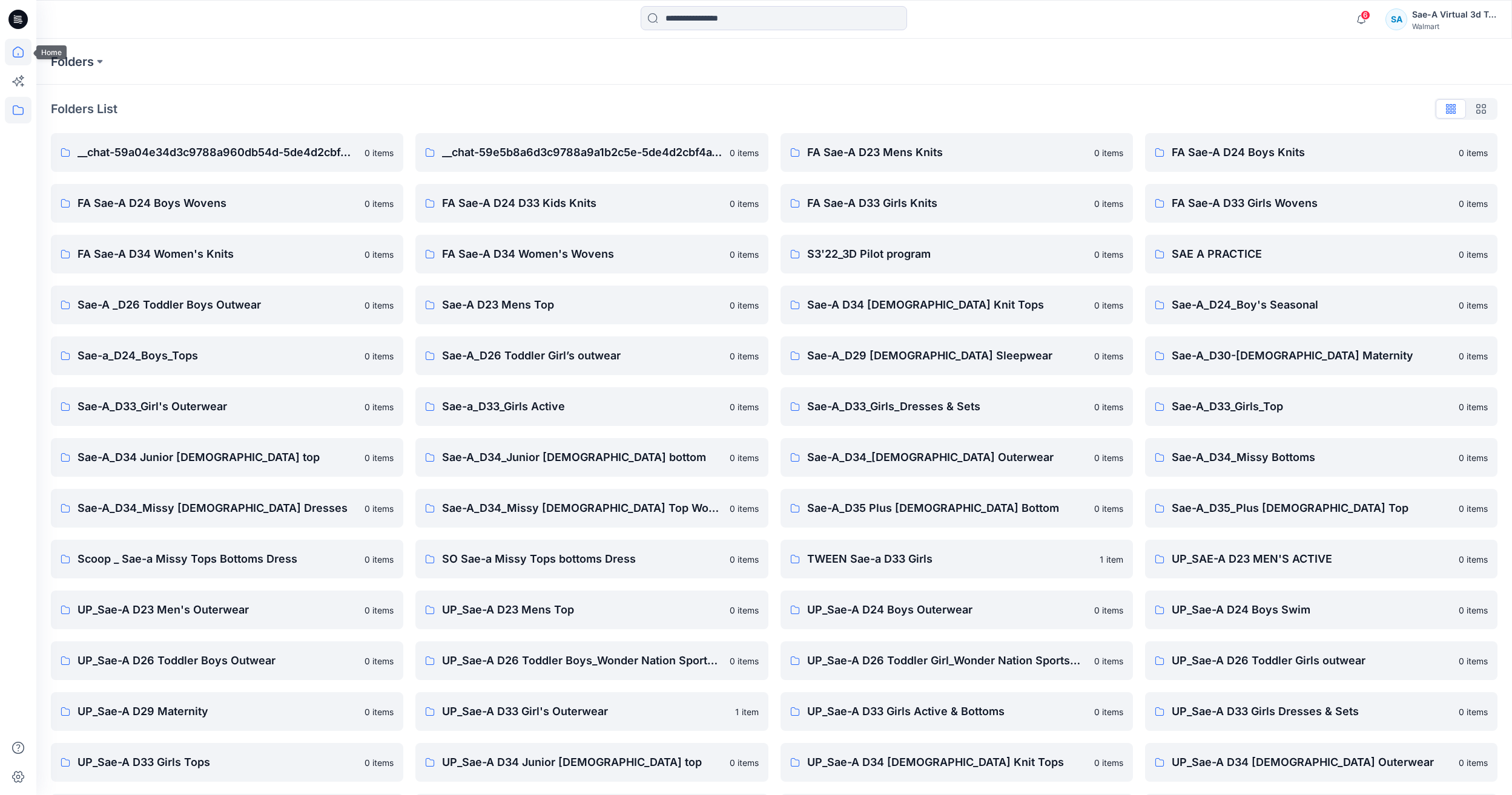
click at [21, 46] on icon at bounding box center [18, 51] width 27 height 27
